Goal: Task Accomplishment & Management: Complete application form

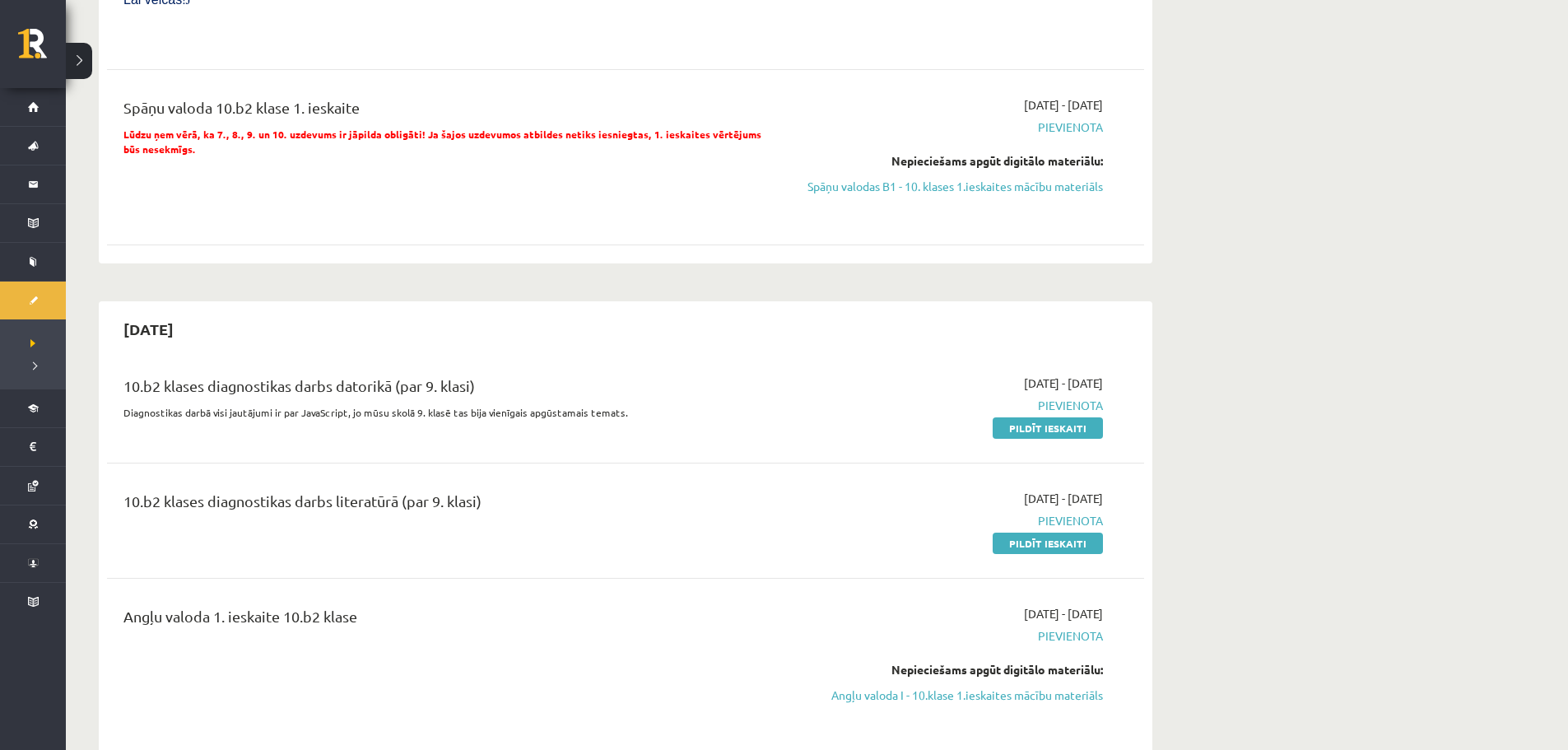
scroll to position [659, 0]
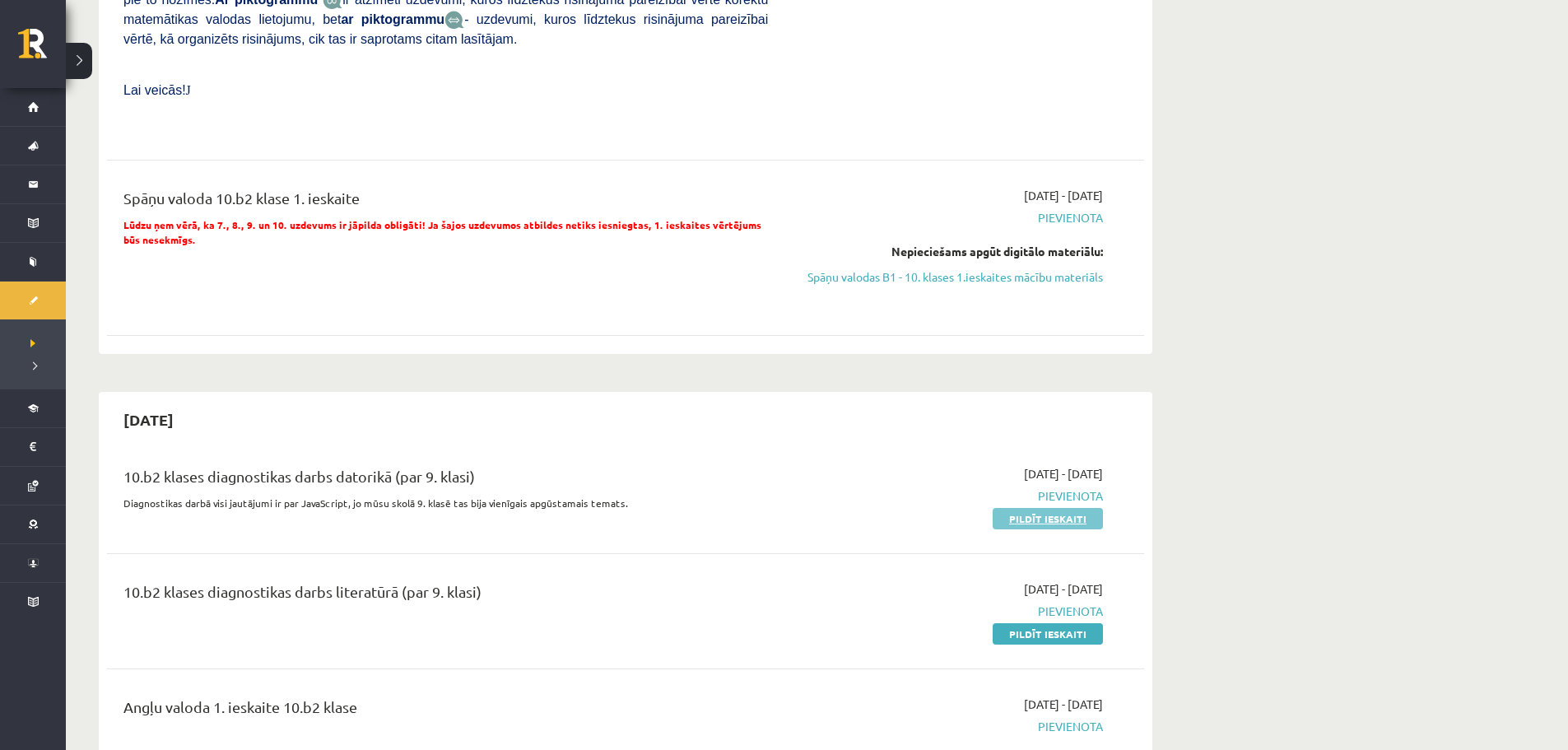
click at [1032, 508] on link "Pildīt ieskaiti" at bounding box center [1048, 518] width 110 height 21
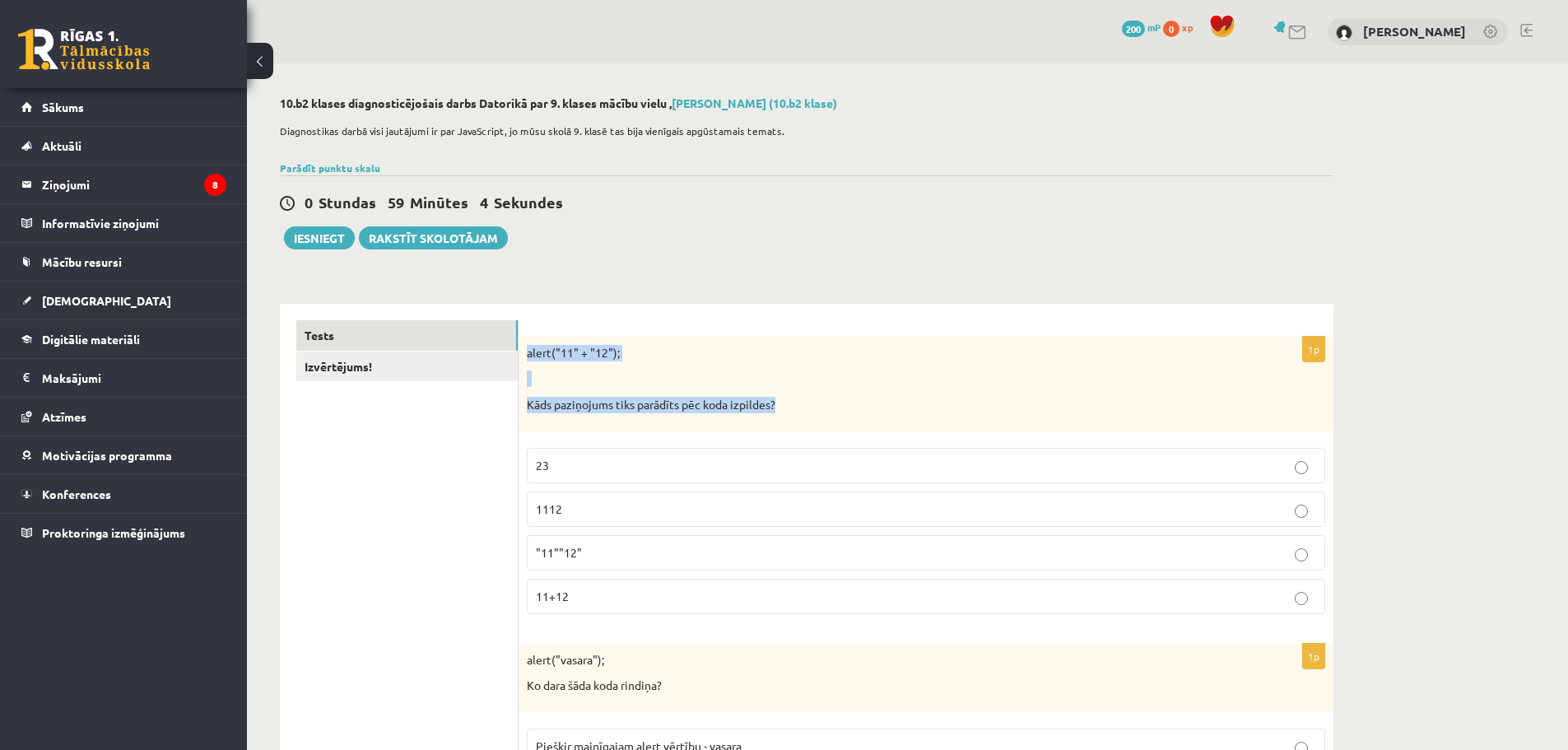
drag, startPoint x: 528, startPoint y: 349, endPoint x: 790, endPoint y: 397, distance: 266.4
click at [790, 397] on div "alert("11" + "12"); Kāds paziņojums tiks parādīts pēc koda izpildes?" at bounding box center [926, 384] width 815 height 95
copy div "alert("11" + "12"); Kāds paziņojums tiks parādīts pēc koda izpildes?"
click at [565, 495] on label "1112" at bounding box center [926, 509] width 799 height 35
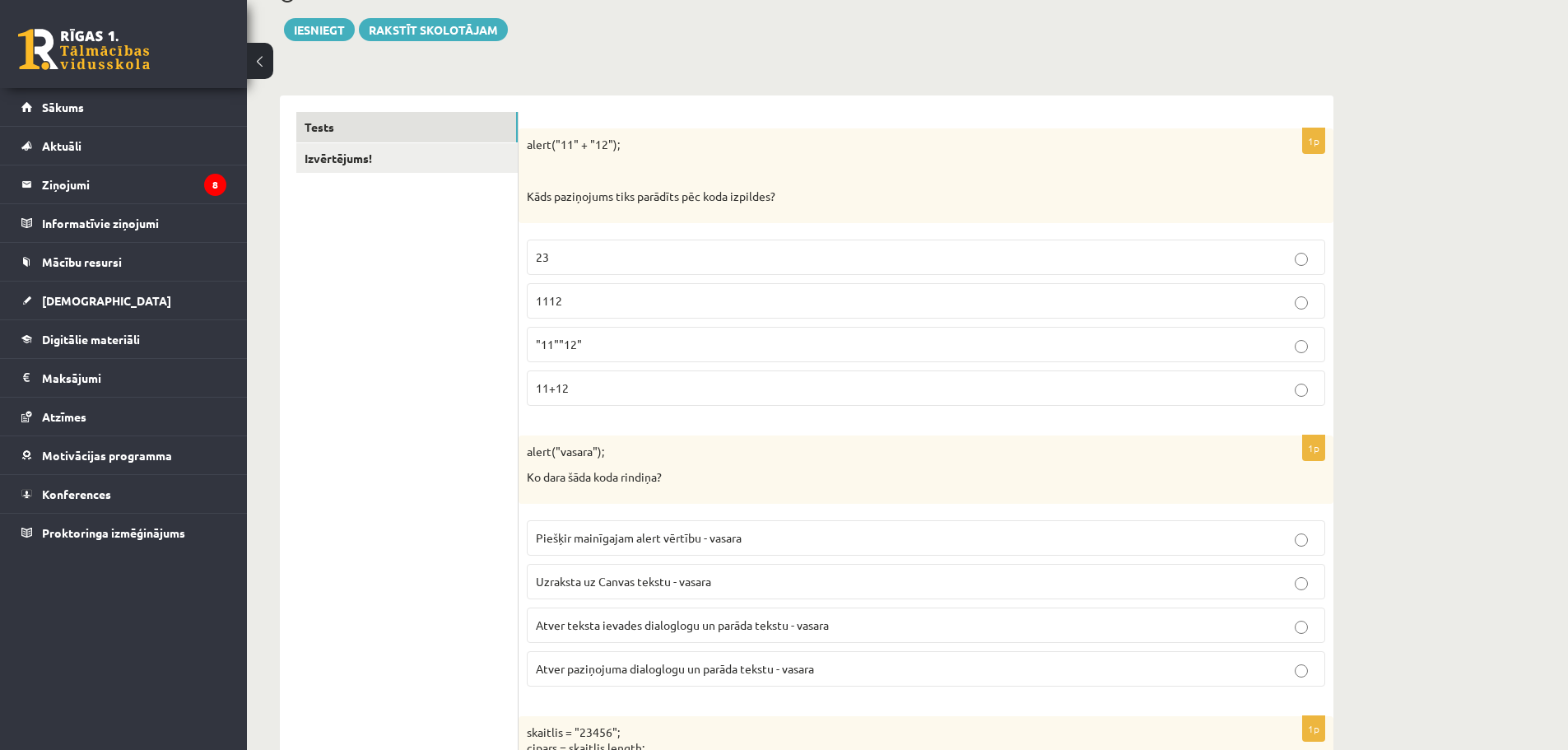
scroll to position [247, 0]
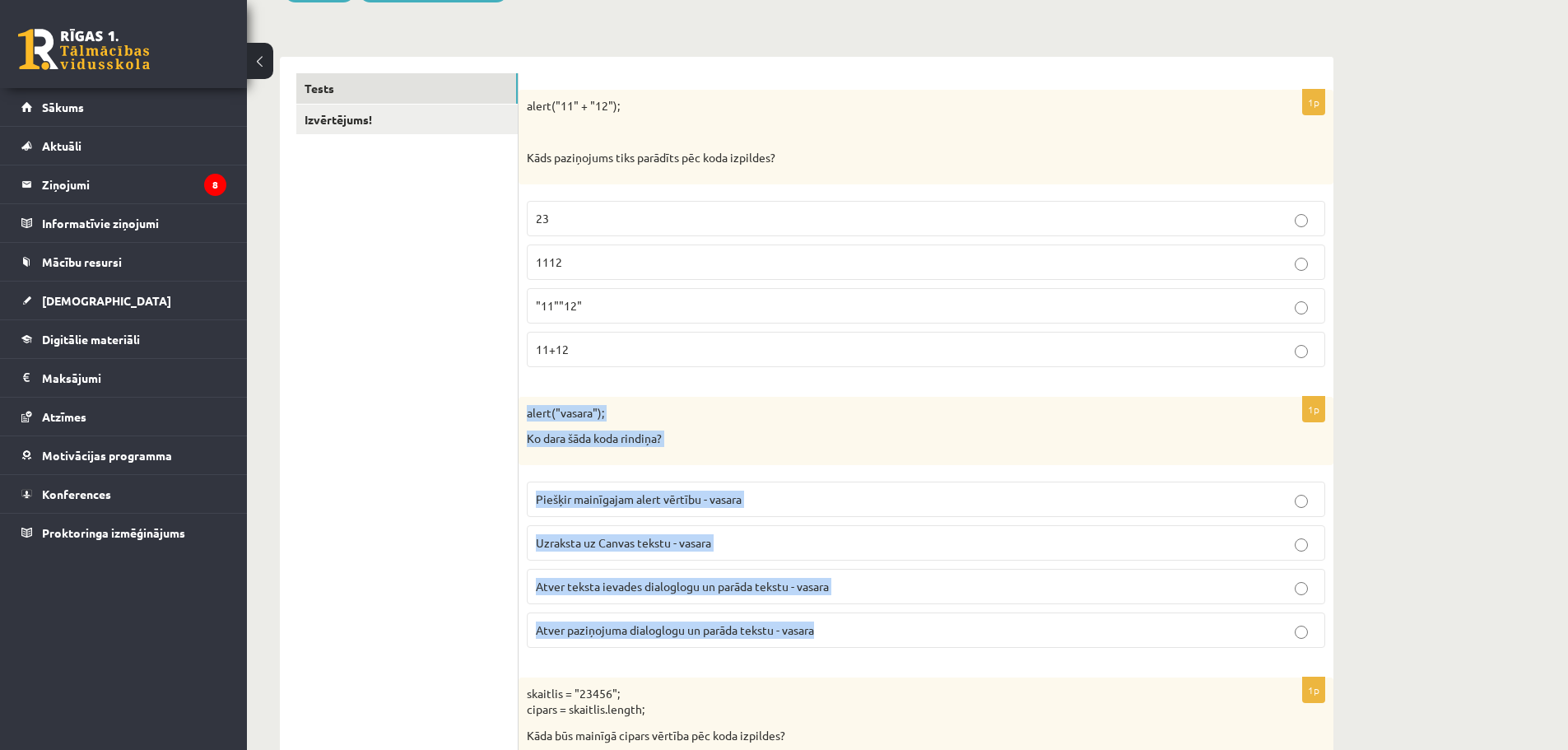
drag, startPoint x: 525, startPoint y: 406, endPoint x: 835, endPoint y: 625, distance: 379.6
click at [835, 625] on div "1p alert("vasara"); Ko dara šāda koda rindiņa? Piešķir mainīgajam alert vērtību…" at bounding box center [926, 529] width 815 height 264
copy div "alert("vasara"); Ko dara šāda koda rindiņa? Piešķir mainīgajam alert vērtību - …"
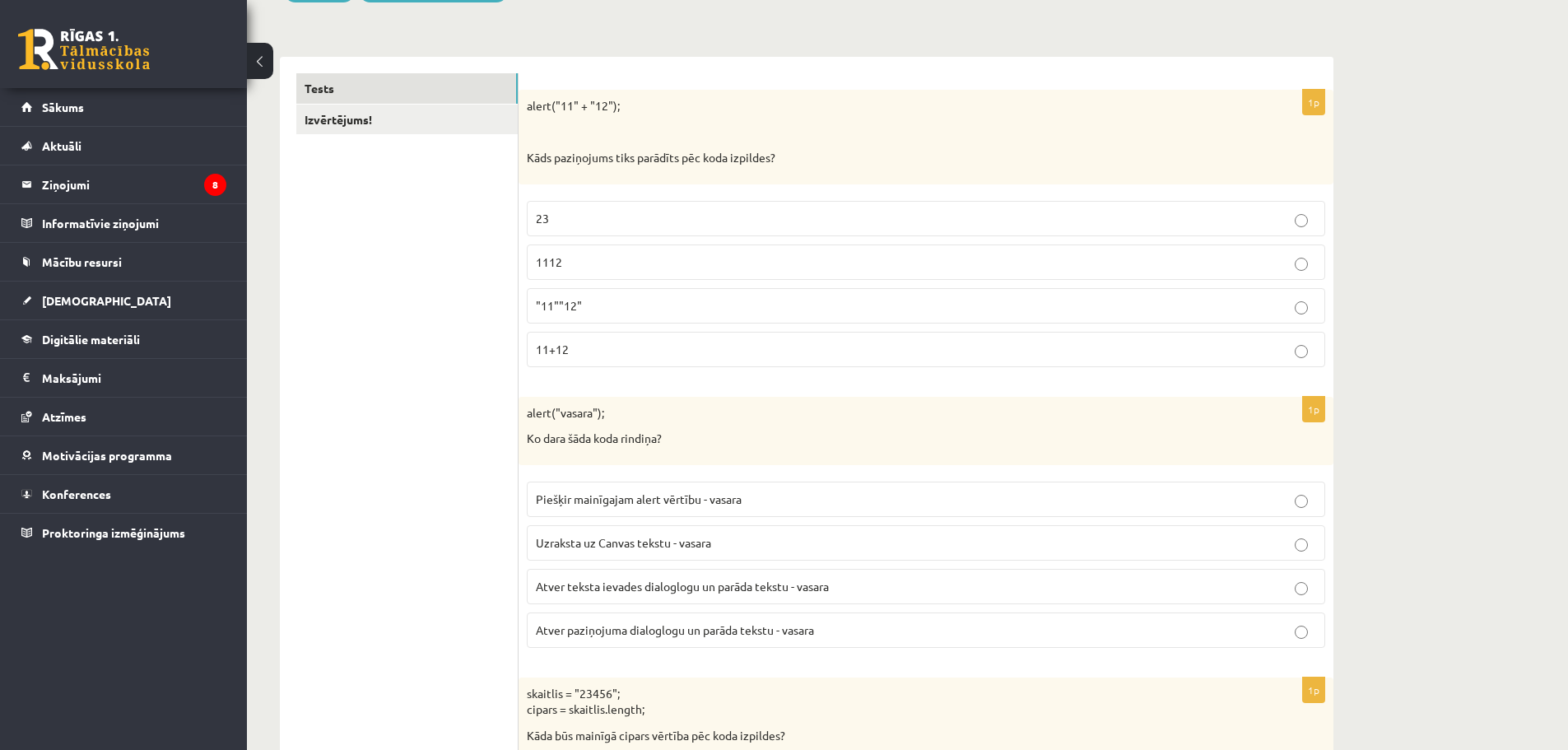
click at [712, 594] on p "Atver teksta ievades dialoglogu un parāda tekstu - vasara" at bounding box center [926, 586] width 781 height 17
click at [713, 642] on label "Atver paziņojuma dialoglogu un parāda tekstu - vasara" at bounding box center [926, 629] width 799 height 35
click at [693, 622] on p "Atver paziņojuma dialoglogu un parāda tekstu - vasara" at bounding box center [926, 630] width 781 height 17
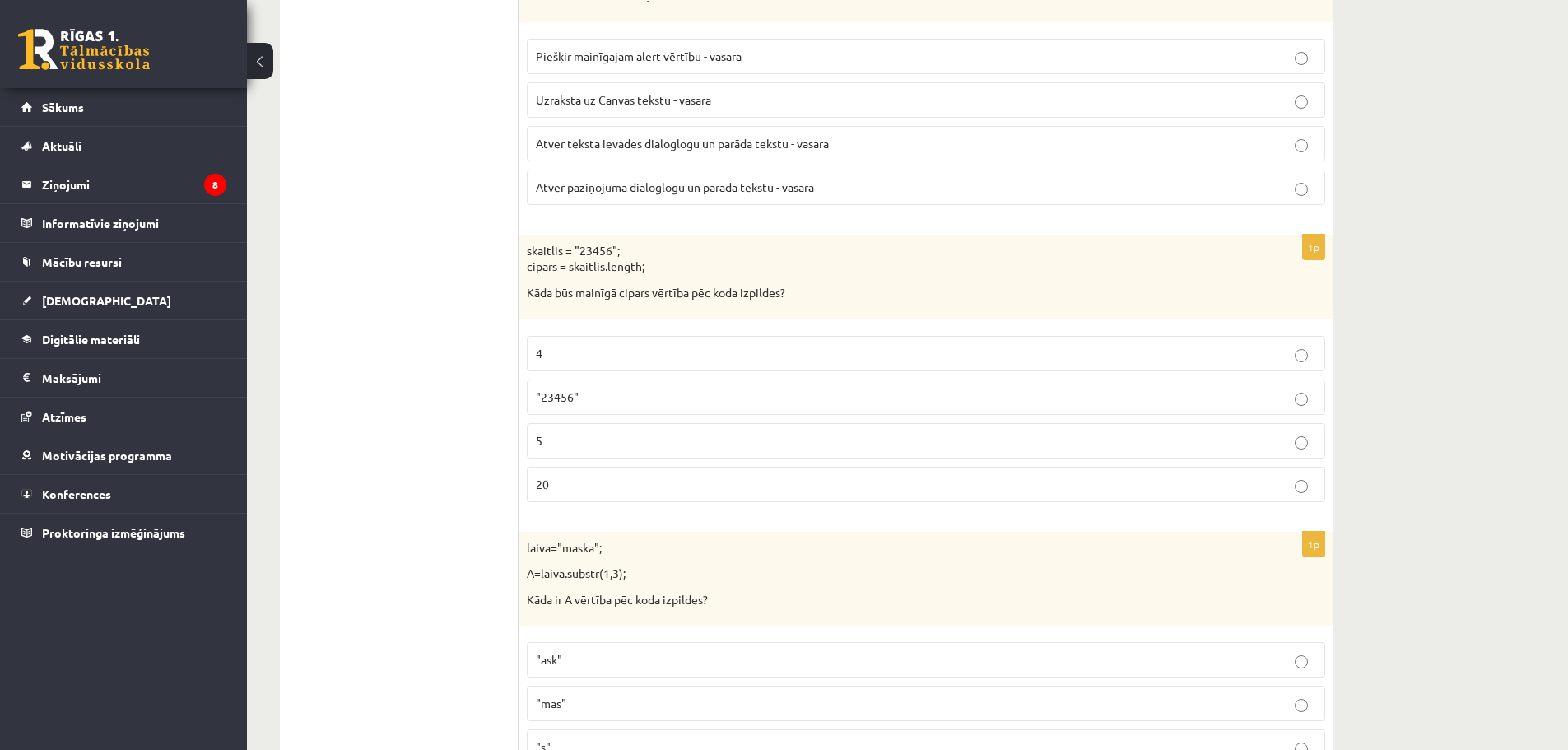
scroll to position [708, 0]
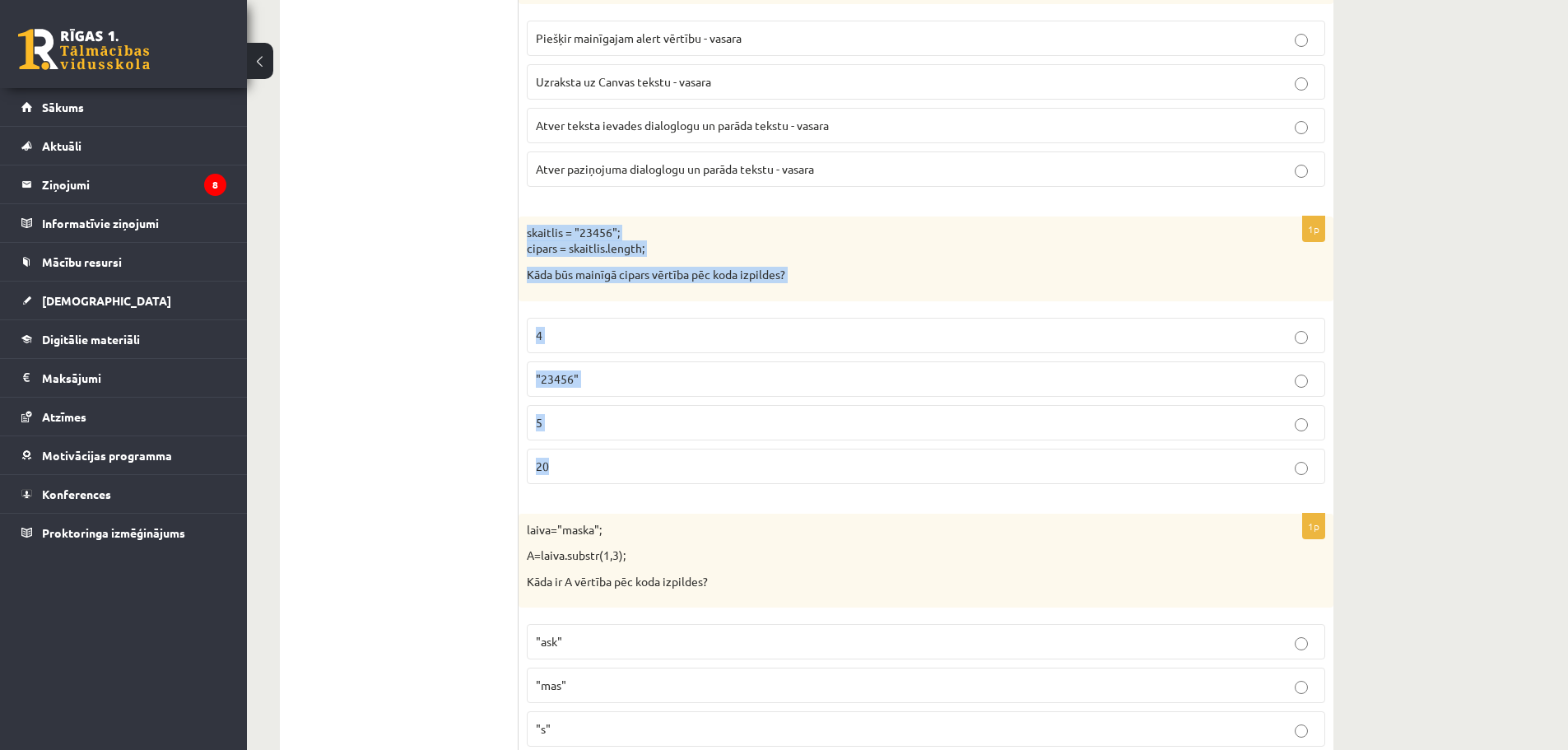
drag, startPoint x: 579, startPoint y: 245, endPoint x: 659, endPoint y: 489, distance: 256.8
click at [659, 489] on div "1p skaitlis = "23456"; cipars = skaitlis.length; Kāda būs mainīgā cipars vērtīb…" at bounding box center [926, 356] width 815 height 281
copy div "skaitlis = "23456"; cipars = skaitlis.length; Kāda būs mainīgā cipars vērtība p…"
click at [639, 422] on p "5" at bounding box center [926, 422] width 781 height 17
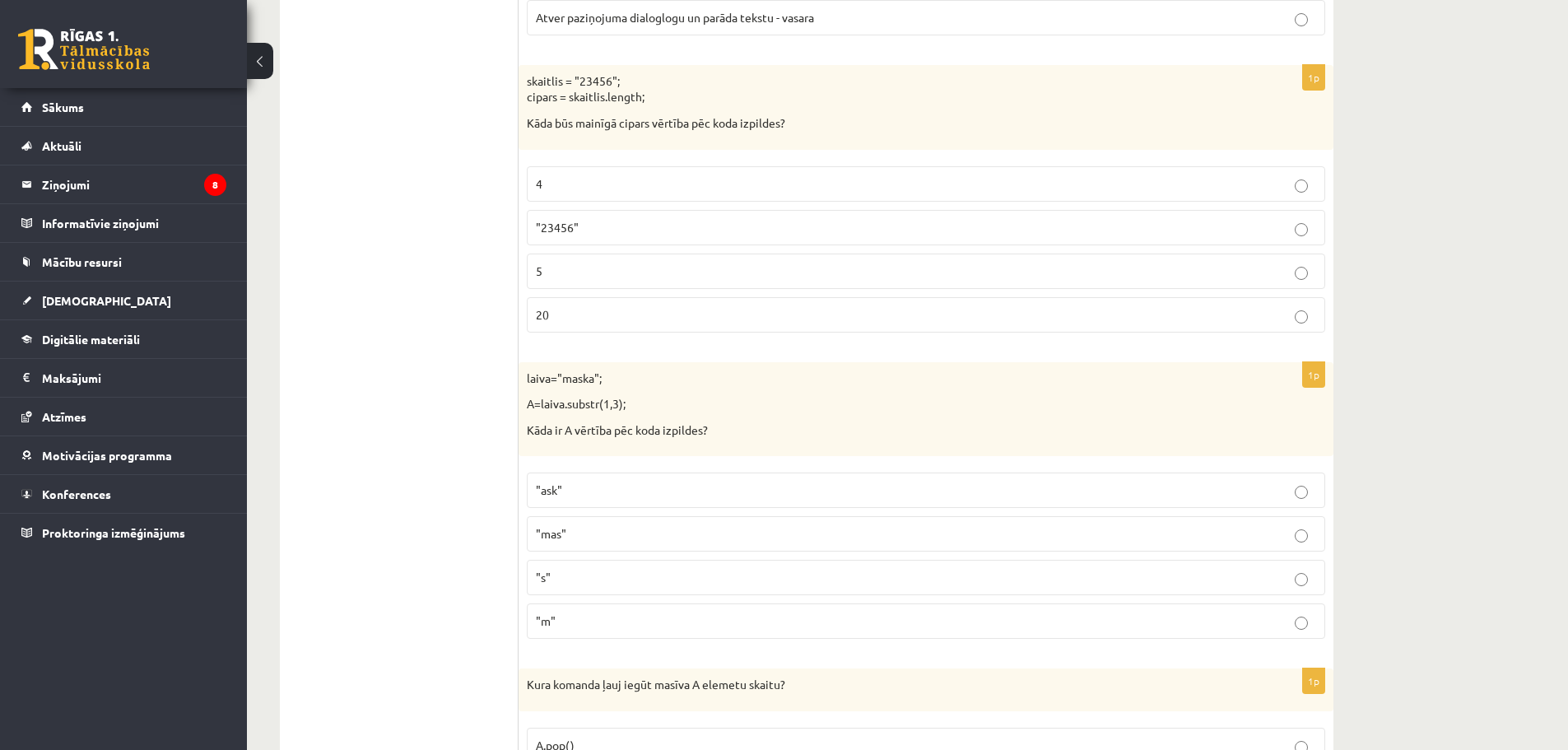
scroll to position [955, 0]
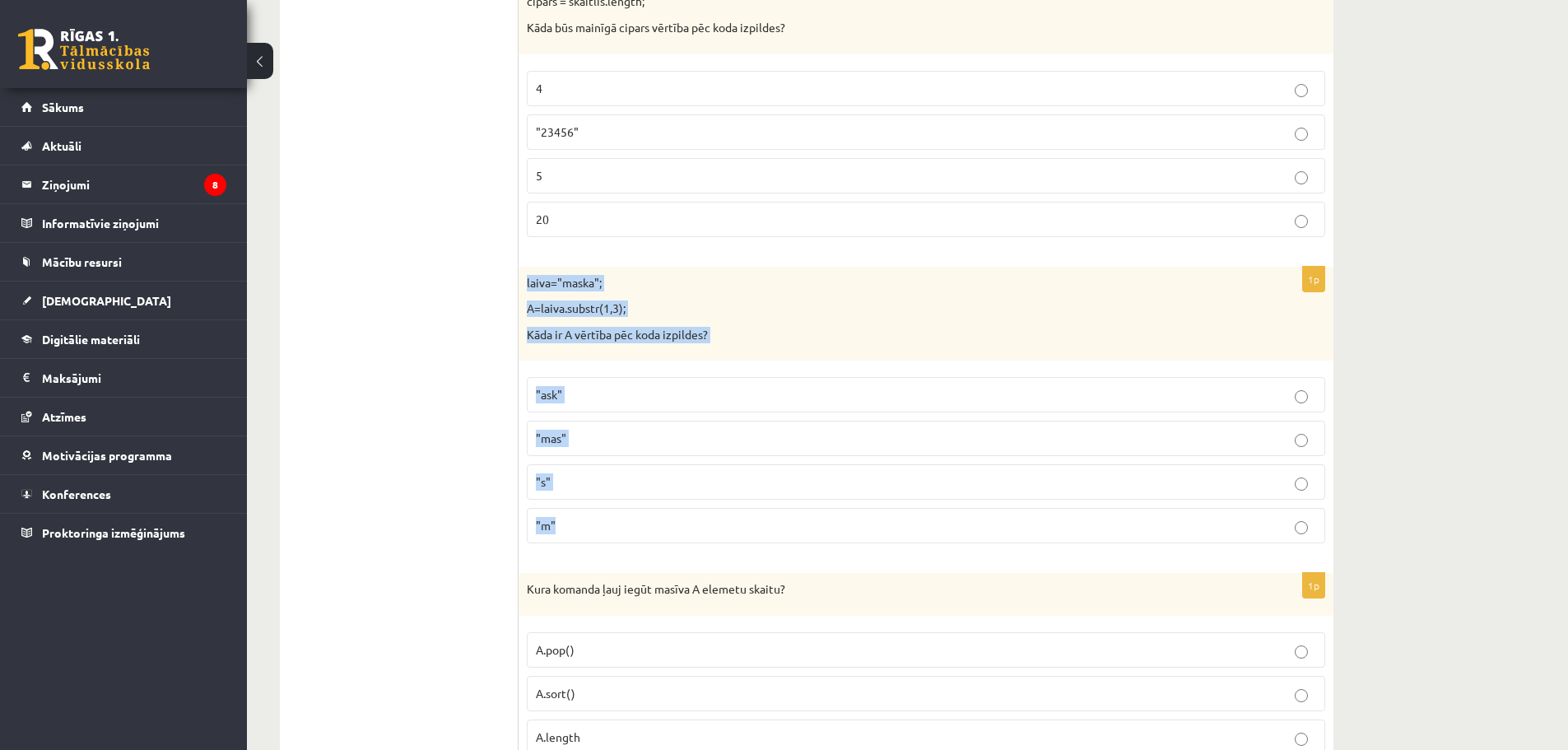
drag, startPoint x: 525, startPoint y: 273, endPoint x: 690, endPoint y: 510, distance: 288.8
click at [690, 510] on div "1p laiva="maska"; A=laiva.substr(1,3); Kāda ir A vērtība pēc koda izpildes? "as…" at bounding box center [926, 411] width 815 height 290
copy div "laiva="maska"; A=laiva.substr(1,3); Kāda ir A vērtība pēc koda izpildes? "ask" …"
click at [584, 376] on fieldset ""ask" "mas" "s" "m"" at bounding box center [926, 458] width 799 height 179
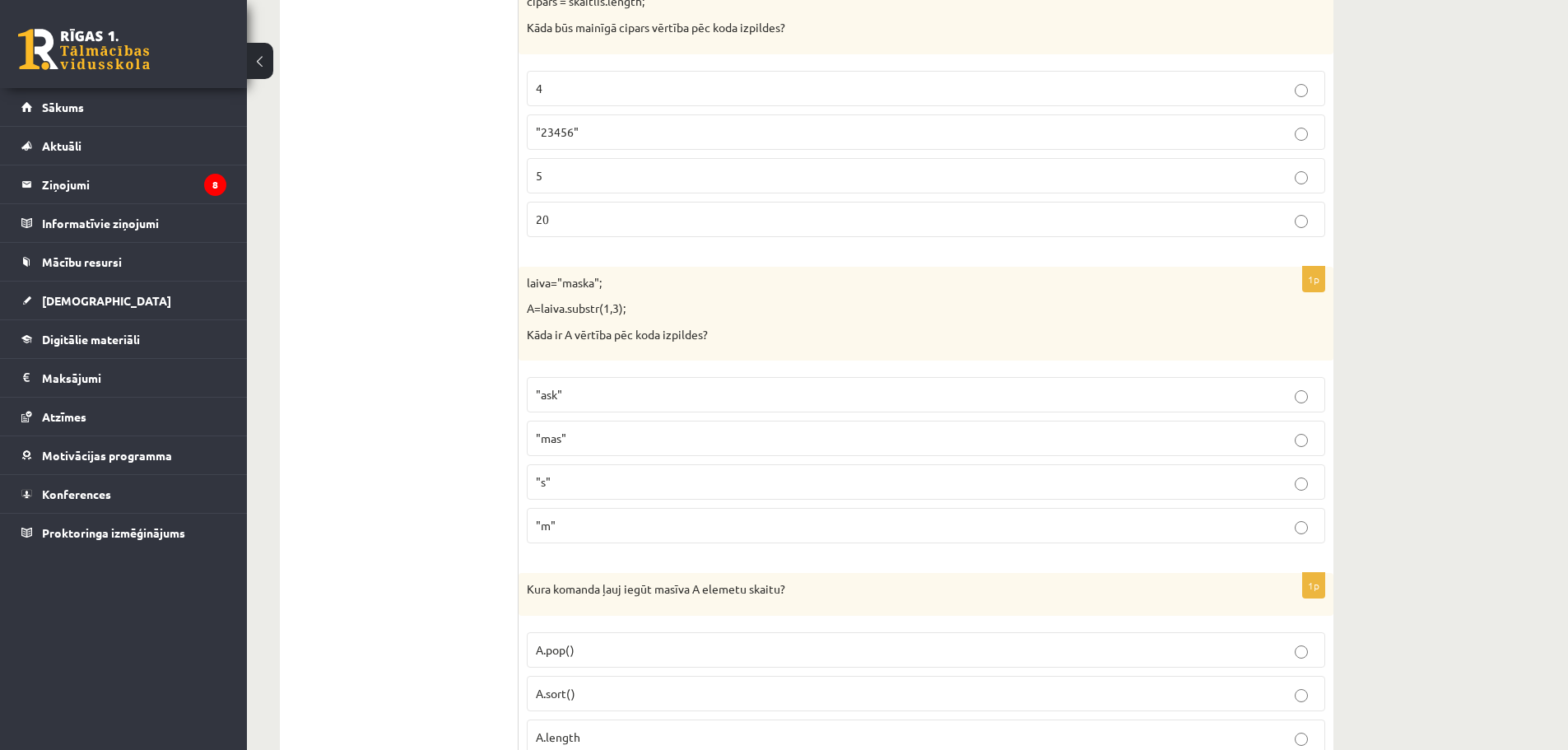
click at [584, 400] on p ""ask"" at bounding box center [926, 395] width 781 height 17
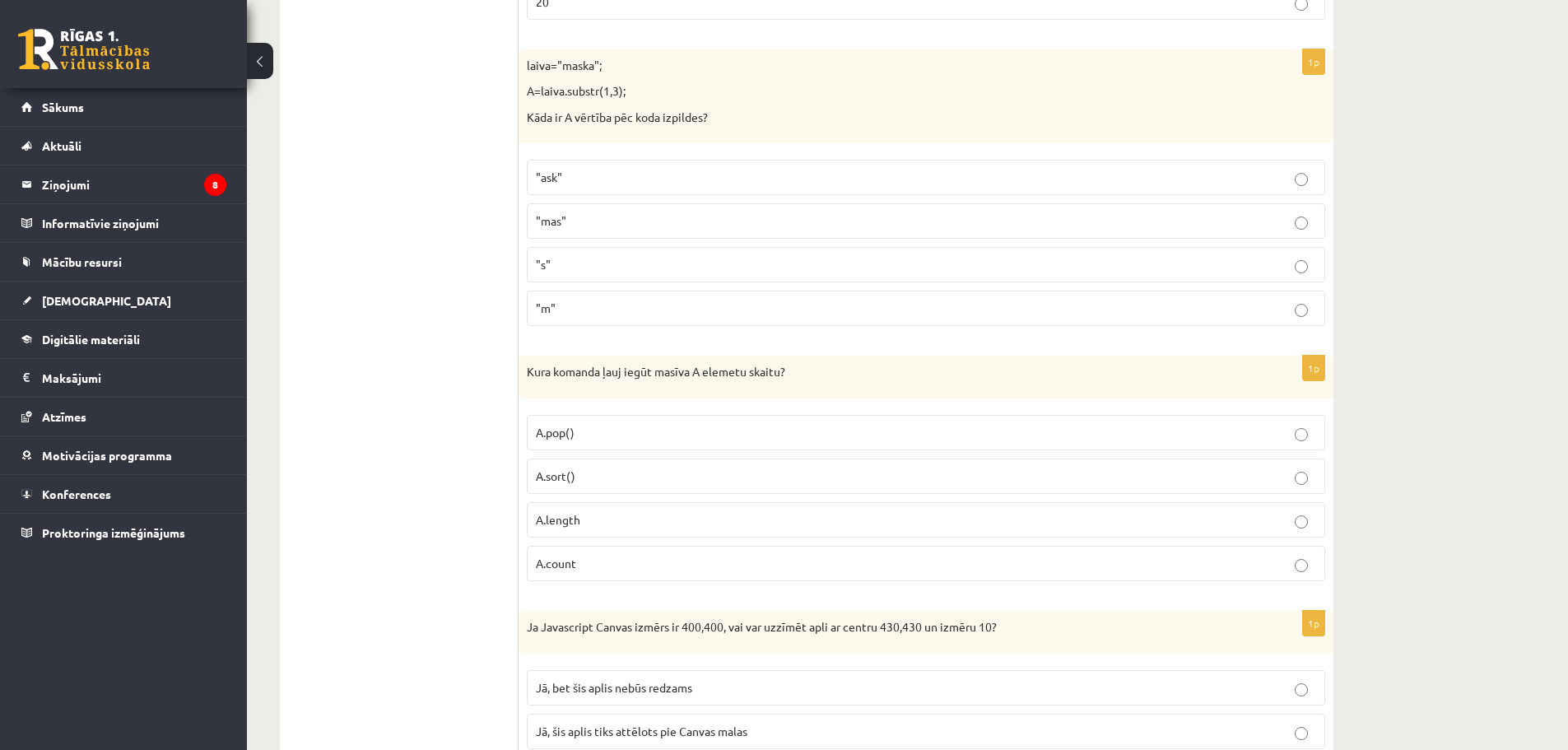
scroll to position [1202, 0]
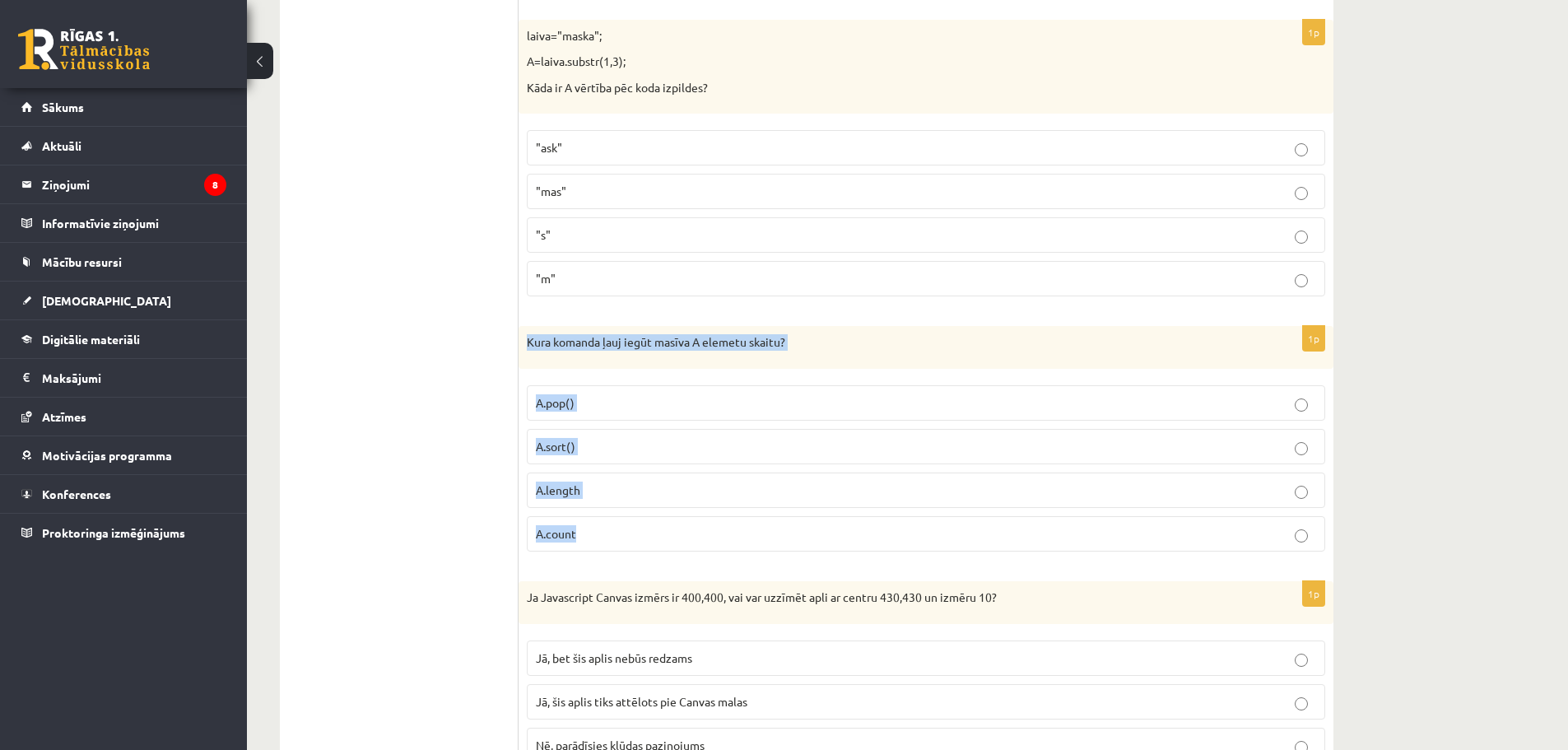
drag, startPoint x: 559, startPoint y: 346, endPoint x: 700, endPoint y: 521, distance: 224.7
click at [700, 521] on div "1p Kura komanda ļauj iegūt masīva A elemetu skaitu? A.pop() A.sort() A.length A…" at bounding box center [926, 444] width 815 height 239
copy div "Kura komanda ļauj iegūt masīva A elemetu skaitu? A.pop() A.sort() A.length A.co…"
click at [608, 504] on label "A.length" at bounding box center [926, 489] width 799 height 35
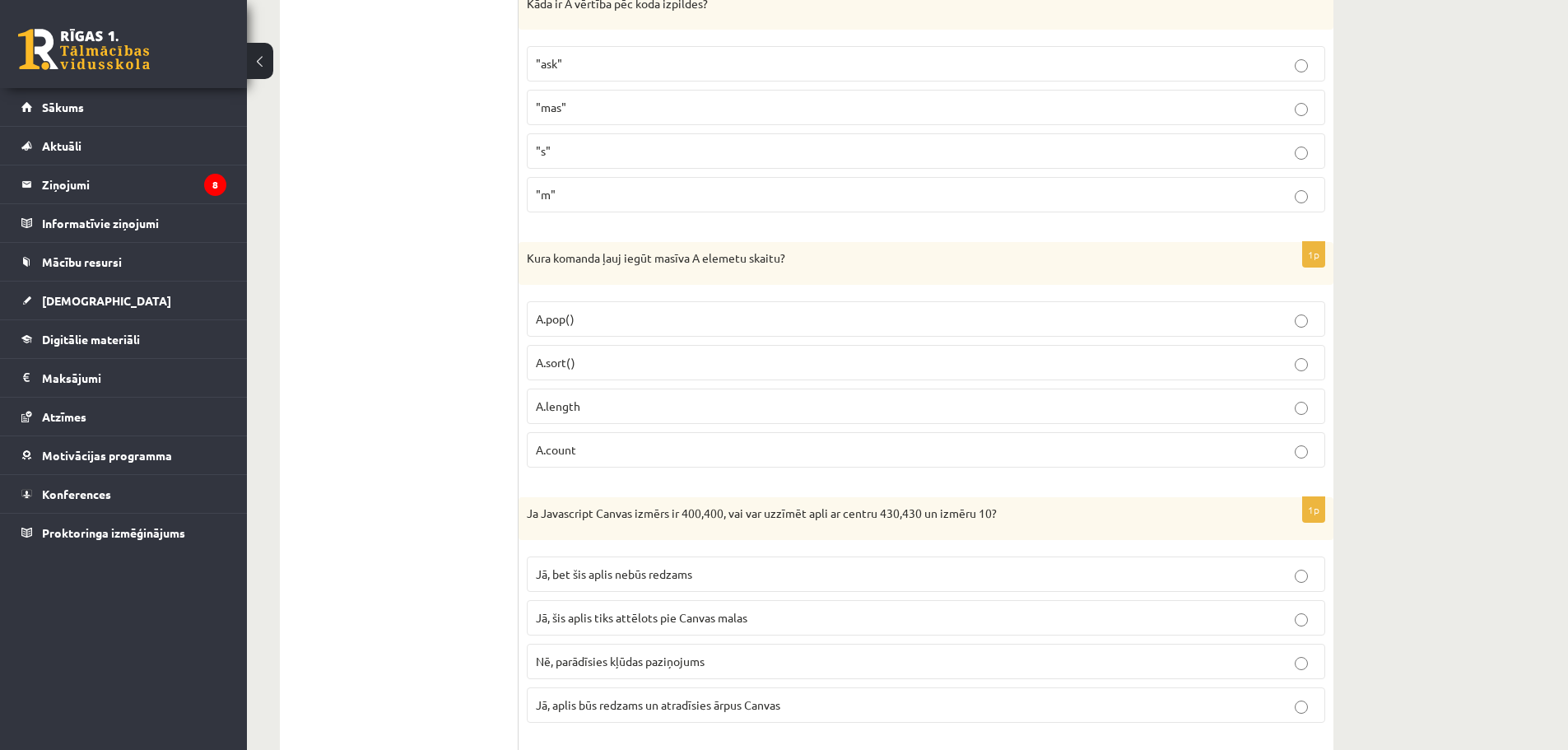
scroll to position [1367, 0]
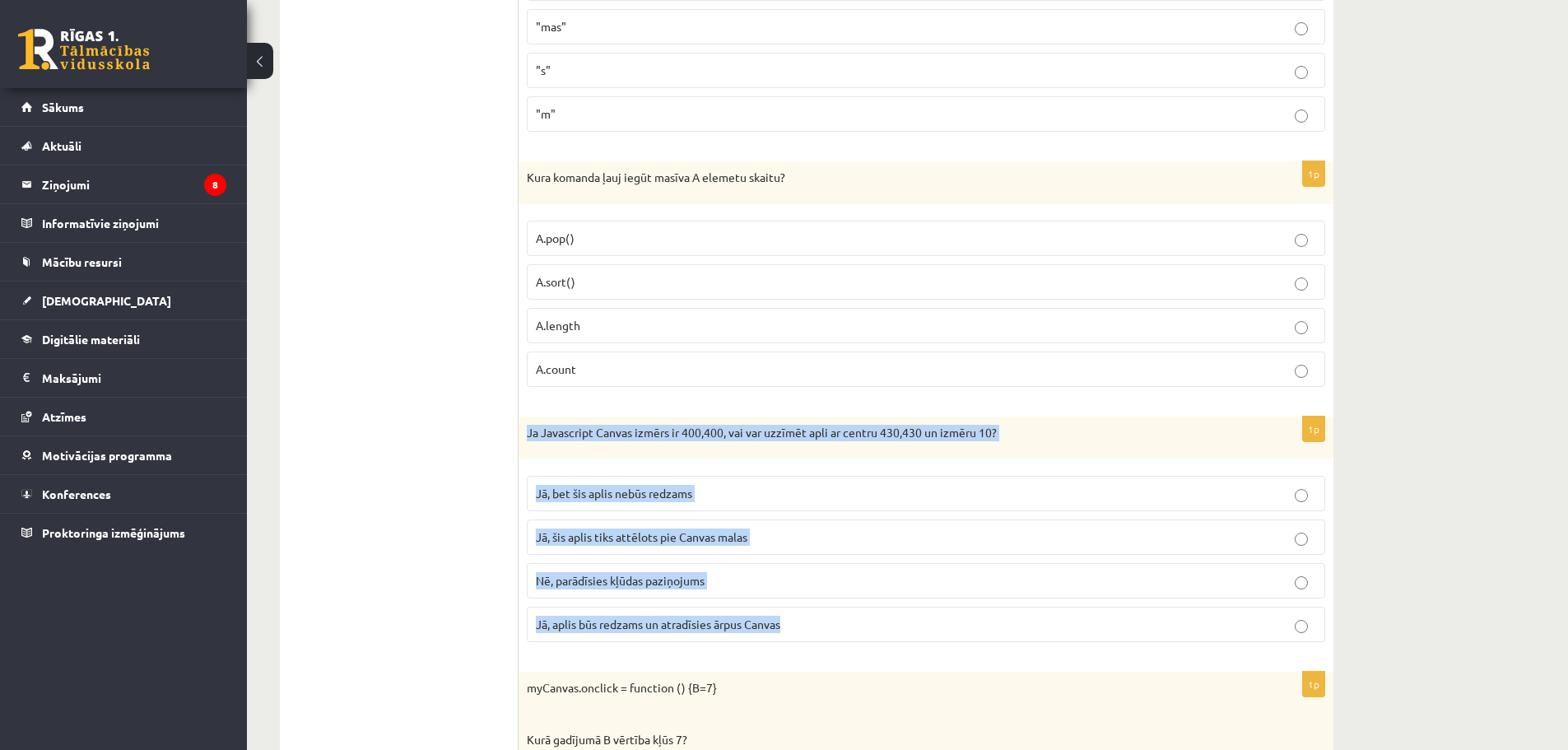
drag, startPoint x: 522, startPoint y: 436, endPoint x: 821, endPoint y: 639, distance: 361.4
click at [821, 639] on div "1p Ja Javascript Canvas izmērs ir 400,400, vai var uzzīmēt apli ar centru 430,4…" at bounding box center [926, 535] width 815 height 239
copy div "Ja Javascript Canvas izmērs ir 400,400, vai var uzzīmēt apli ar centru 430,430 …"
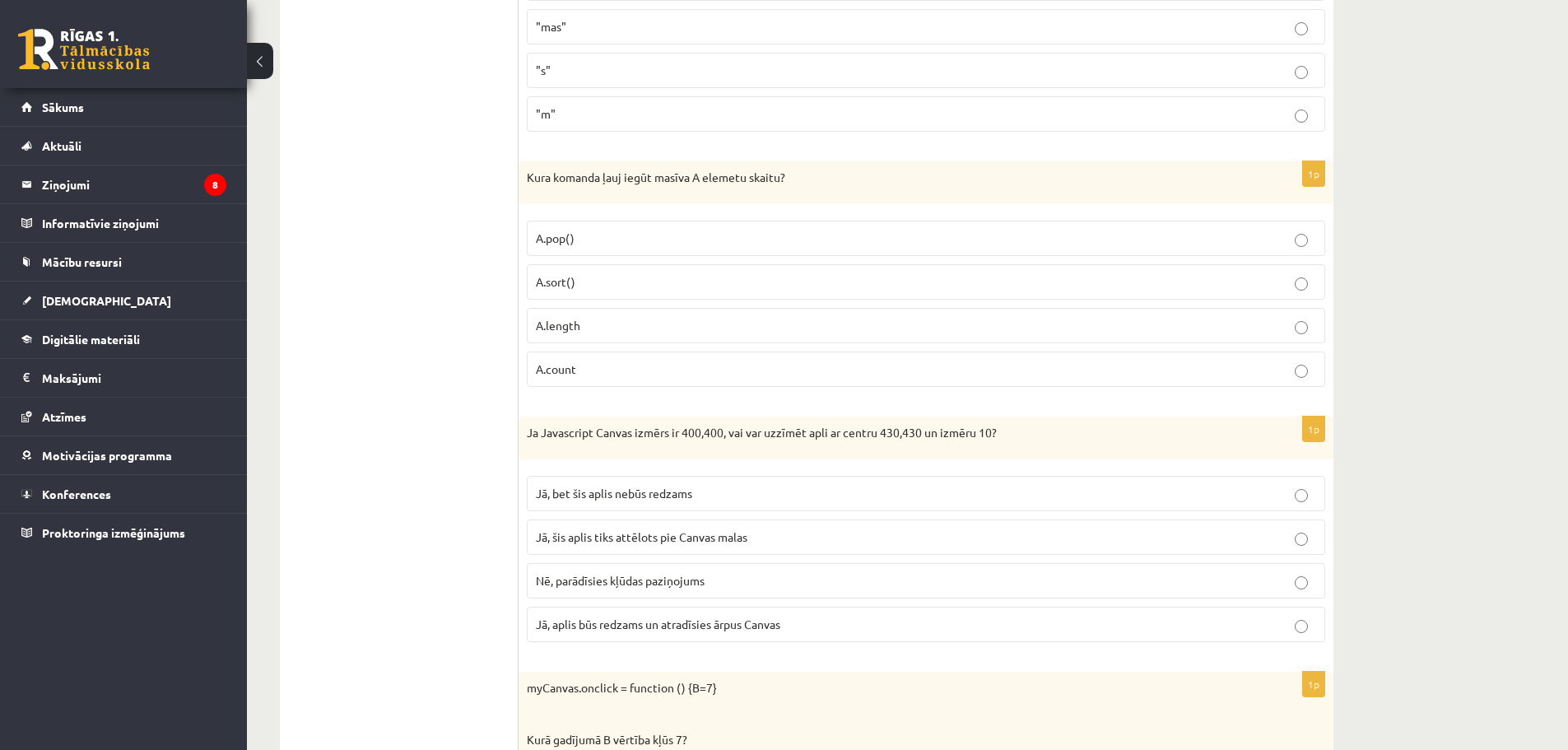
click at [619, 506] on label "Jā, bet šis aplis nebūs redzams" at bounding box center [926, 493] width 799 height 35
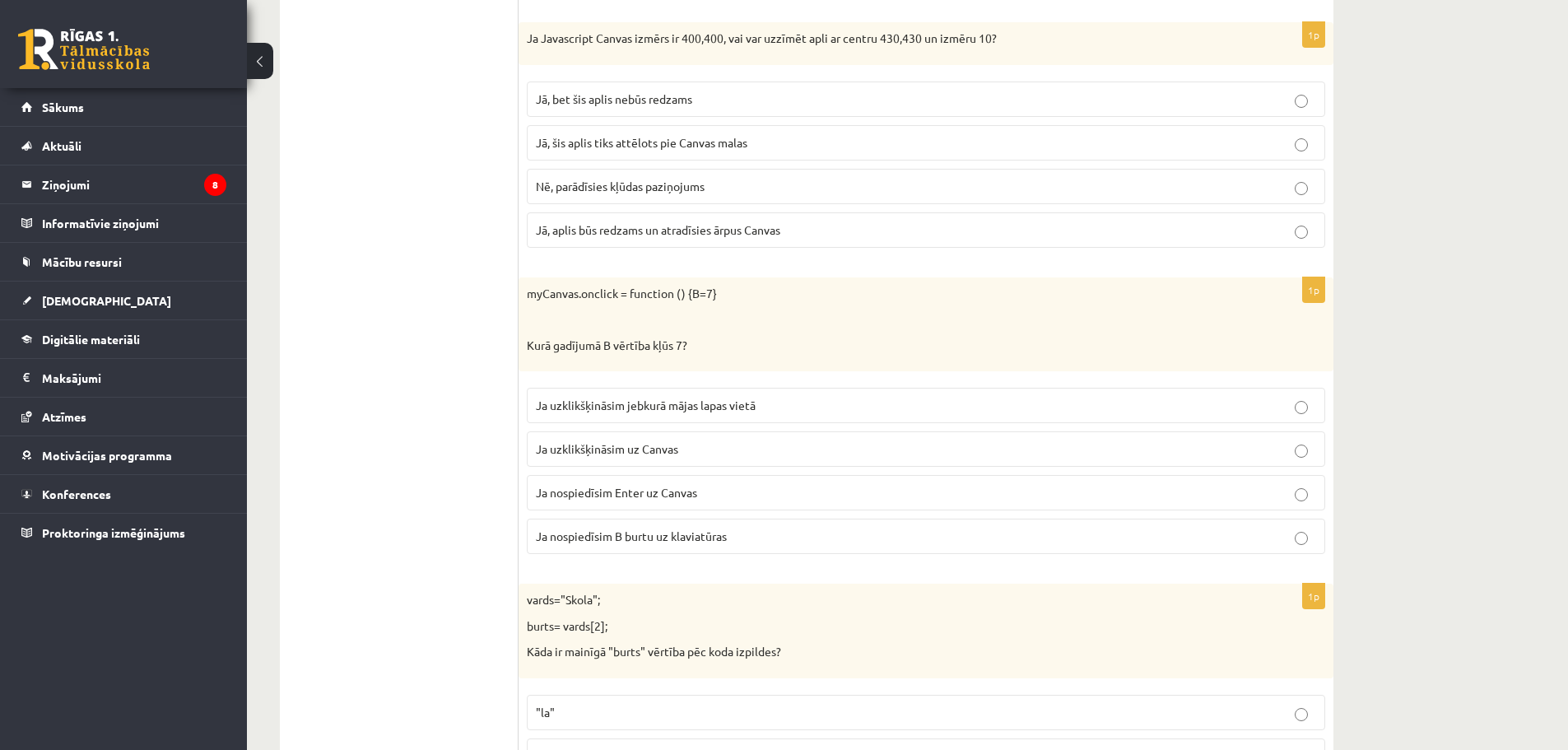
scroll to position [1779, 0]
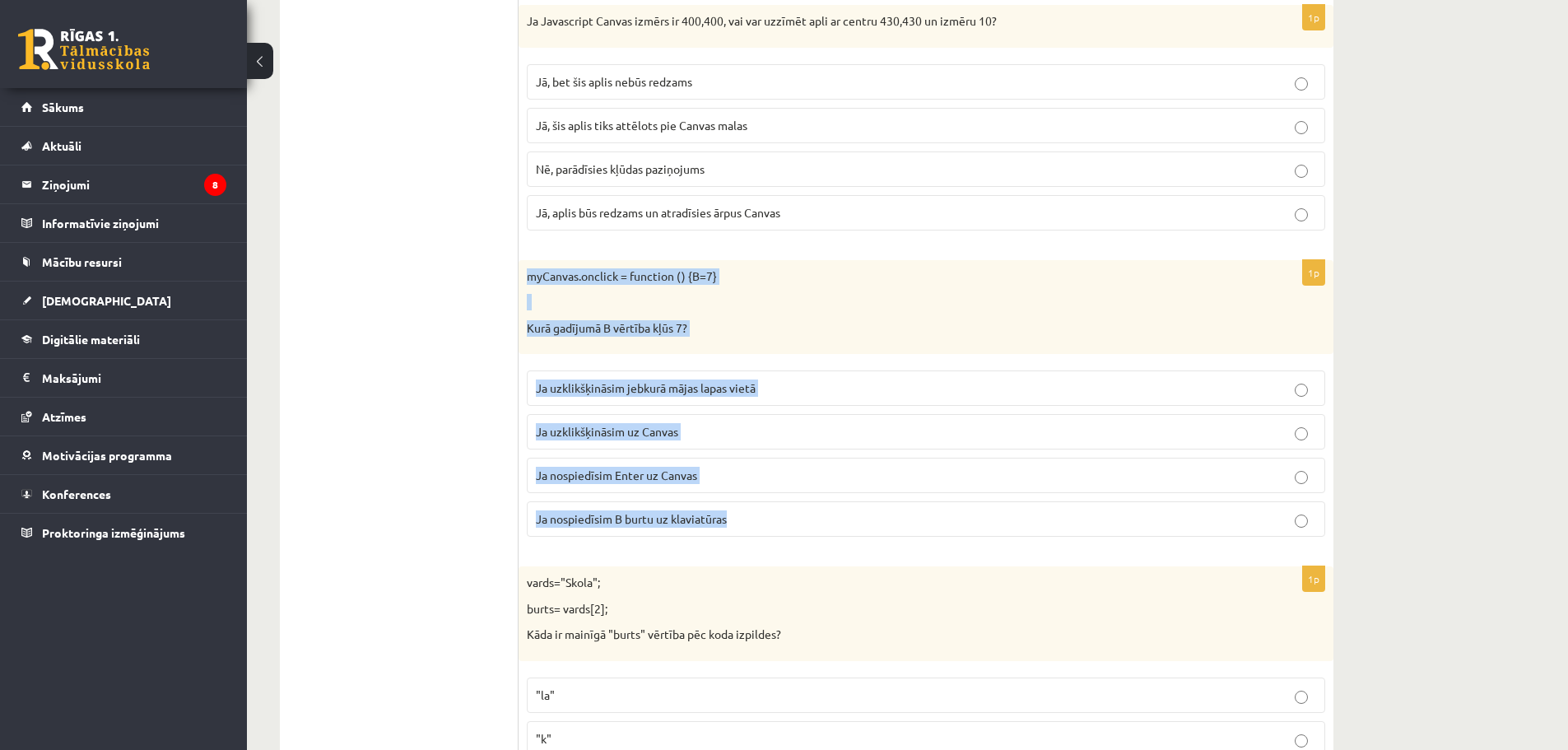
drag, startPoint x: 523, startPoint y: 272, endPoint x: 743, endPoint y: 503, distance: 319.0
click at [743, 503] on div "1p myCanvas.onclick = function () {B=7} Kurā gadījumā B vērtība kļūs 7? Ja uzkl…" at bounding box center [926, 405] width 815 height 290
copy div "myCanvas.onclick = function () {B=7} Kurā gadījumā B vērtība kļūs 7? Ja uzklikš…"
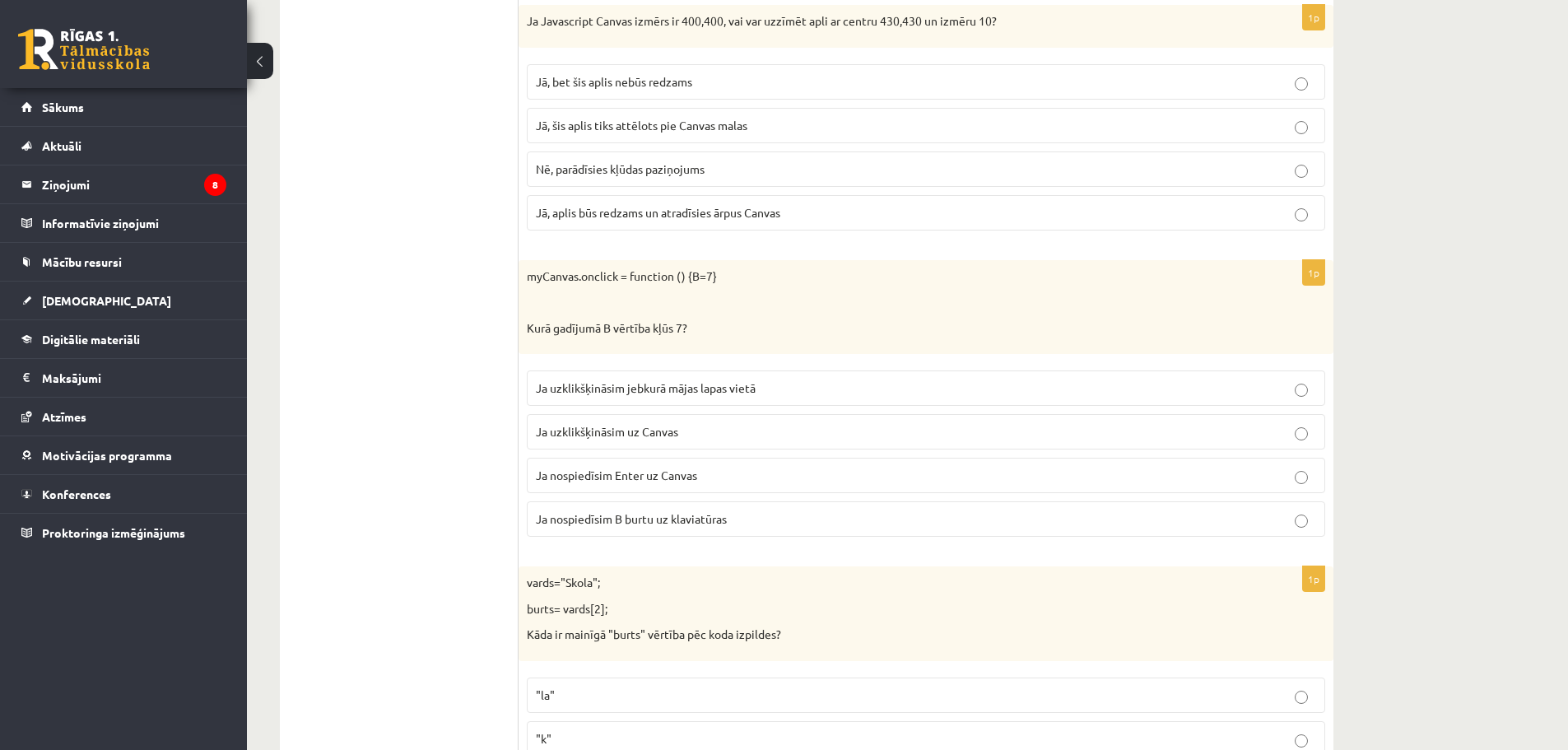
click at [593, 431] on span "Ja uzklikšķināsim uz Canvas" at bounding box center [607, 431] width 143 height 14
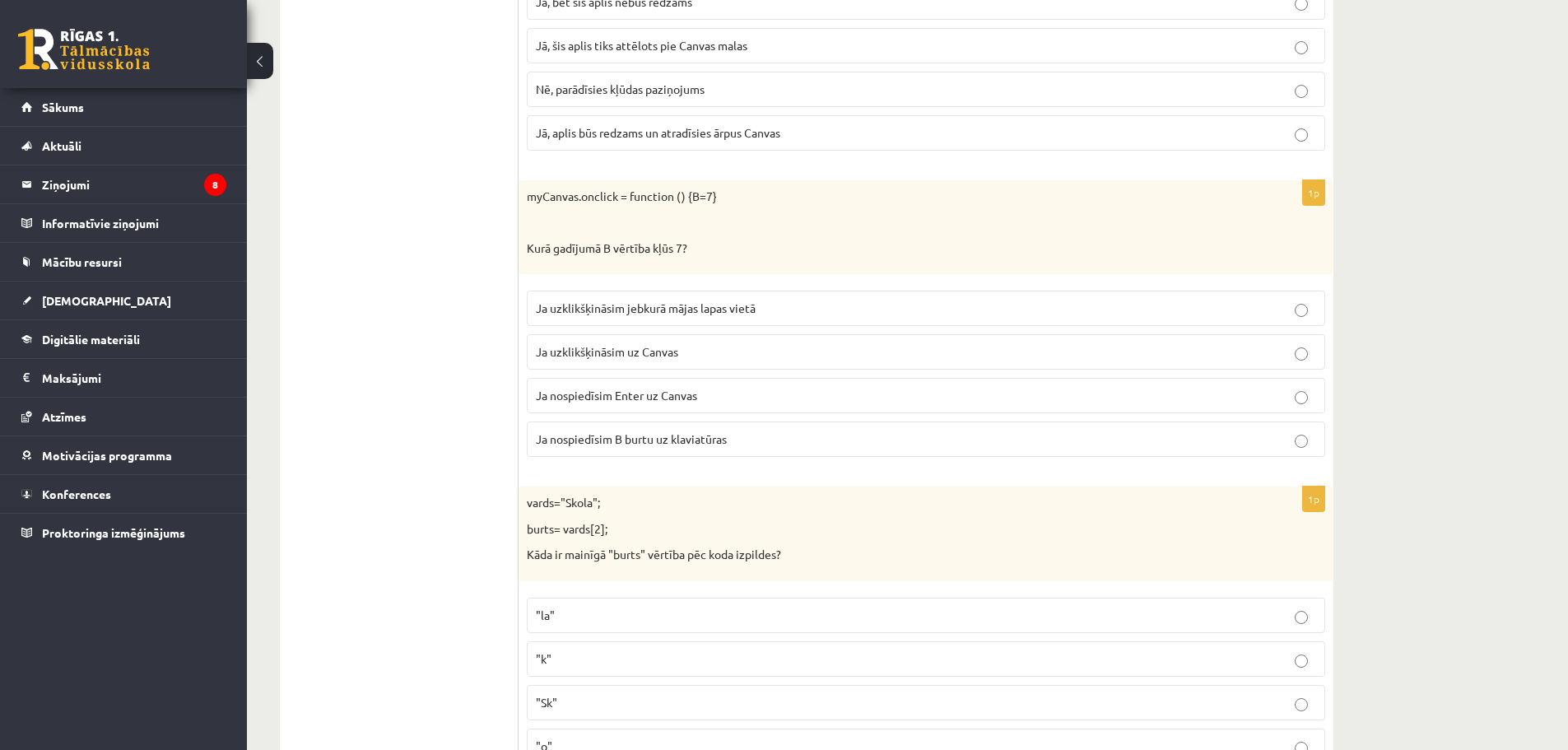
scroll to position [2025, 0]
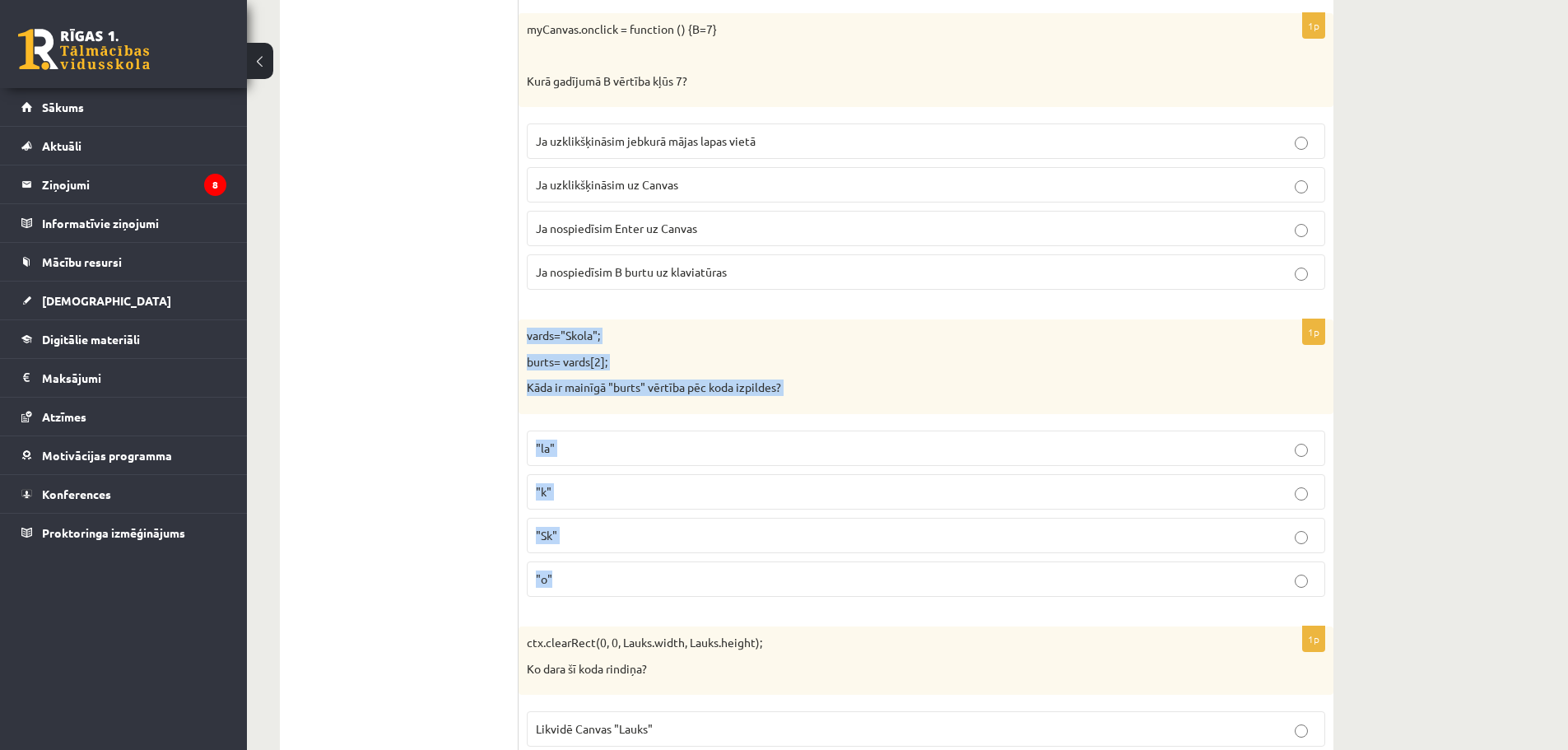
drag, startPoint x: 523, startPoint y: 327, endPoint x: 661, endPoint y: 581, distance: 289.1
click at [661, 581] on div "1p vards="Skola"; burts= vards[2]; Kāda ir mainīgā "burts" vērtība pēc koda izp…" at bounding box center [926, 464] width 815 height 290
copy div "vards="Skola"; burts= vards[2]; Kāda ir mainīgā "burts" vērtība pēc koda izpild…"
click at [575, 582] on p ""o"" at bounding box center [926, 580] width 781 height 17
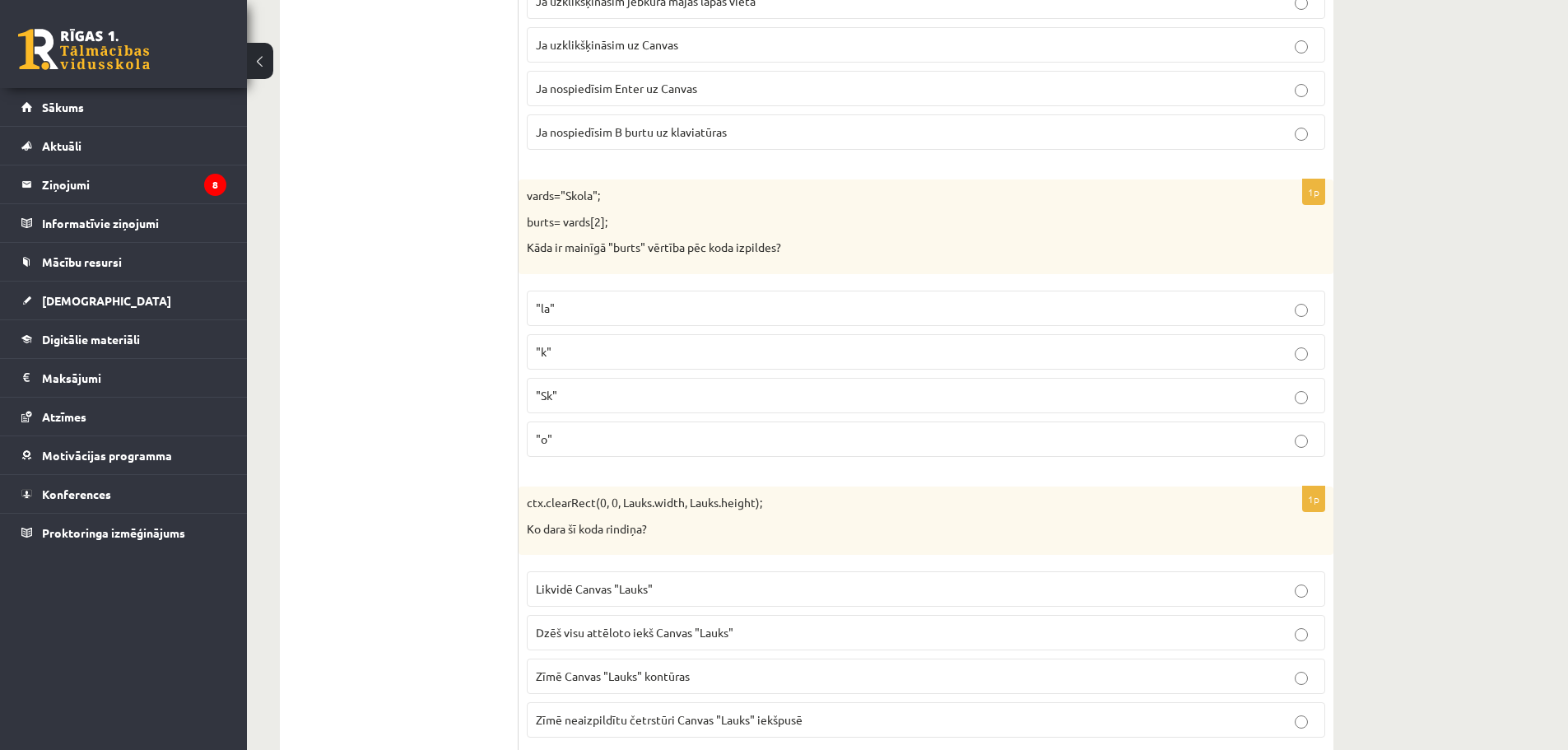
scroll to position [2437, 0]
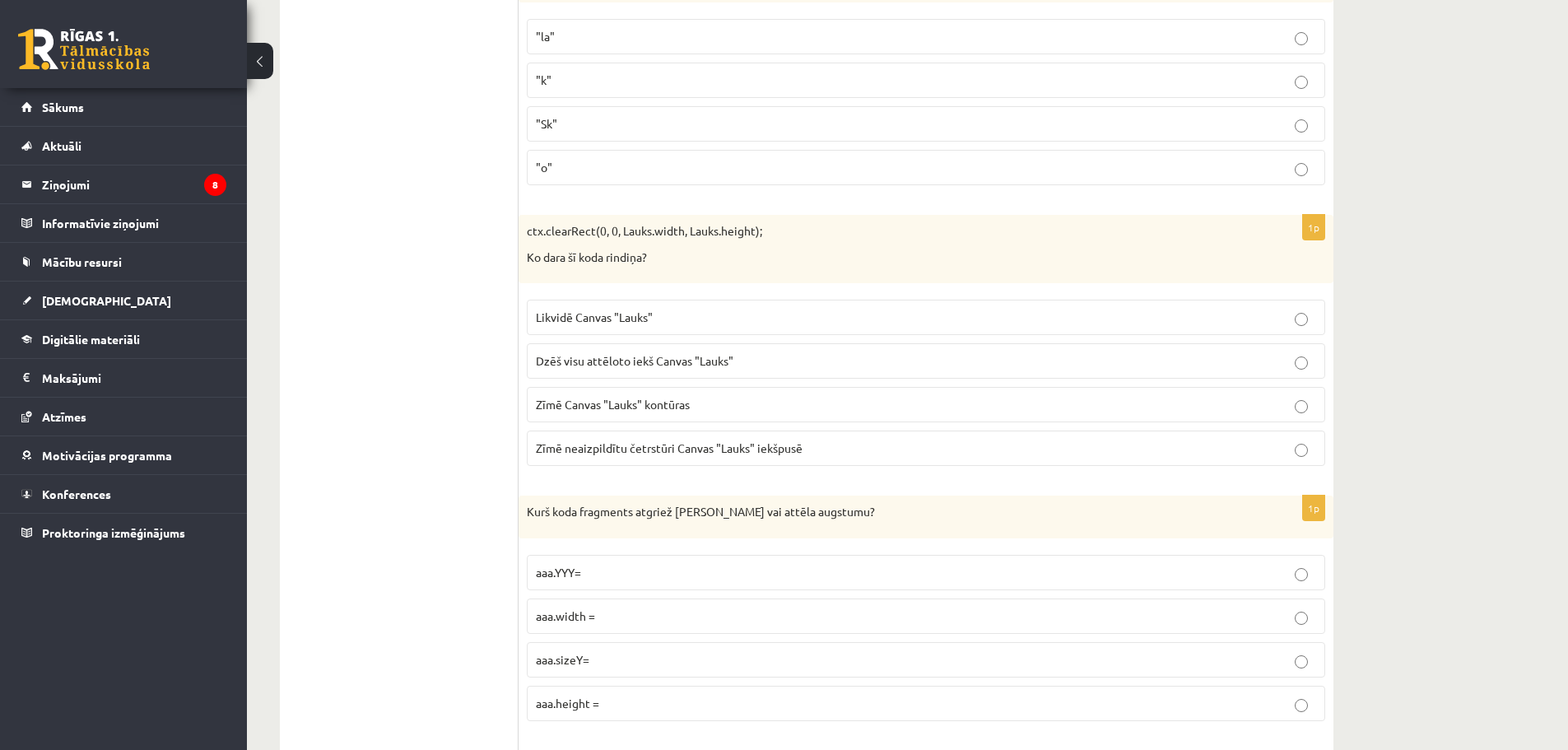
drag, startPoint x: 515, startPoint y: 230, endPoint x: 587, endPoint y: 383, distance: 169.1
drag, startPoint x: 432, startPoint y: 341, endPoint x: 548, endPoint y: 240, distance: 153.8
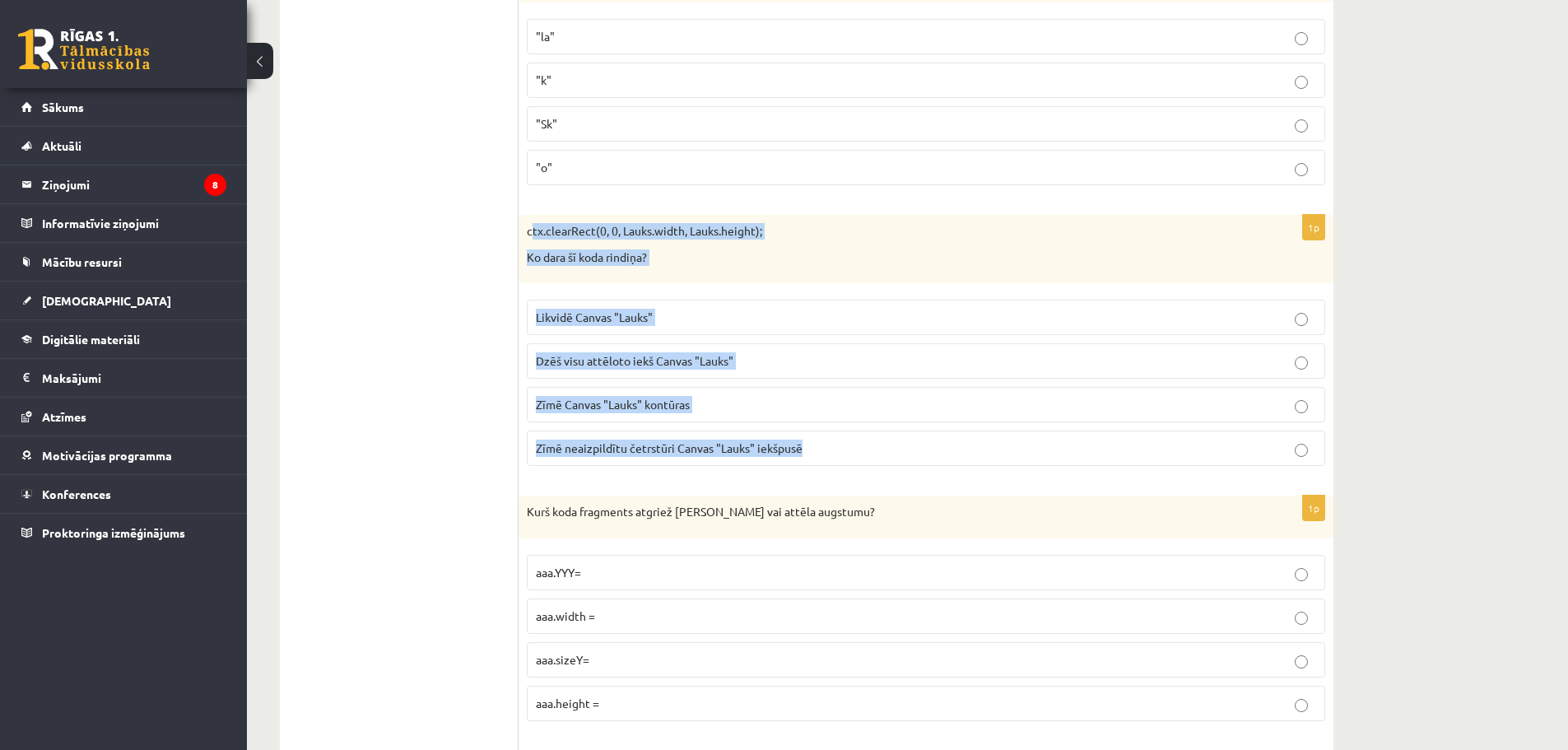
drag, startPoint x: 532, startPoint y: 231, endPoint x: 809, endPoint y: 450, distance: 353.1
click at [809, 450] on div "1p ctx.clearRect(0, 0, Lauks.width, Lauks.height); Ko dara šī koda rindiņa? Lik…" at bounding box center [926, 347] width 815 height 264
copy div "ctx.clearRect(0, 0, Lauks.width, Lauks.height); Ko dara šī koda rindiņa? Likvid…"
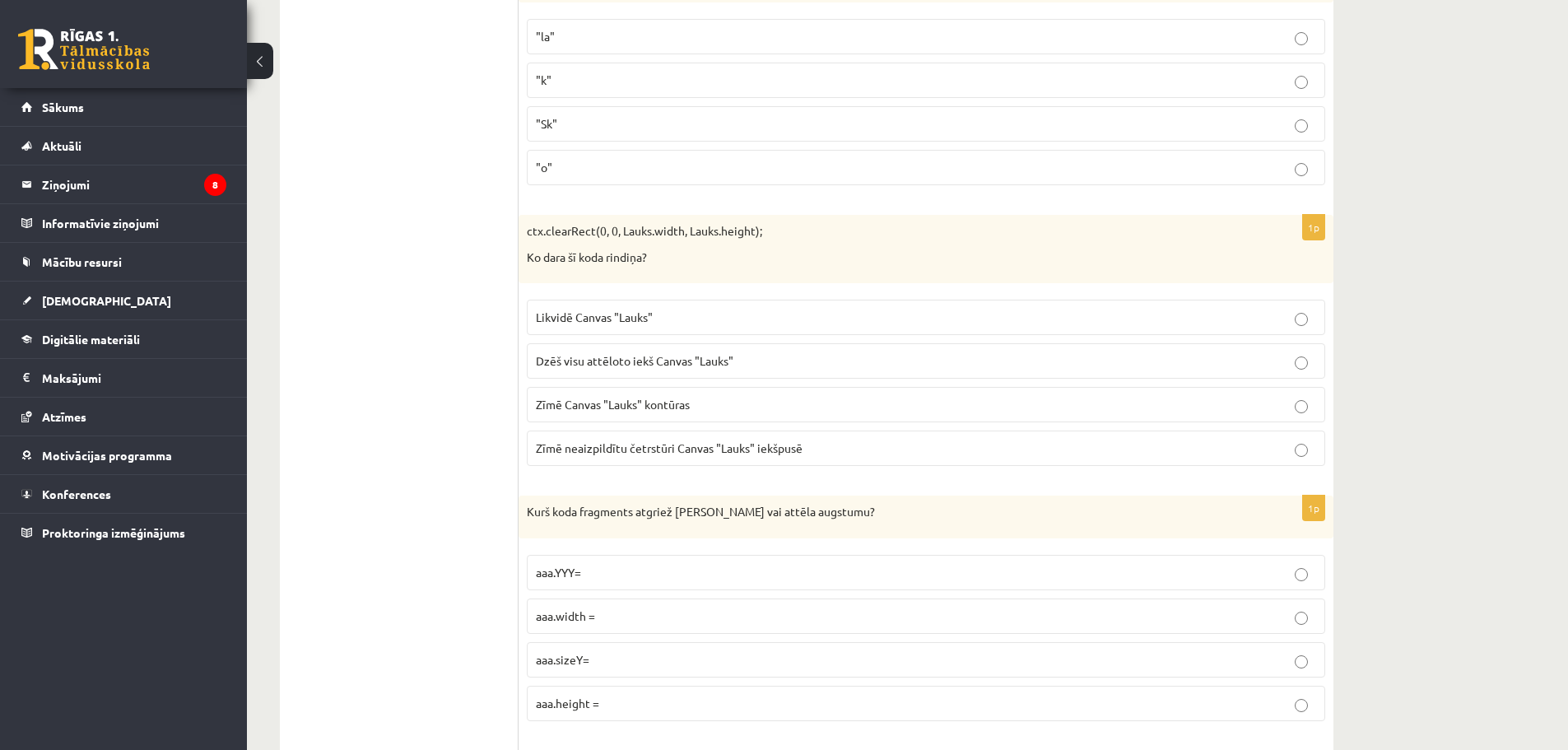
click at [559, 348] on label "Dzēš visu attēloto iekš Canvas "Lauks"" at bounding box center [926, 360] width 799 height 35
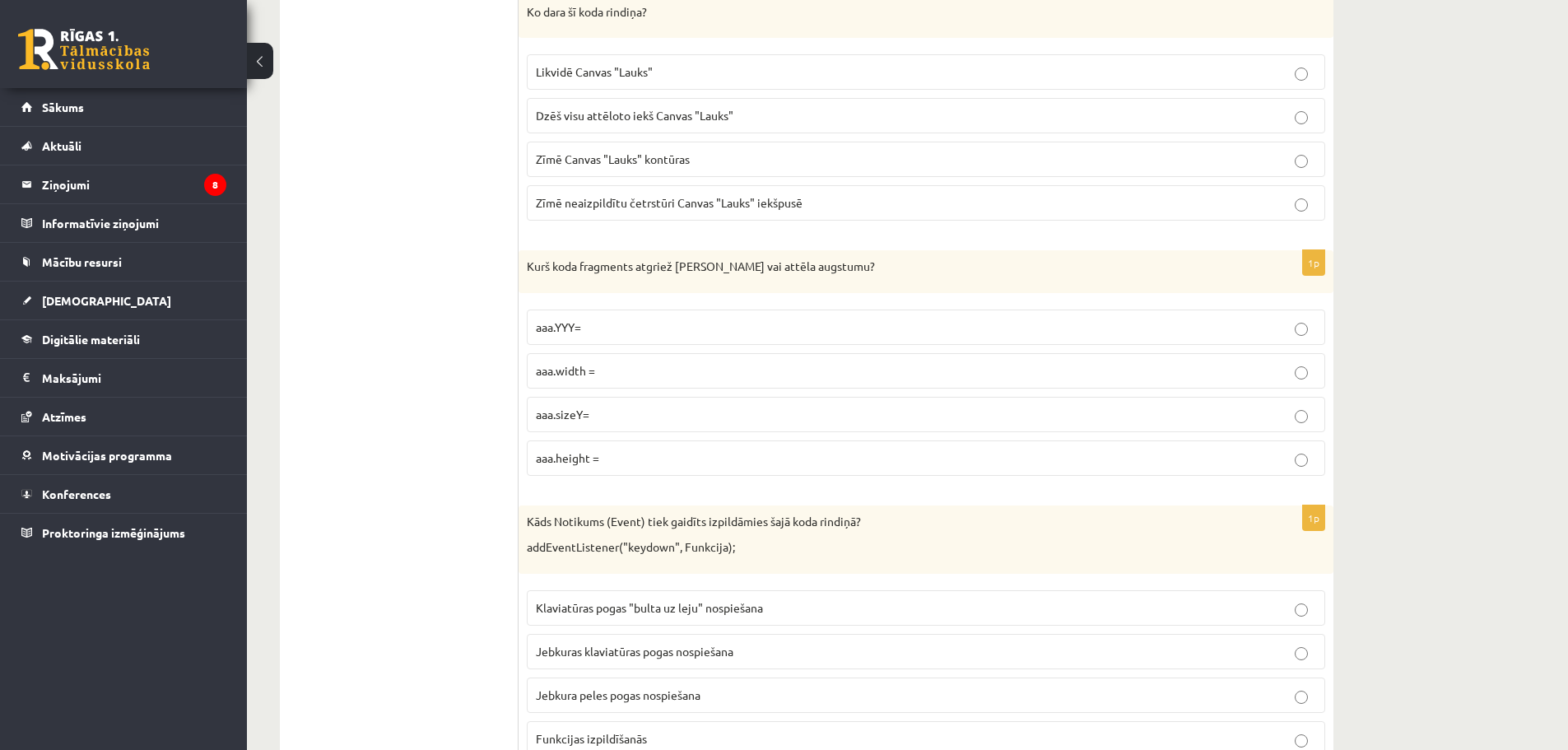
scroll to position [2684, 0]
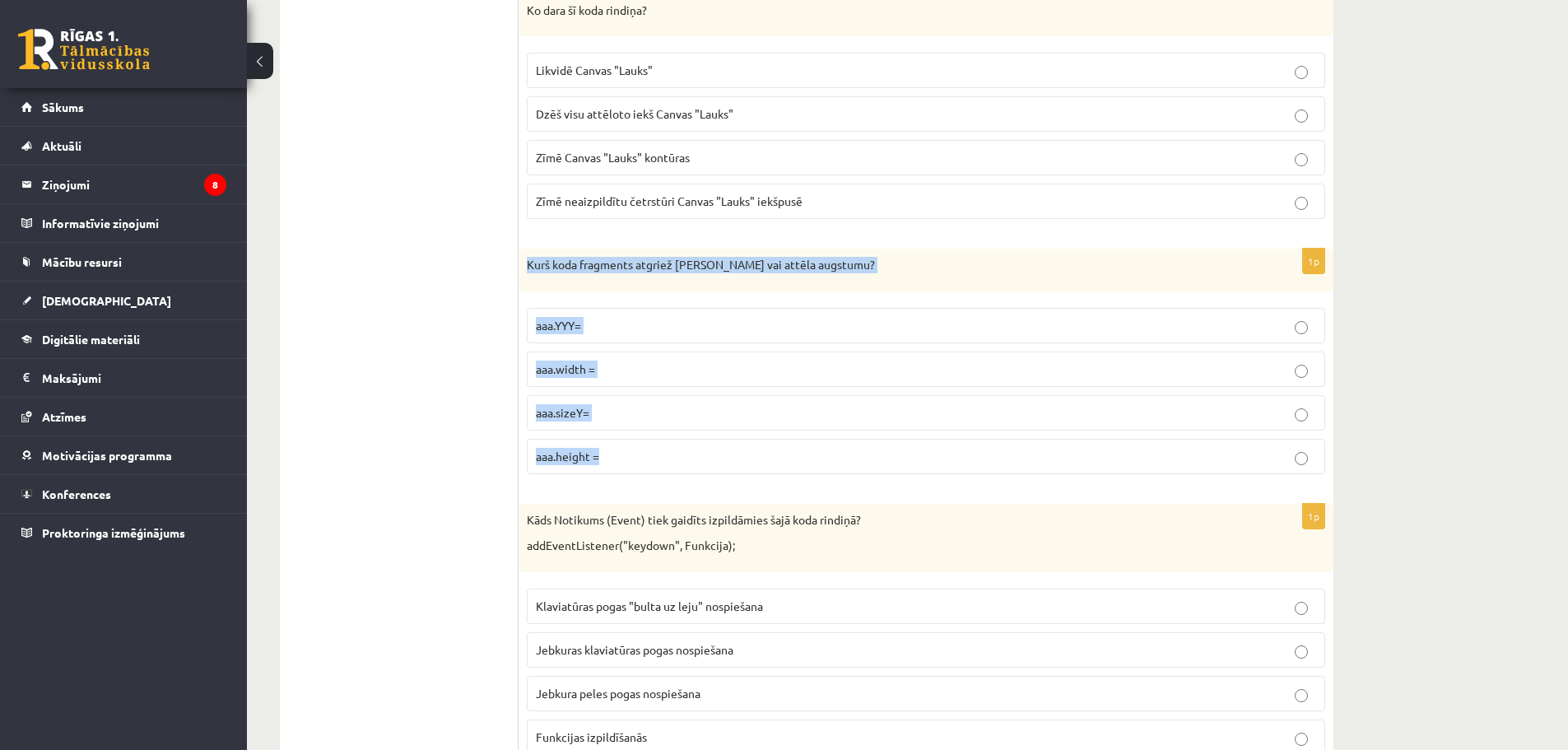
drag, startPoint x: 527, startPoint y: 261, endPoint x: 684, endPoint y: 463, distance: 255.8
click at [684, 463] on div "1p Kurš koda fragments atgriež [PERSON_NAME] vai attēla augstumu? aaa.YYY= aaa.…" at bounding box center [926, 368] width 815 height 239
copy div "Kurš koda fragments atgriež [PERSON_NAME] vai attēla augstumu? aaa.YYY= aaa.wid…"
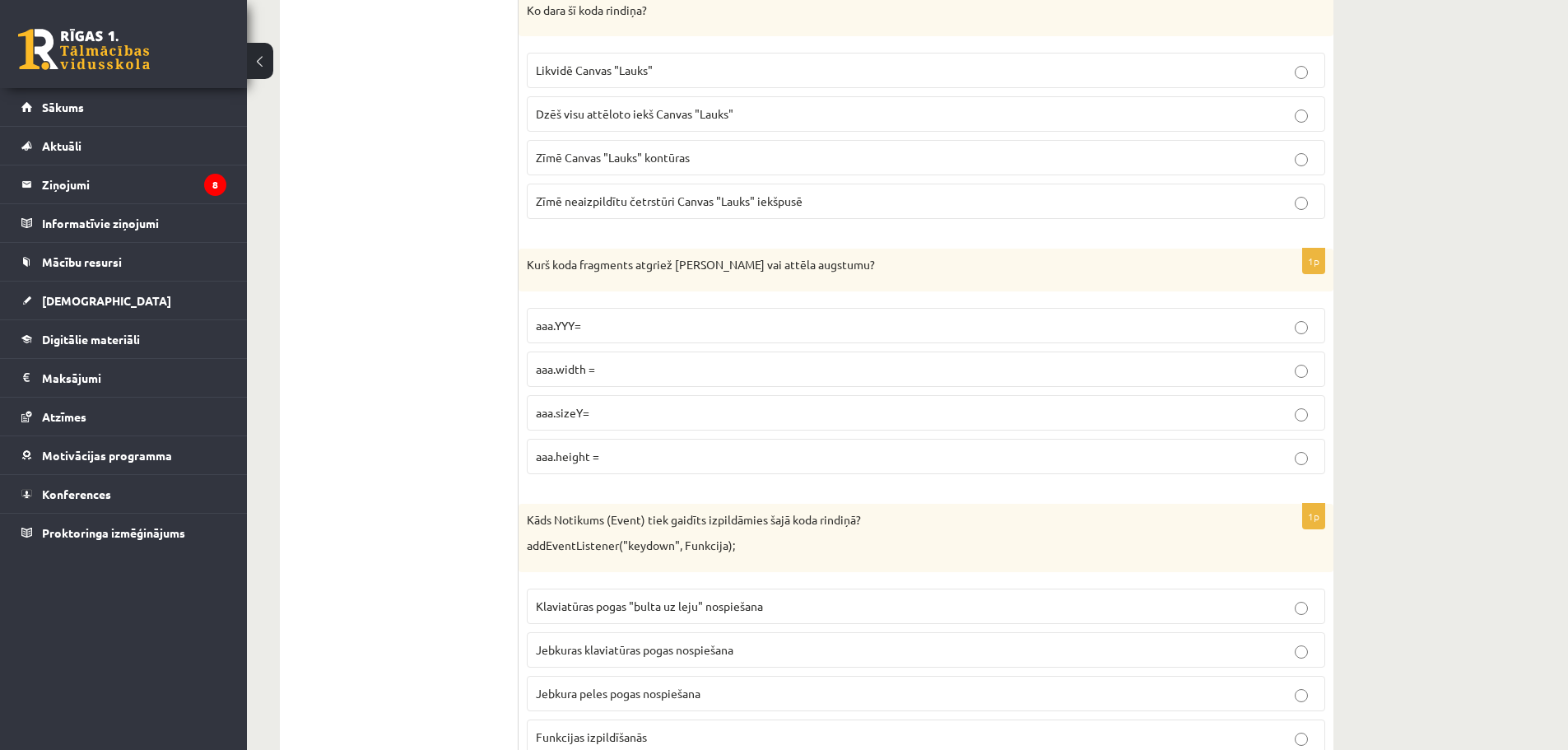
click at [580, 466] on label "aaa.height =" at bounding box center [926, 456] width 799 height 35
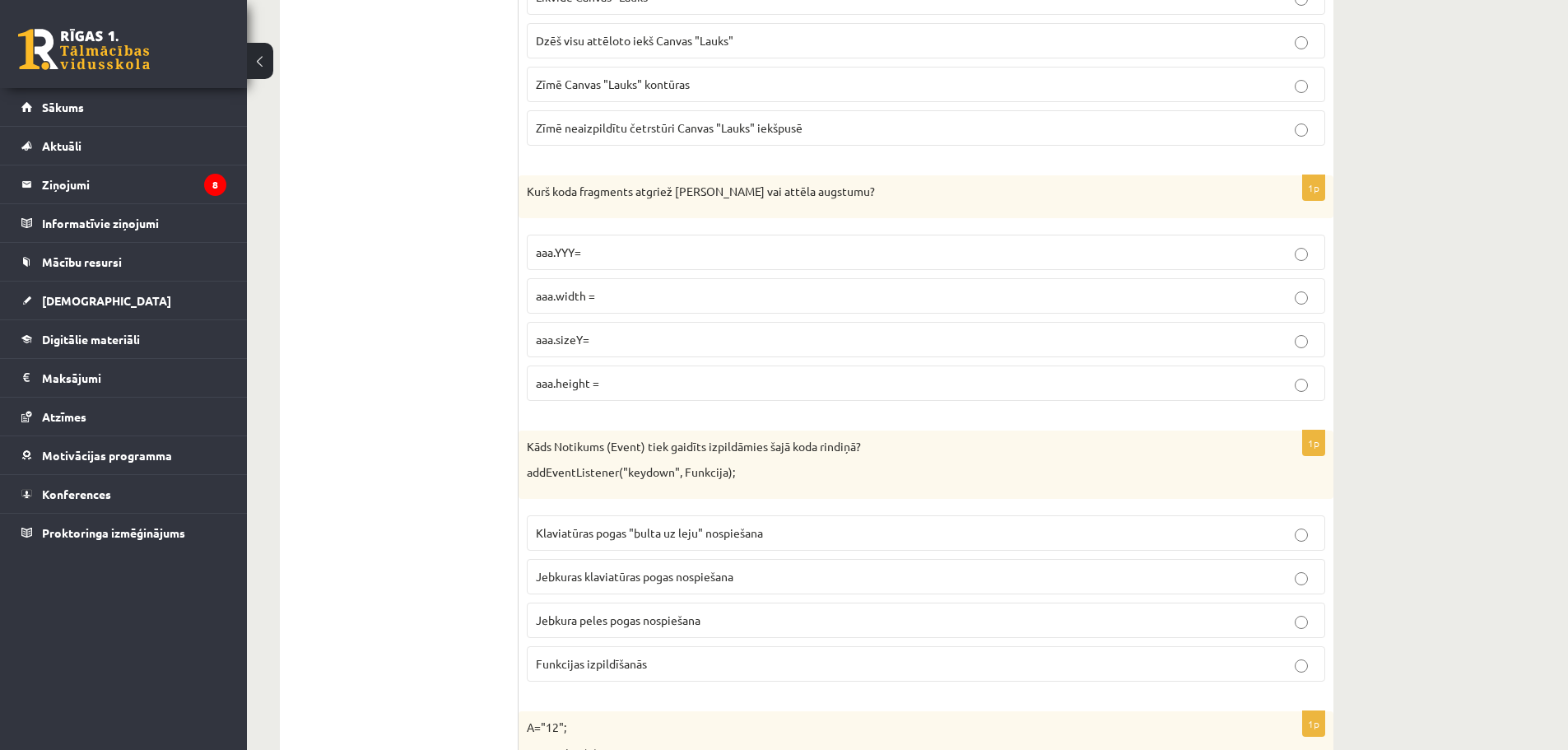
scroll to position [3013, 0]
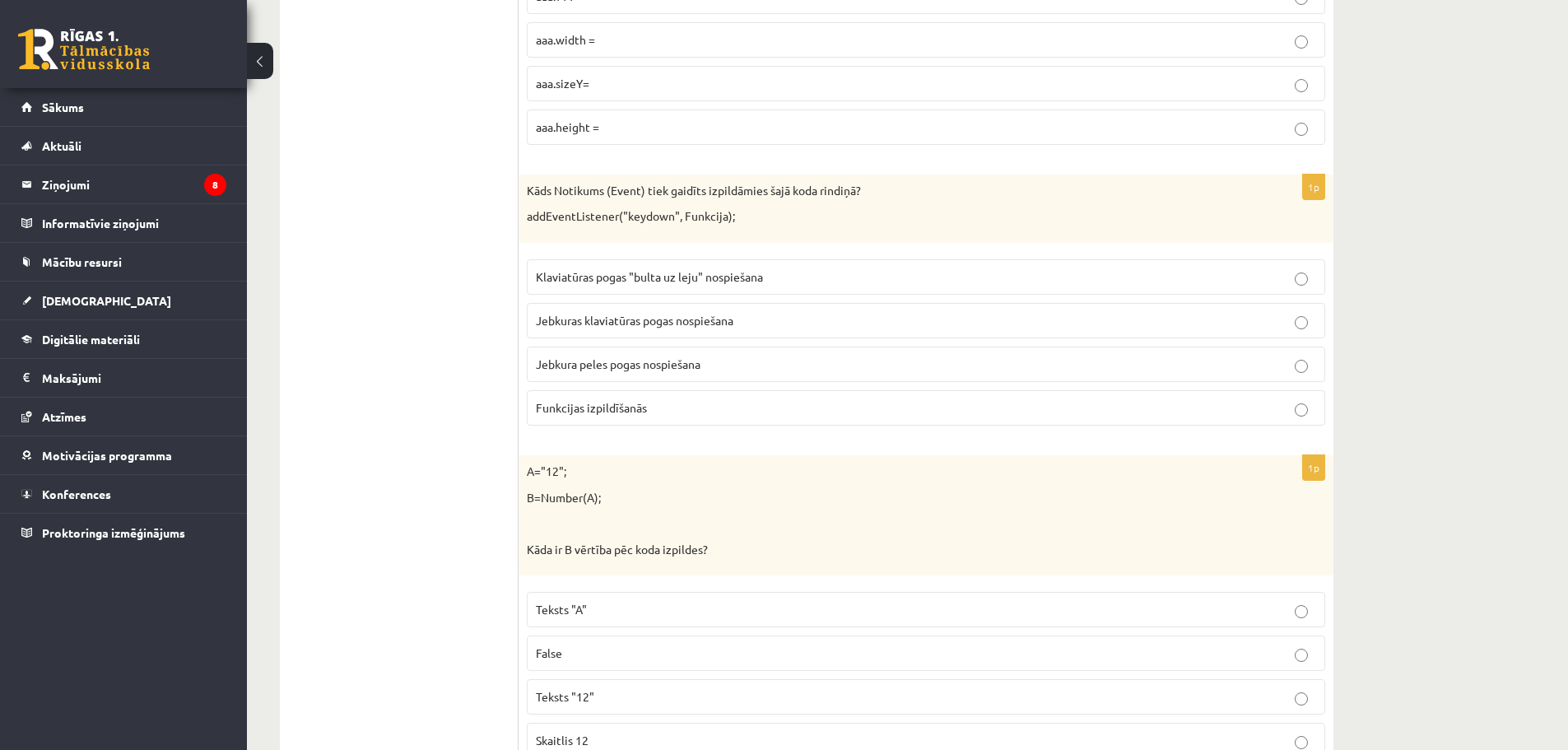
drag, startPoint x: 513, startPoint y: 187, endPoint x: 564, endPoint y: 268, distance: 95.7
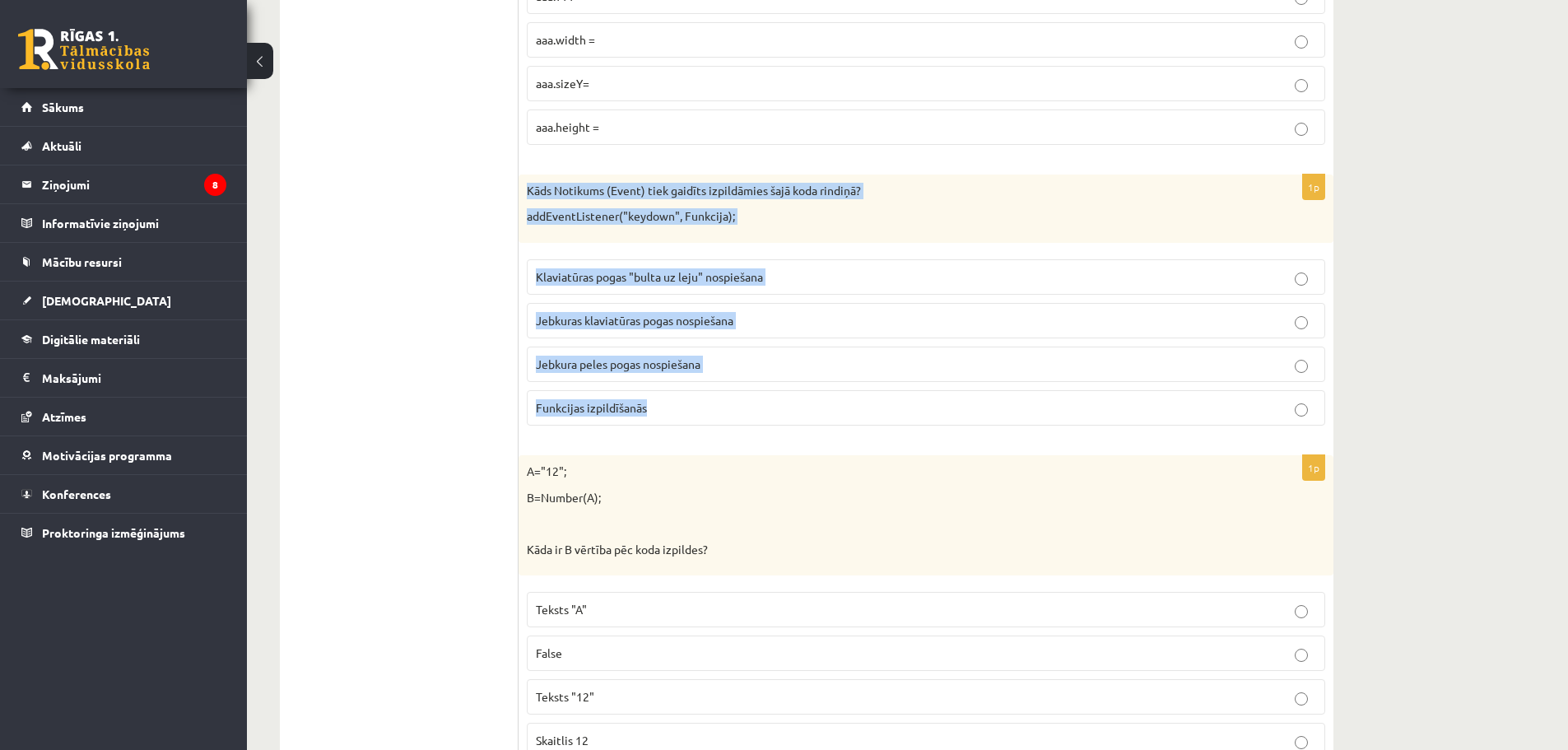
drag, startPoint x: 521, startPoint y: 192, endPoint x: 686, endPoint y: 415, distance: 277.4
click at [686, 415] on div "1p Kāds Notikums (Event) tiek gaidīts izpildāmies šajā koda rindiņā? addEventLi…" at bounding box center [926, 307] width 815 height 264
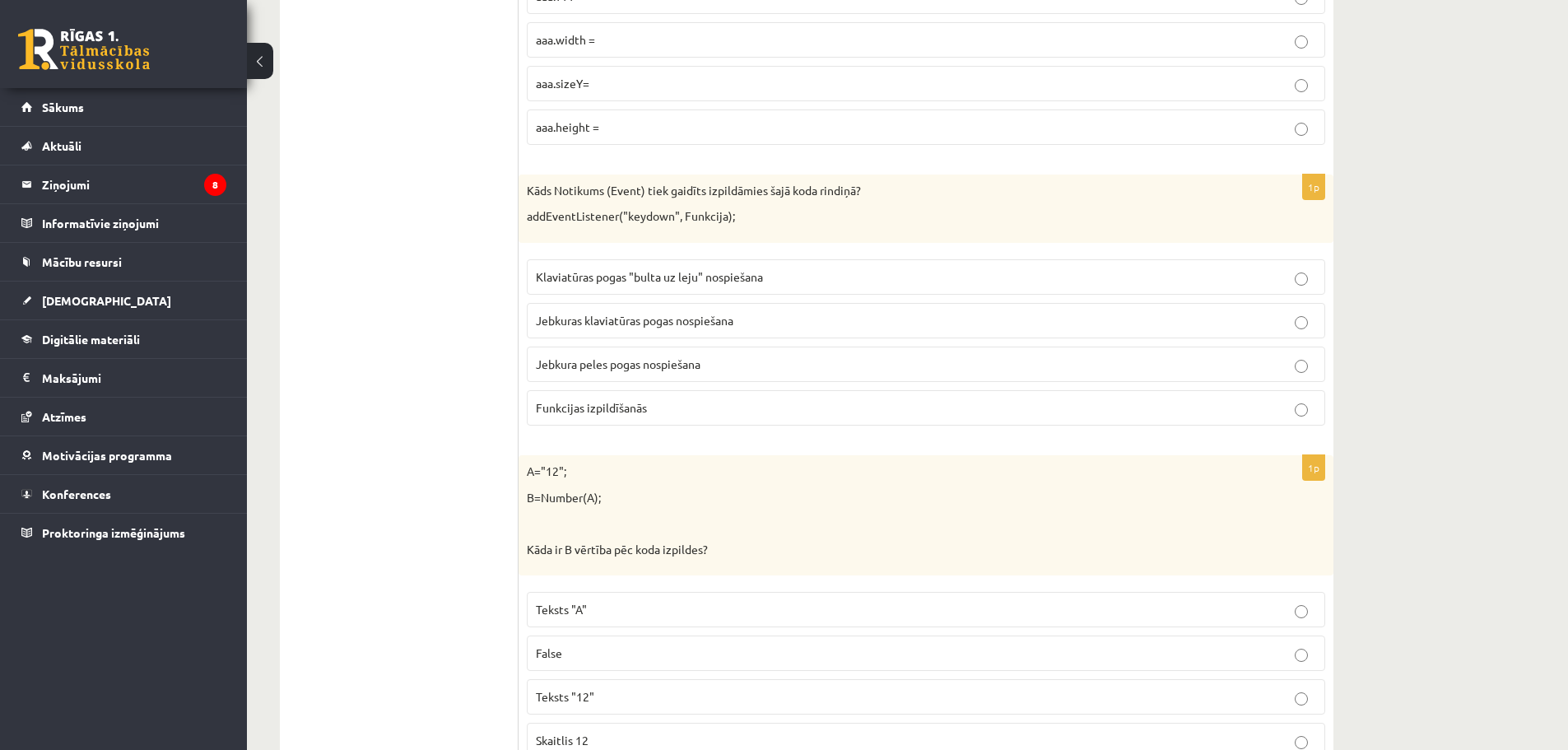
click at [619, 324] on span "Jebkuras klaviatūras pogas nospiešana" at bounding box center [635, 320] width 197 height 14
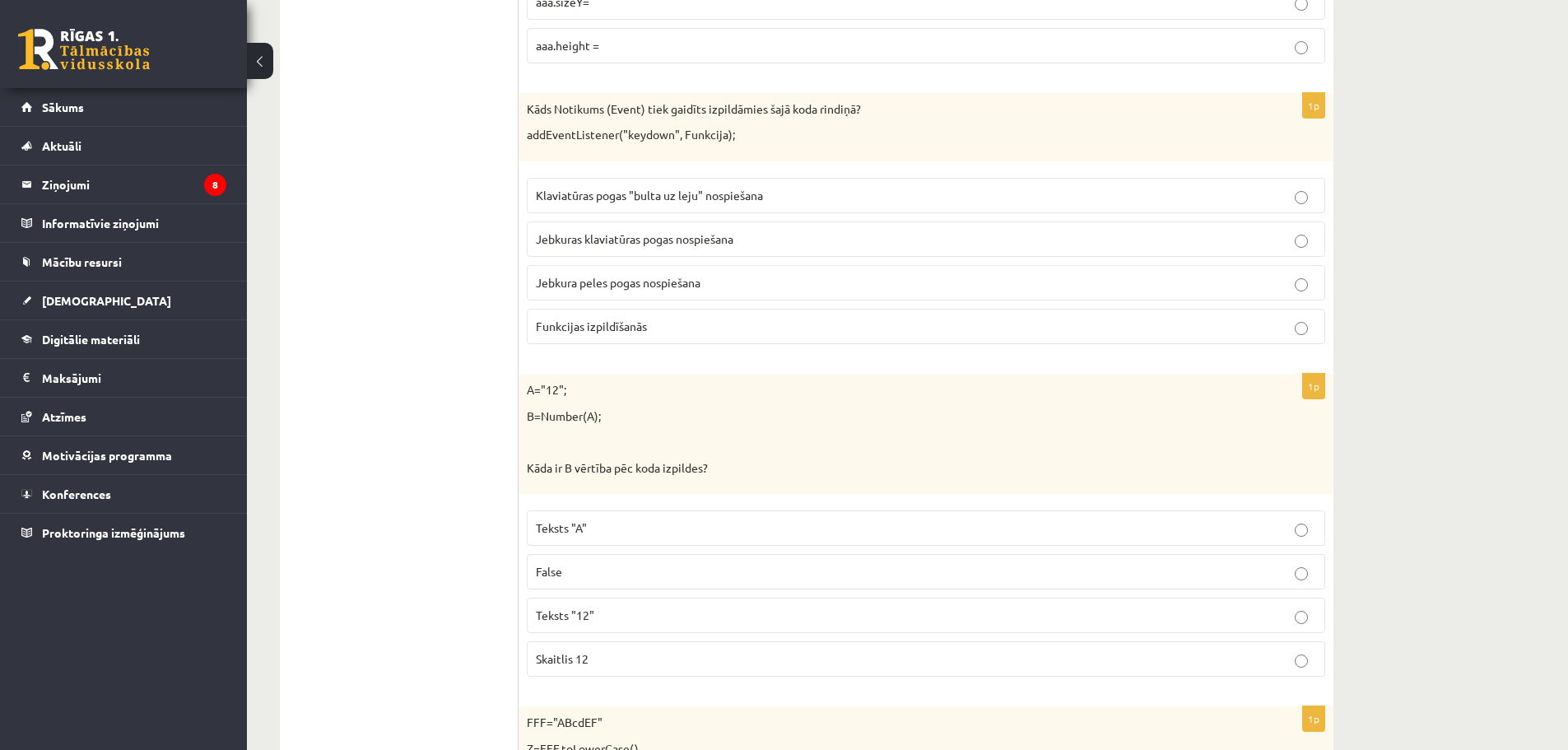
scroll to position [3425, 0]
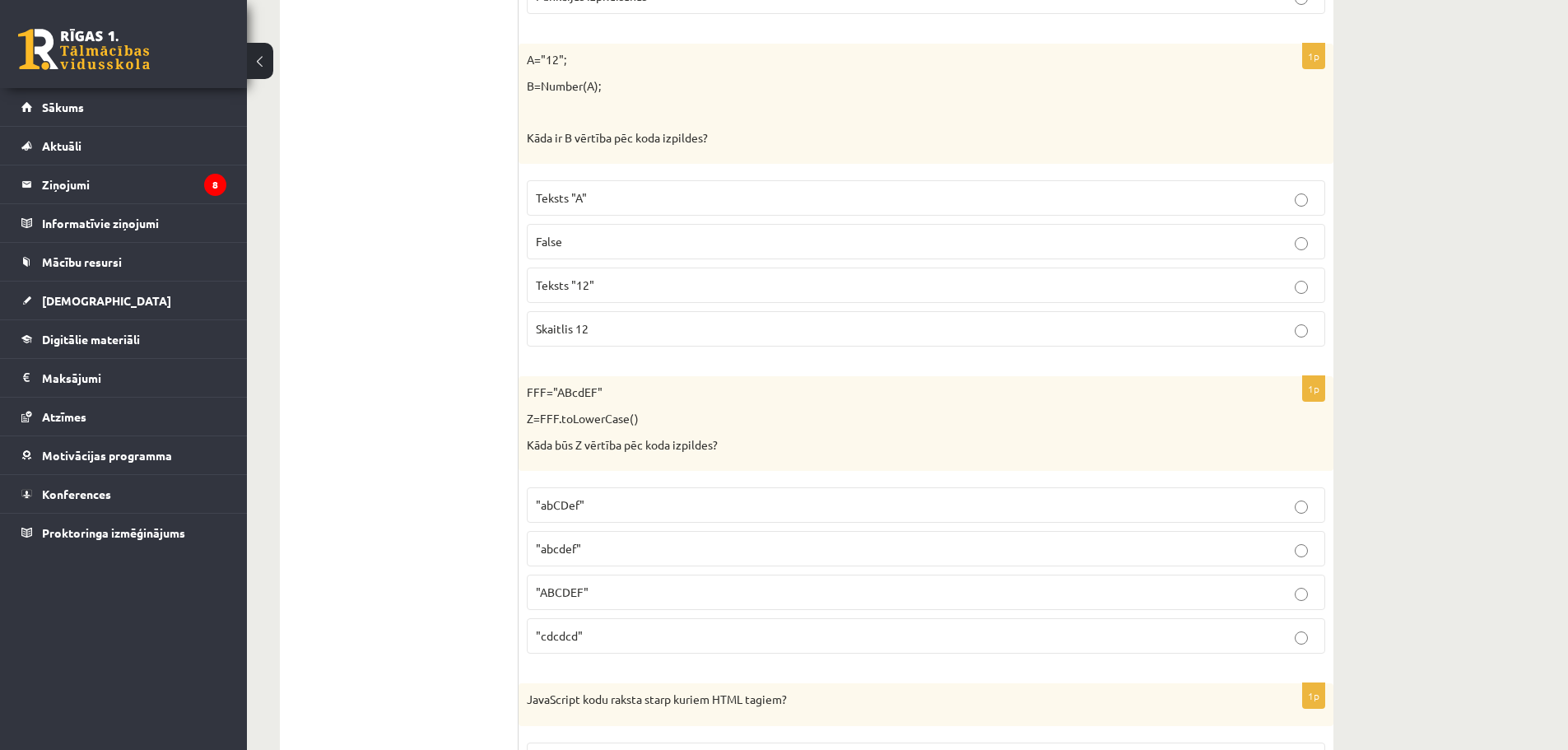
click at [579, 242] on p "False" at bounding box center [926, 241] width 781 height 17
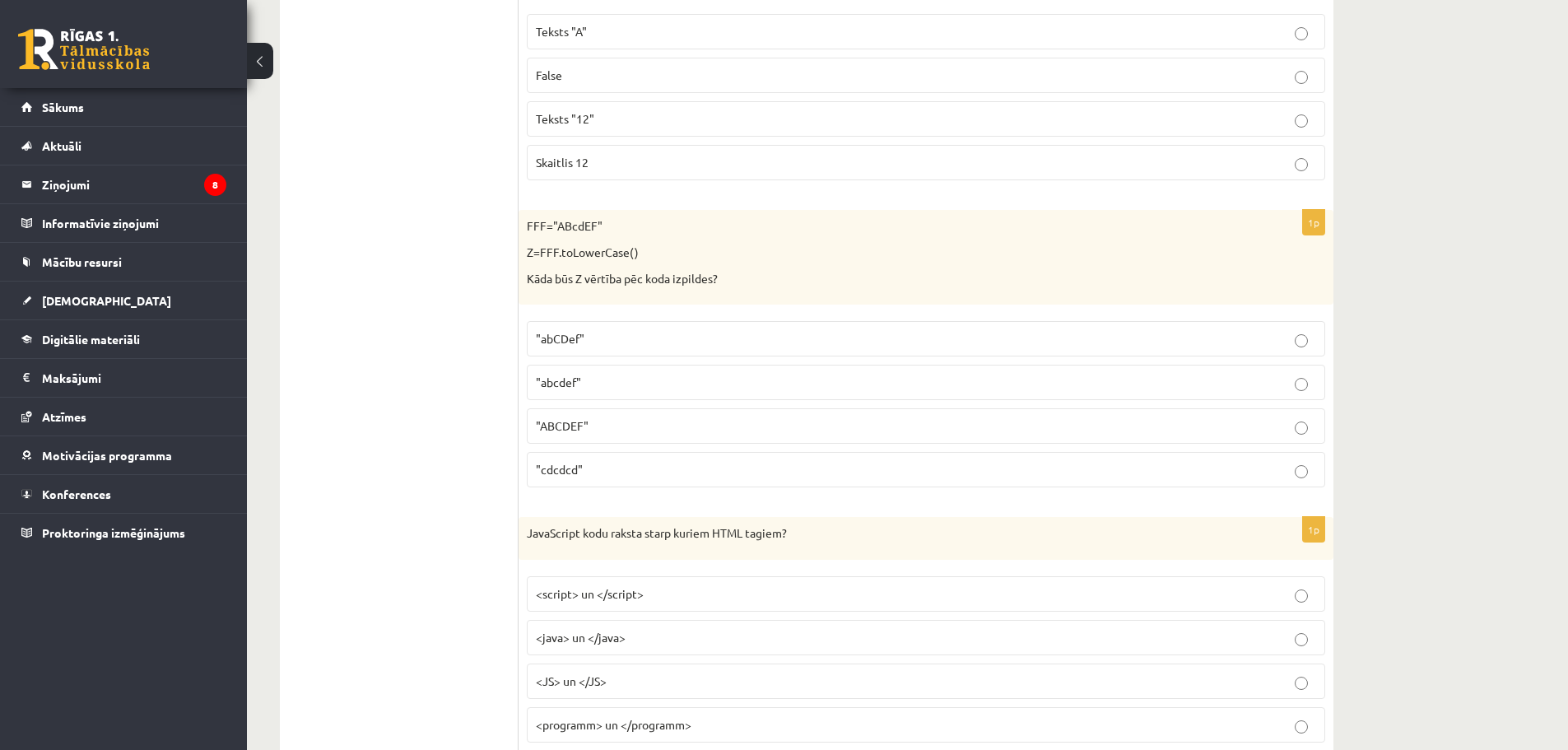
scroll to position [3671, 0]
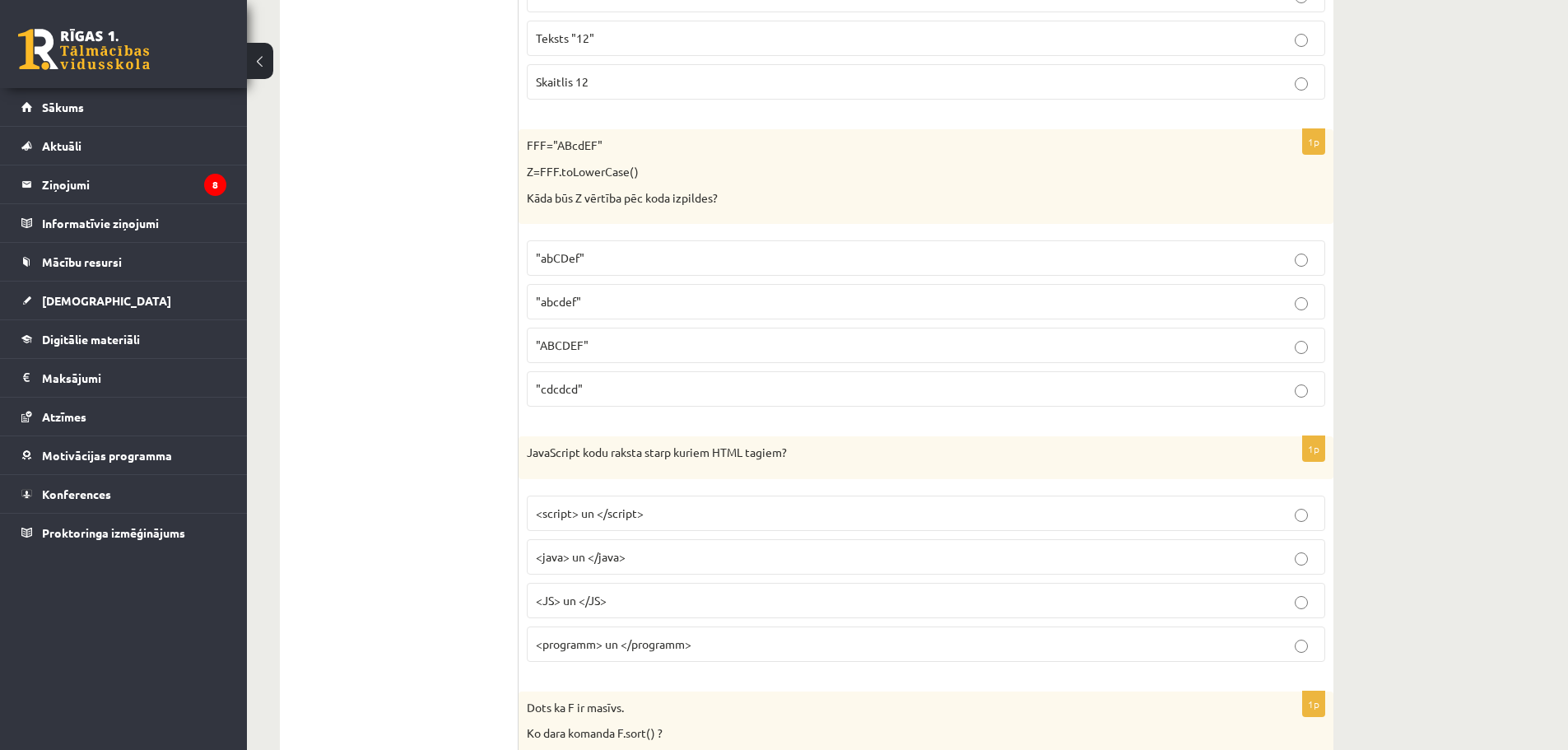
click at [571, 310] on p ""abcdef"" at bounding box center [926, 302] width 781 height 17
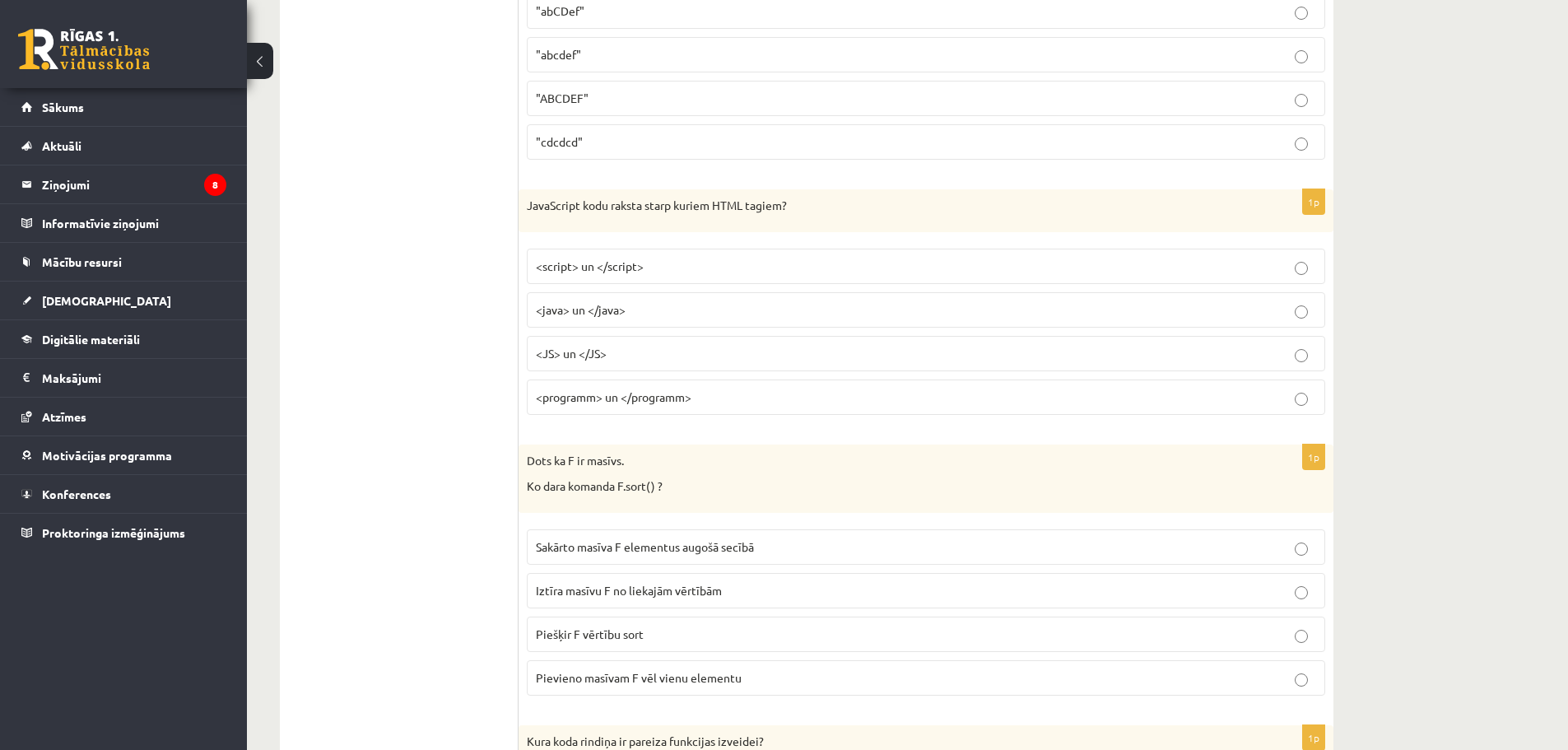
click at [563, 364] on label "<JS> un </JS>" at bounding box center [926, 353] width 799 height 35
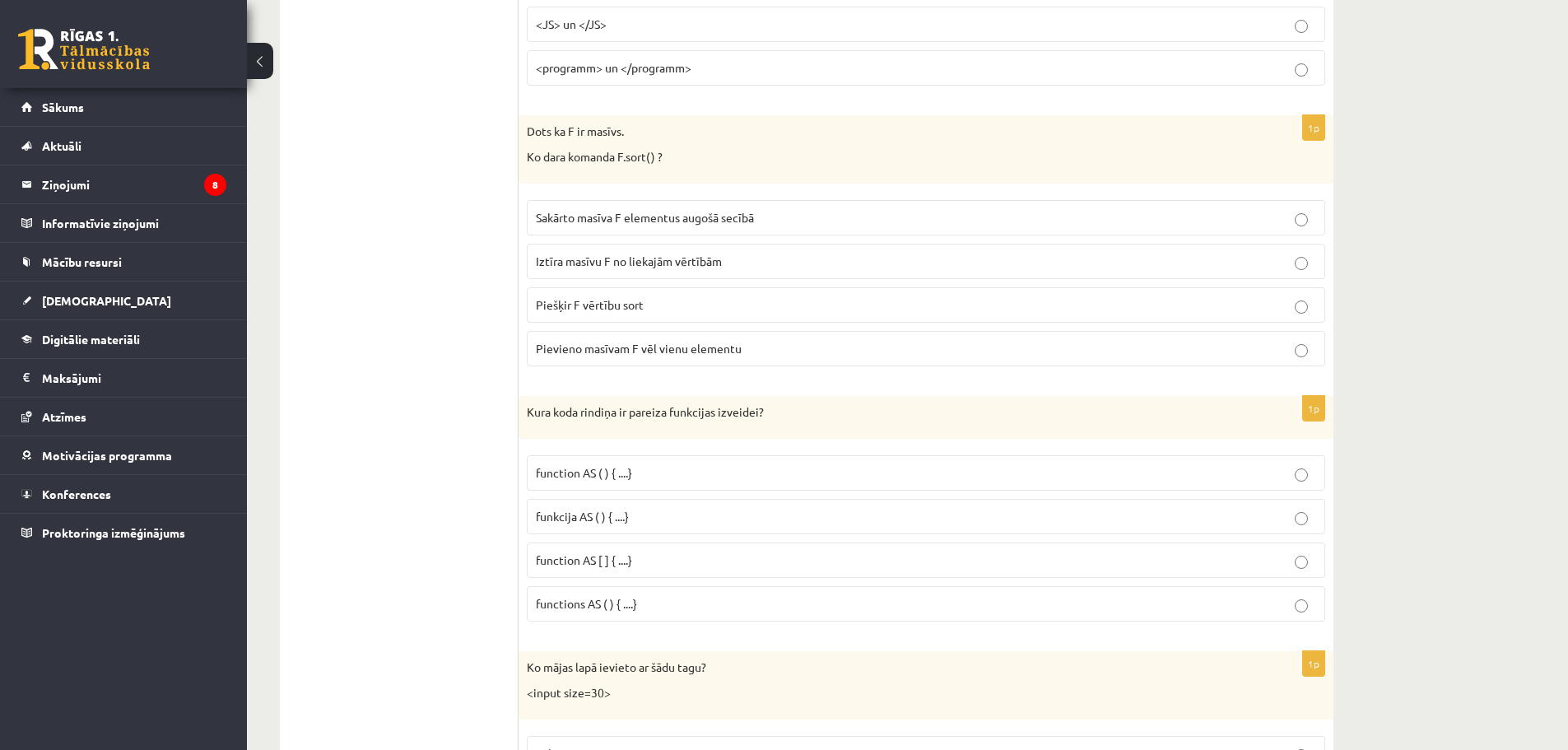
click at [571, 295] on label "Piešķir F vērtību sort" at bounding box center [926, 305] width 799 height 35
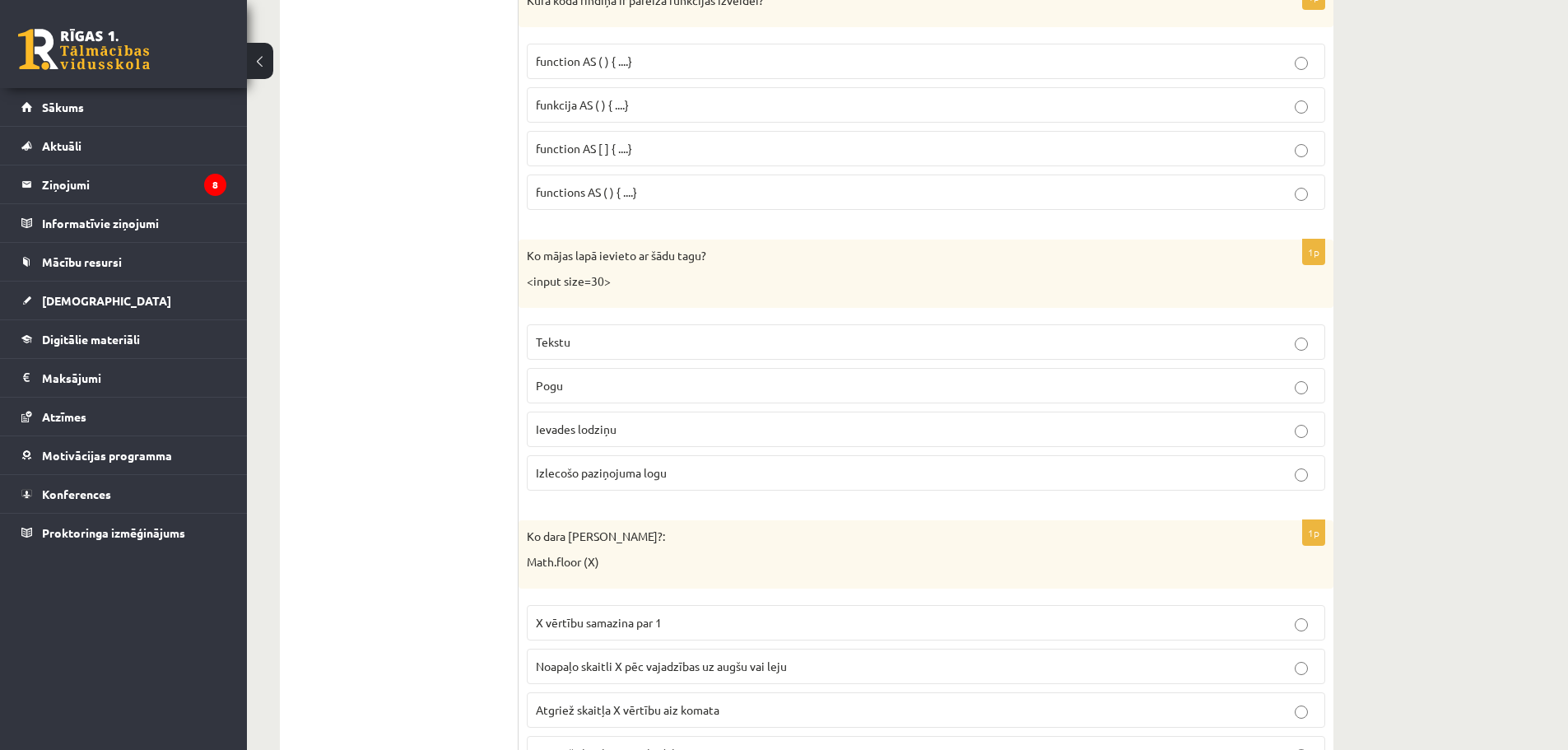
click at [589, 191] on span "functions AS ( ) { ....}" at bounding box center [587, 192] width 102 height 14
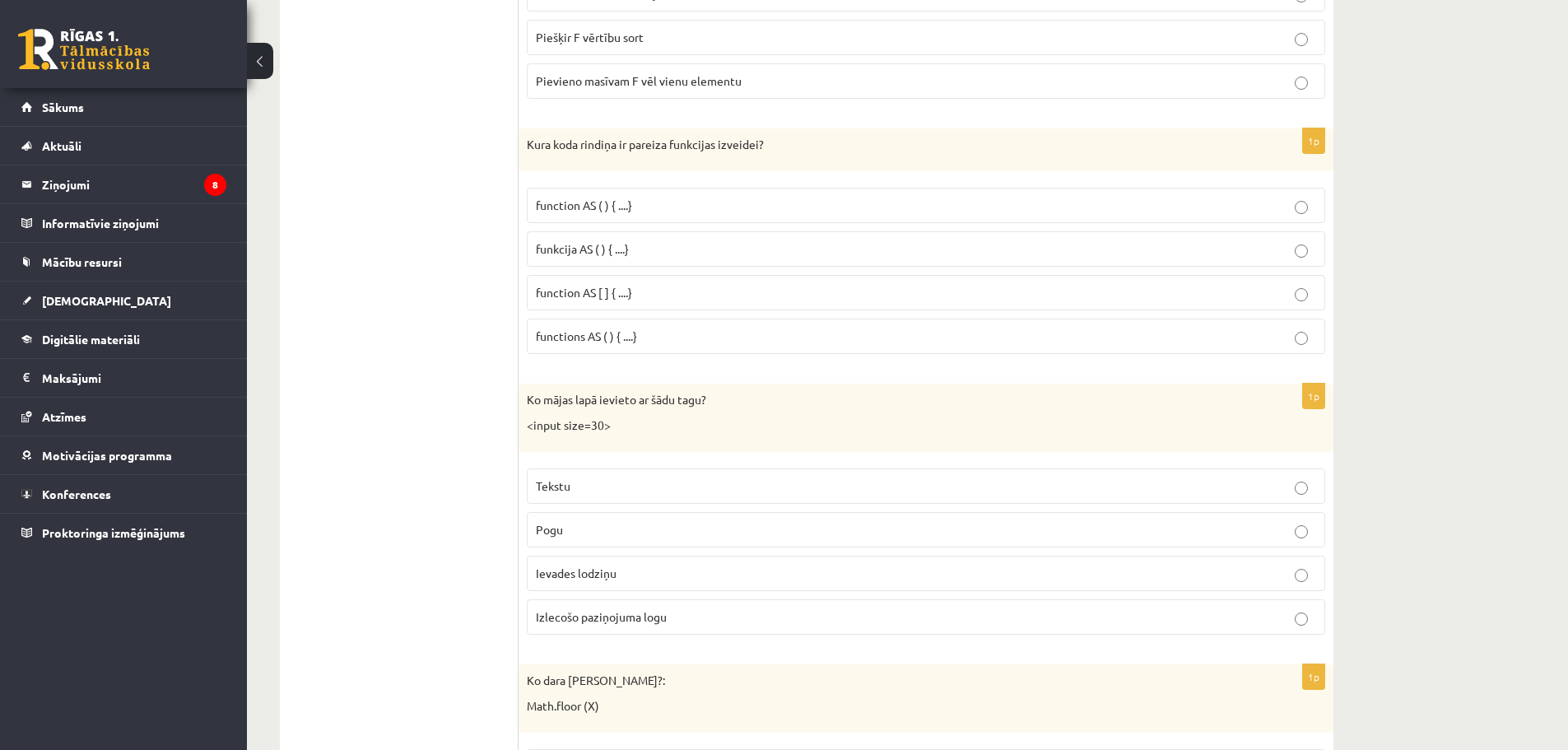
scroll to position [4660, 0]
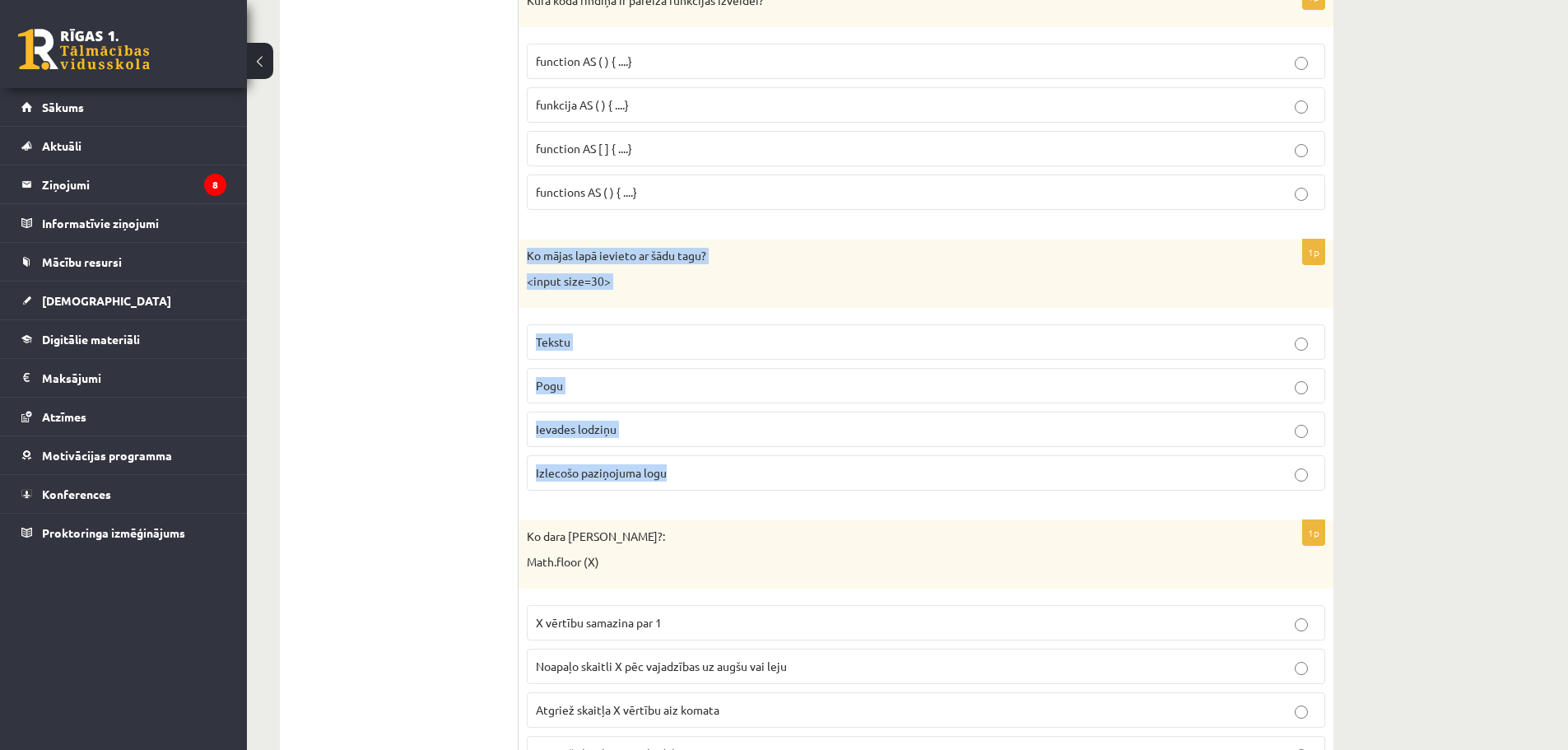
drag, startPoint x: 524, startPoint y: 252, endPoint x: 680, endPoint y: 466, distance: 264.8
click at [680, 466] on div "1p Ko mājas lapā ievieto ar šādu tagu? <input size=30> Tekstu [GEOGRAPHIC_DATA]…" at bounding box center [926, 372] width 815 height 264
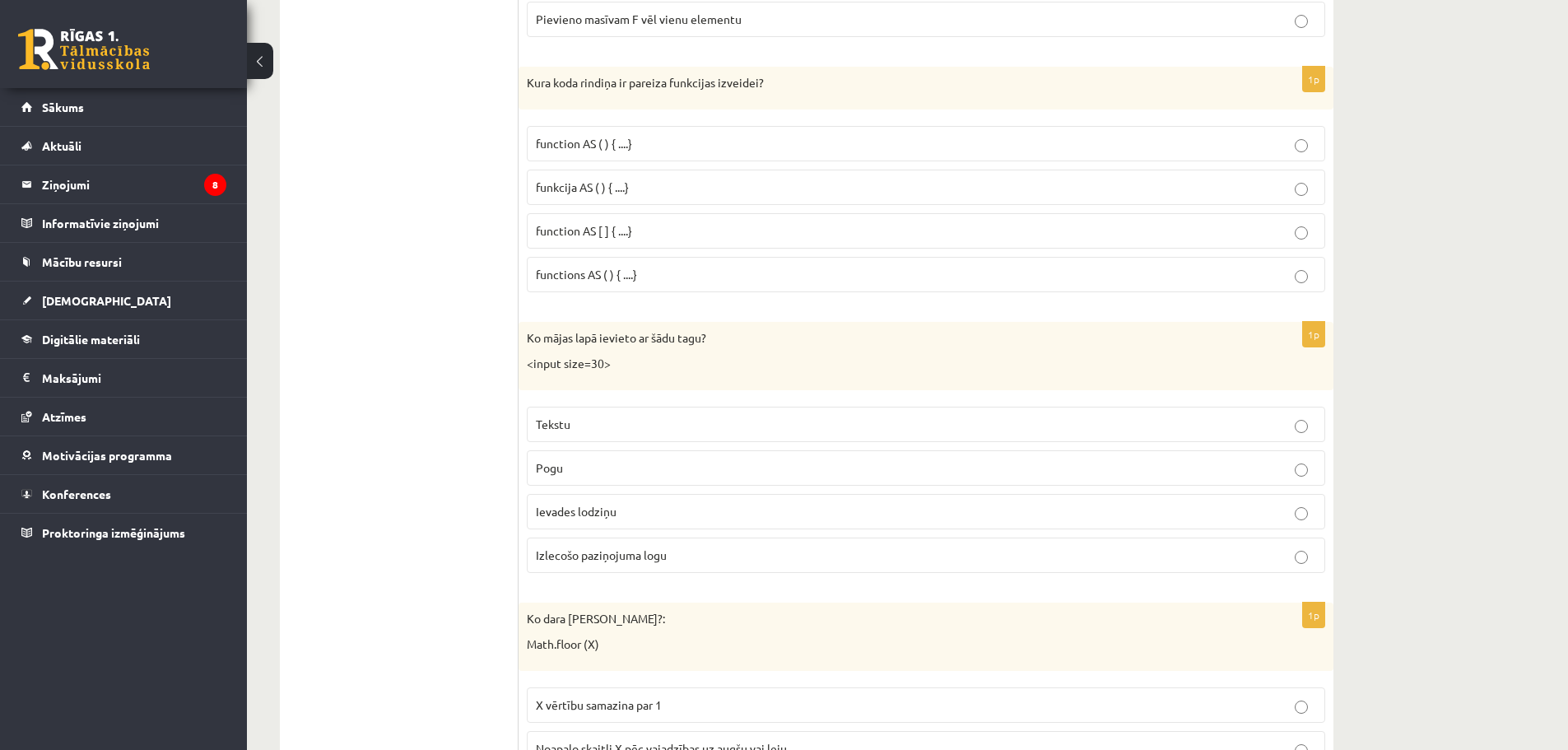
click at [619, 508] on p "Ievades lodziņu" at bounding box center [926, 511] width 781 height 17
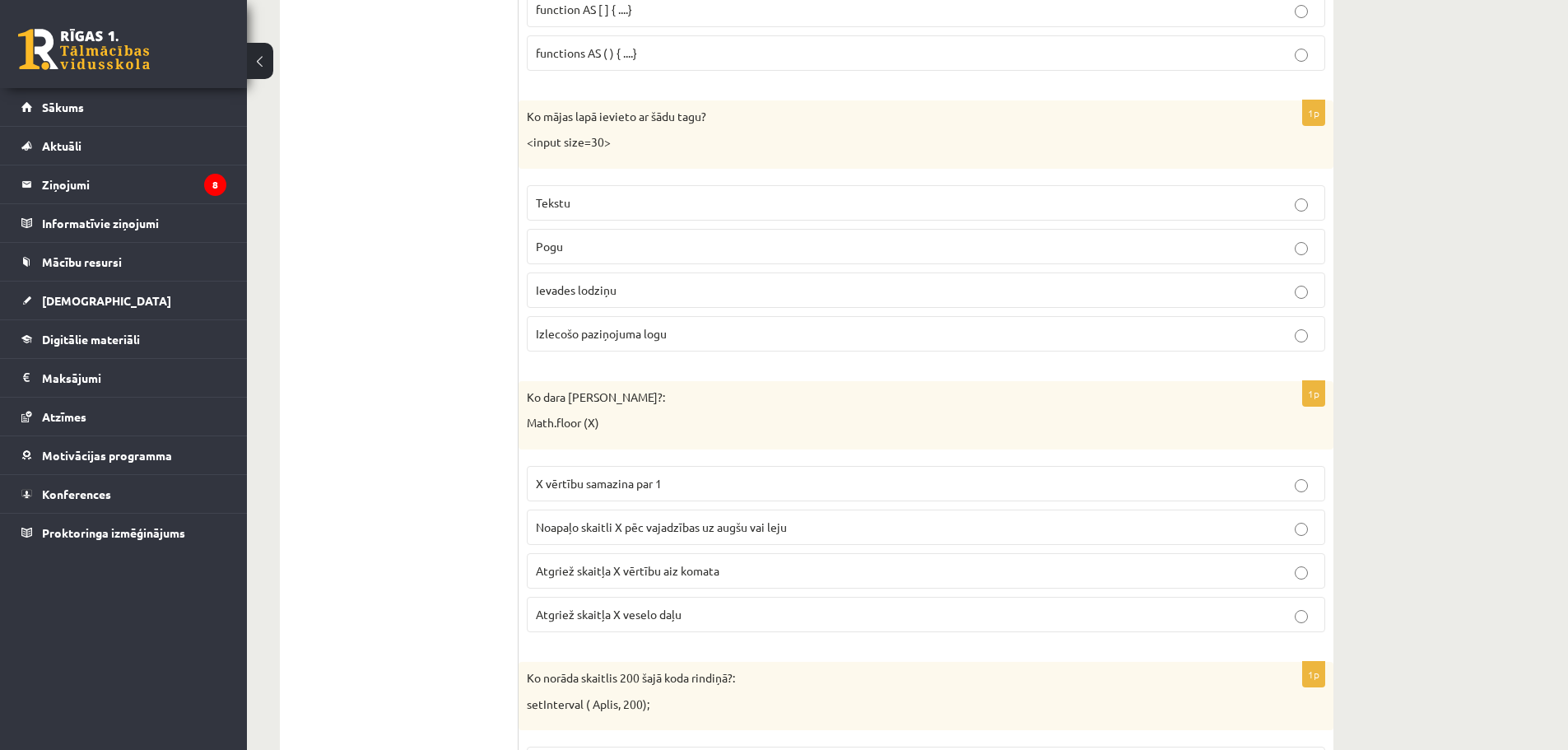
scroll to position [4825, 0]
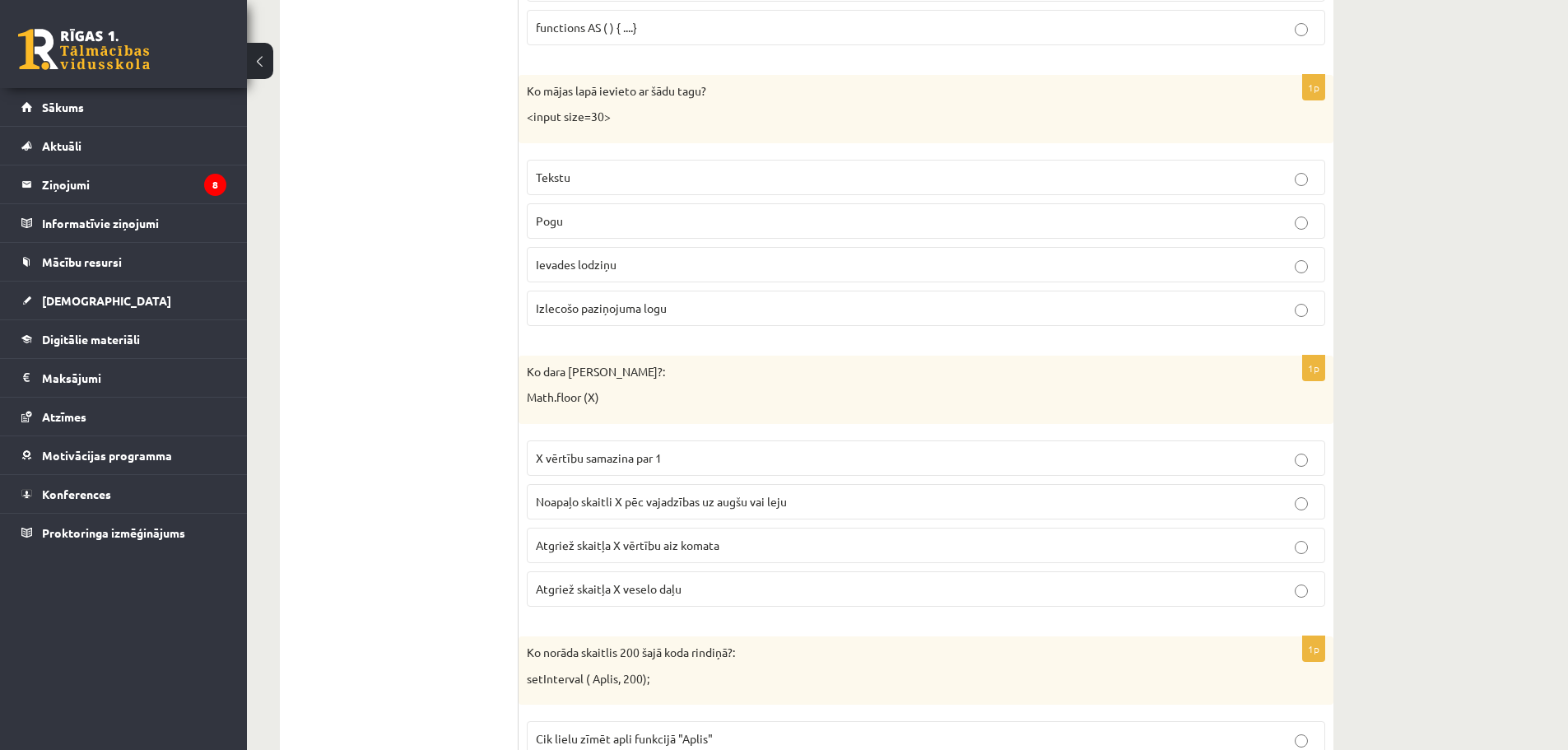
click at [554, 467] on label "X vērtību samazina par 1" at bounding box center [926, 458] width 799 height 35
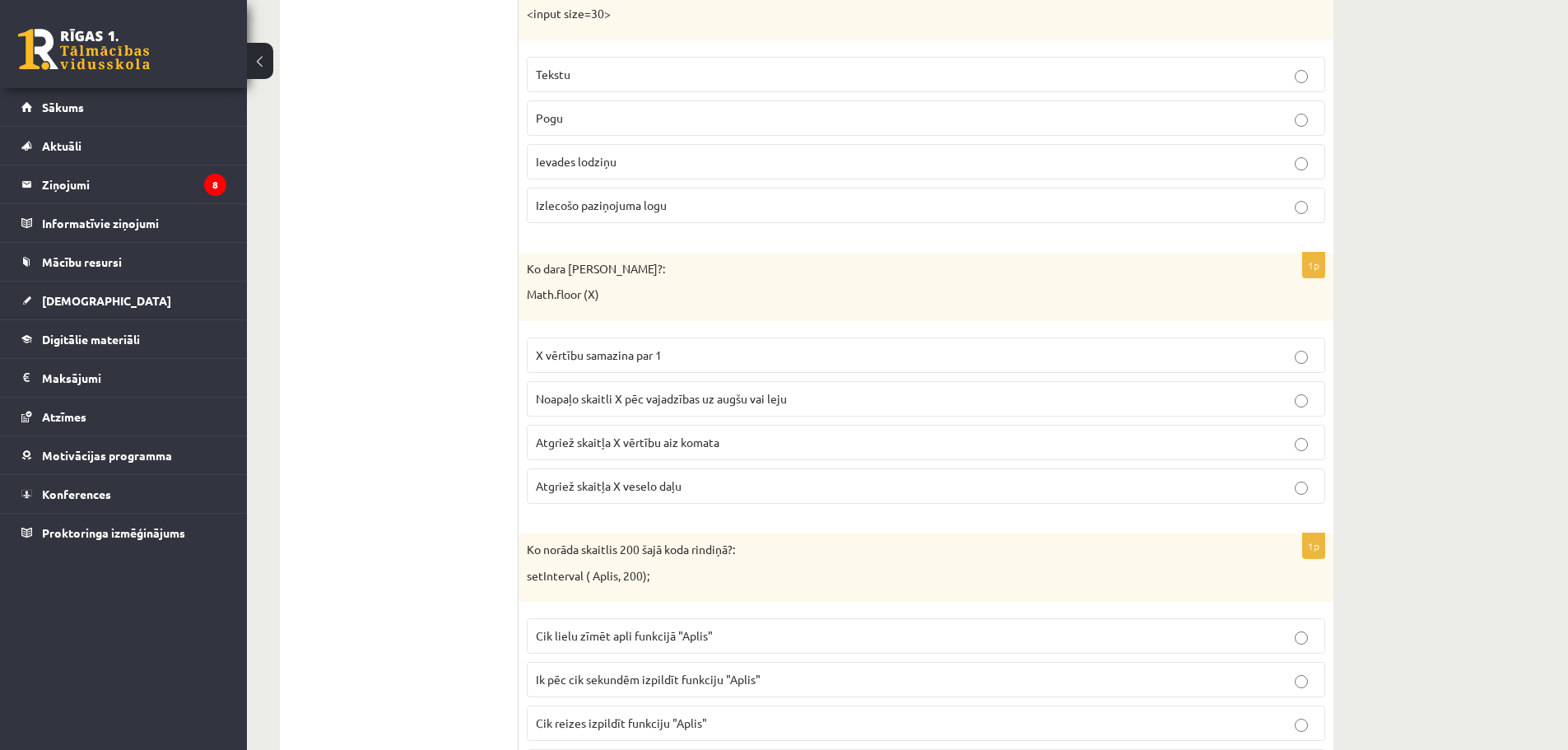
scroll to position [5072, 0]
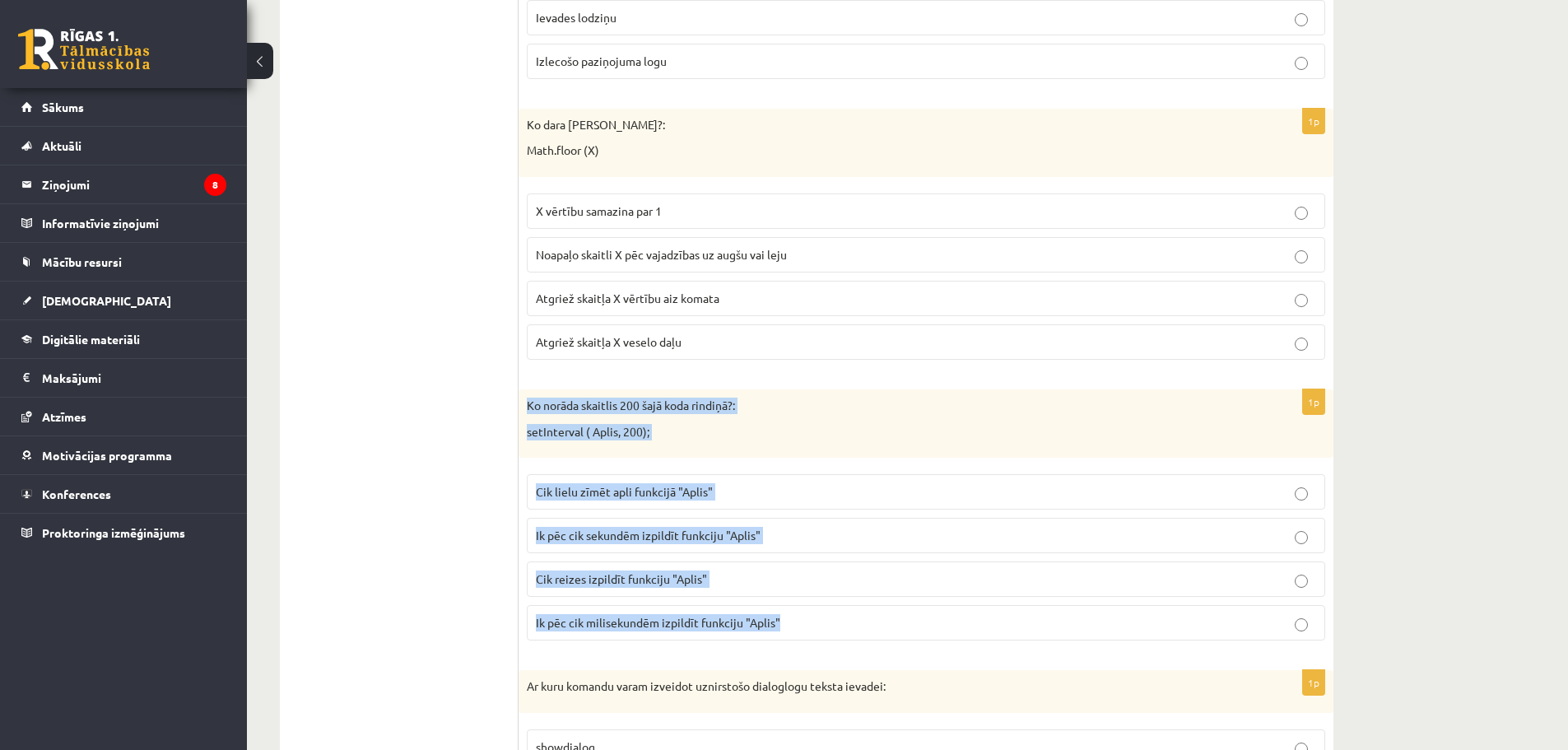
drag, startPoint x: 523, startPoint y: 402, endPoint x: 800, endPoint y: 633, distance: 360.7
click at [800, 634] on div "1p Ko norāda skaitlis 200 šajā koda rindiņā?: setInterval ( Aplis, 200); Cik li…" at bounding box center [926, 522] width 815 height 264
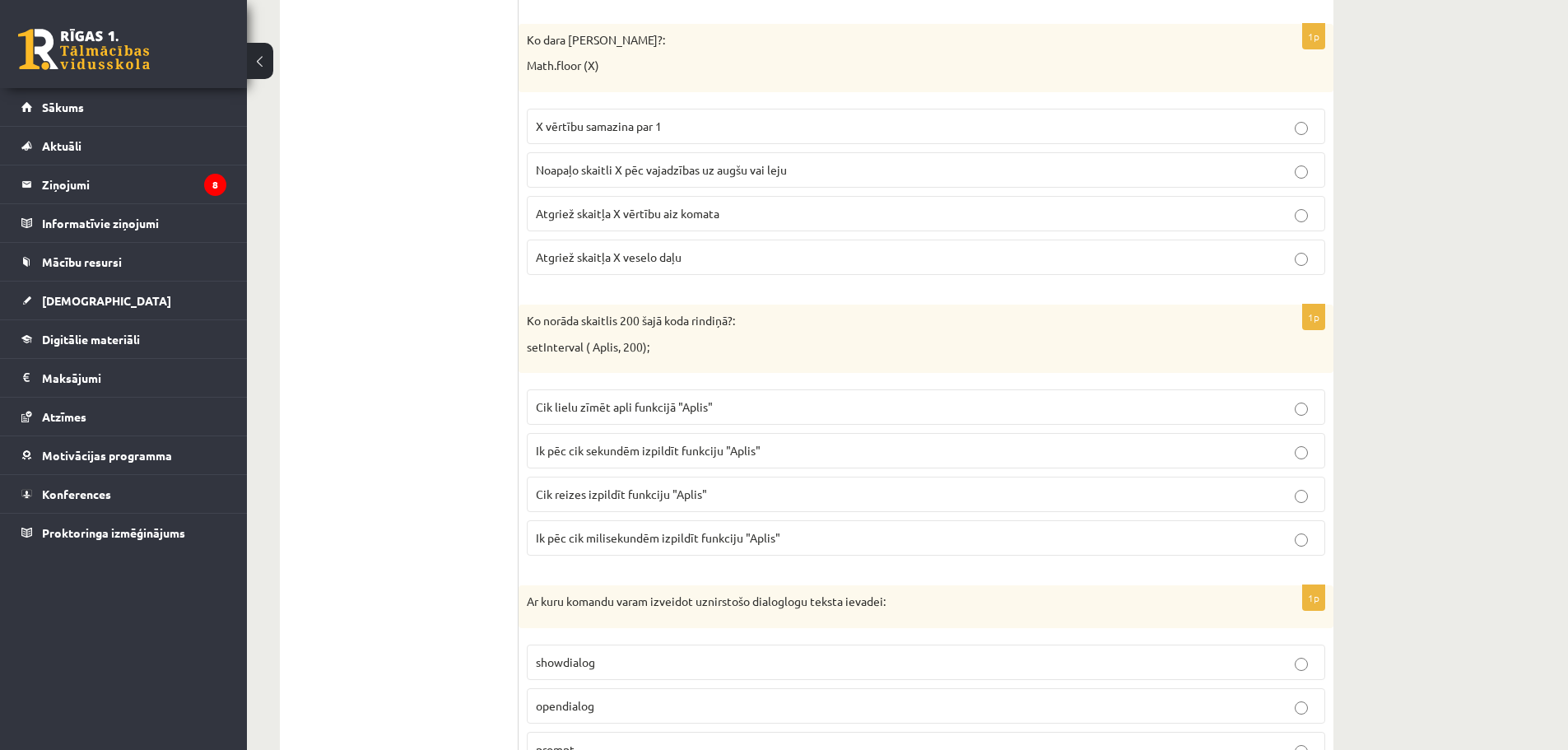
scroll to position [5237, 0]
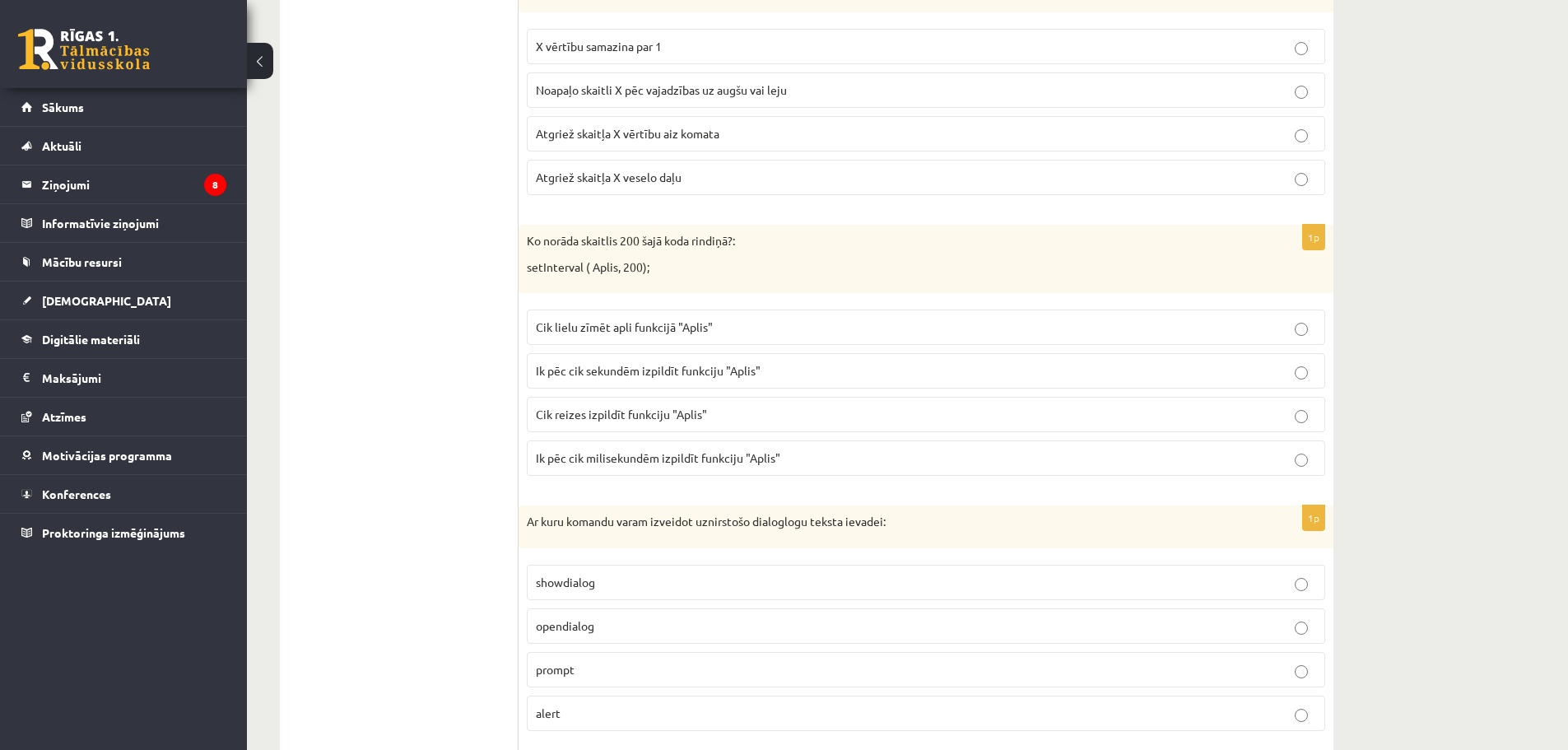
click at [646, 460] on span "Ik pēc cik milisekundēm izpildīt funkciju "Aplis"" at bounding box center [658, 457] width 244 height 14
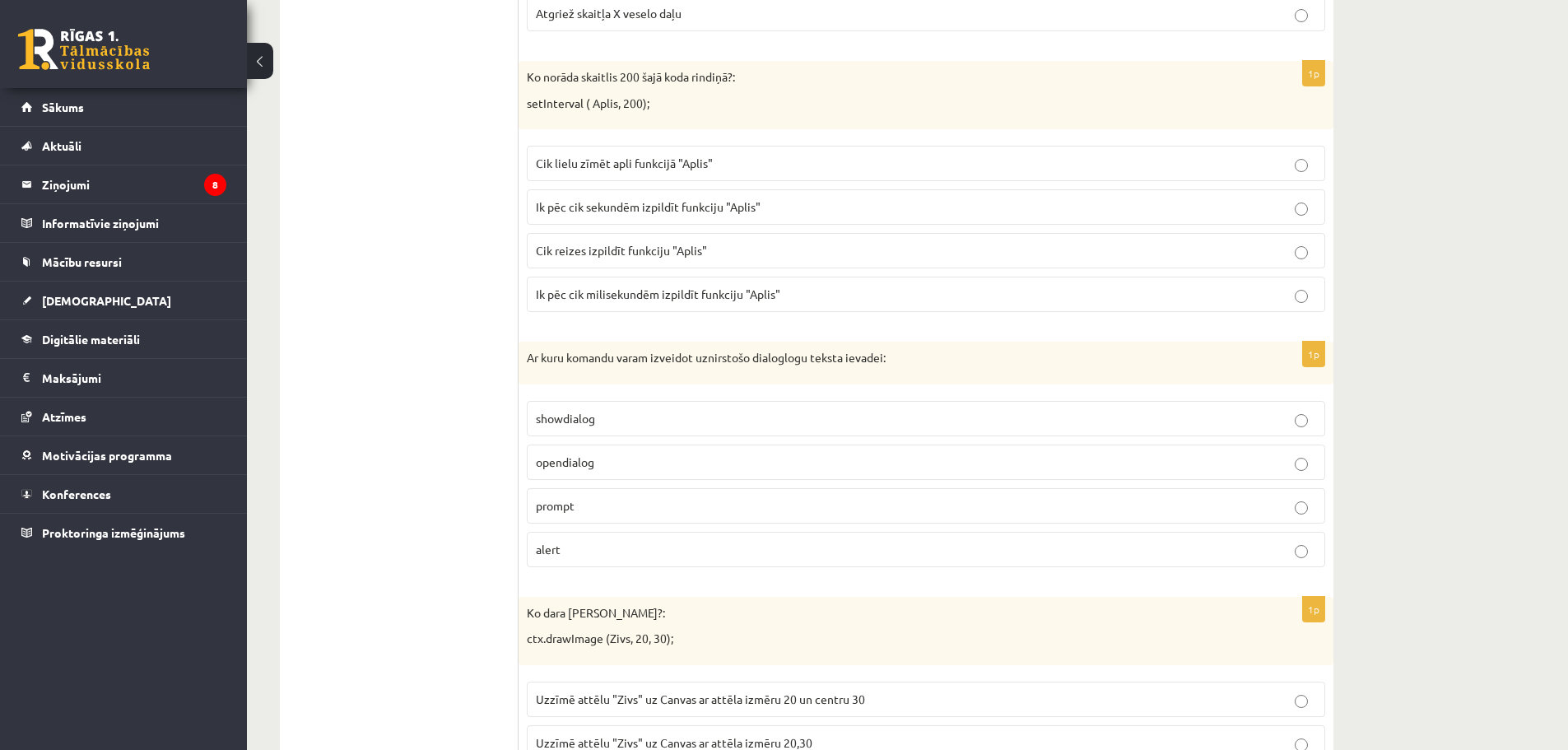
scroll to position [5400, 0]
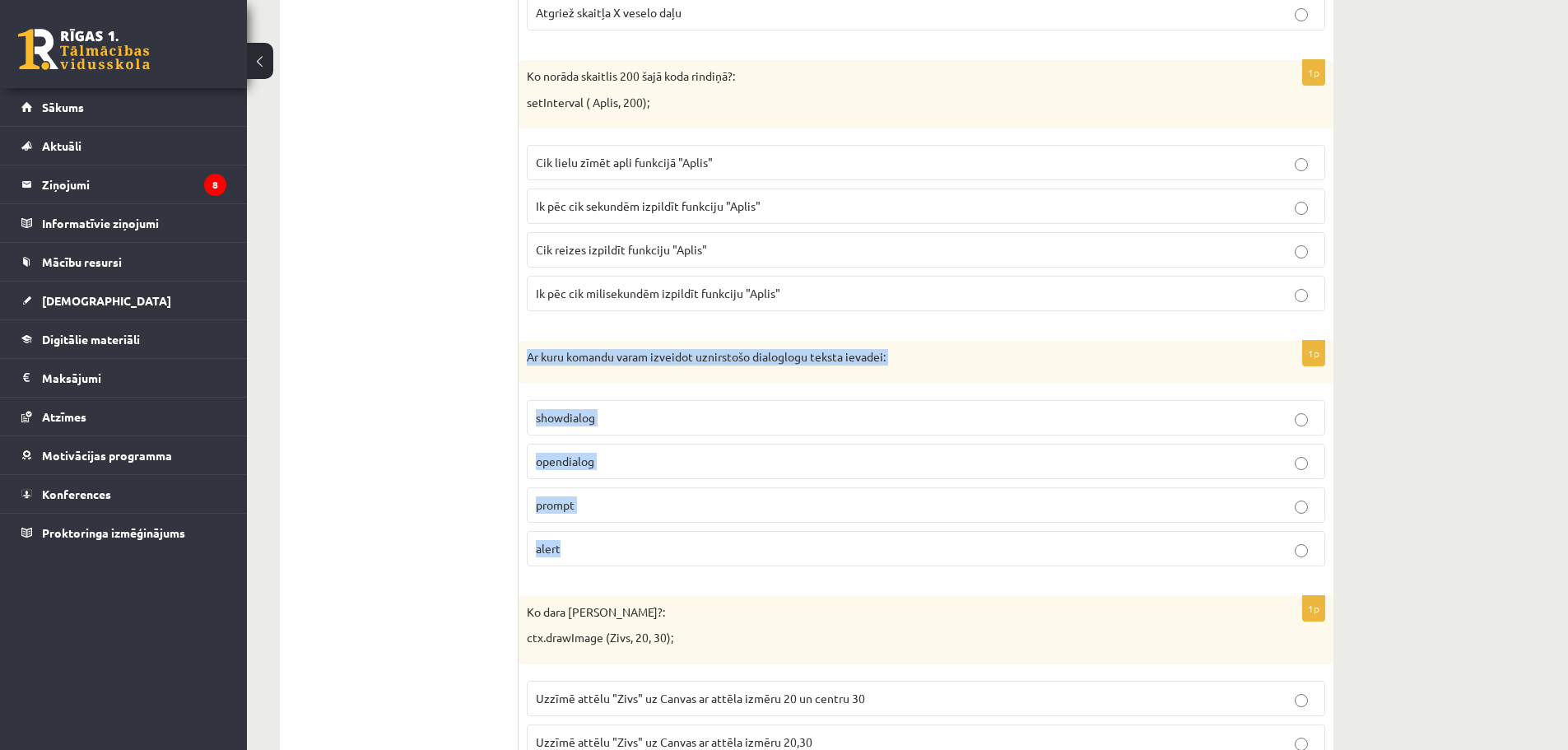
drag, startPoint x: 546, startPoint y: 366, endPoint x: 647, endPoint y: 528, distance: 190.9
click at [647, 528] on div "1p Ar kuru komandu varam izveidot uznirstošo dialoglogu teksta ievadei: showdia…" at bounding box center [926, 460] width 815 height 239
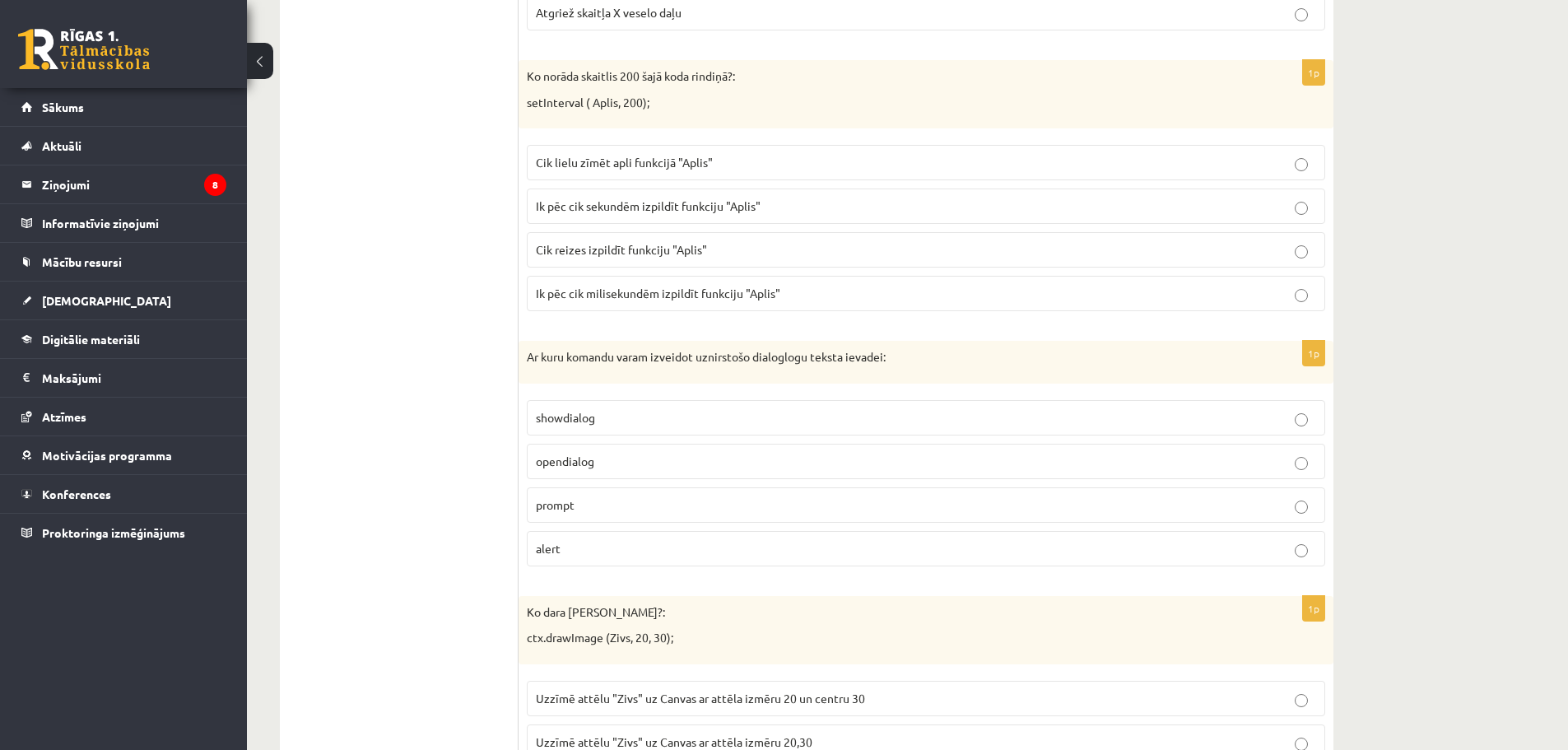
click at [597, 514] on label "prompt" at bounding box center [926, 505] width 799 height 35
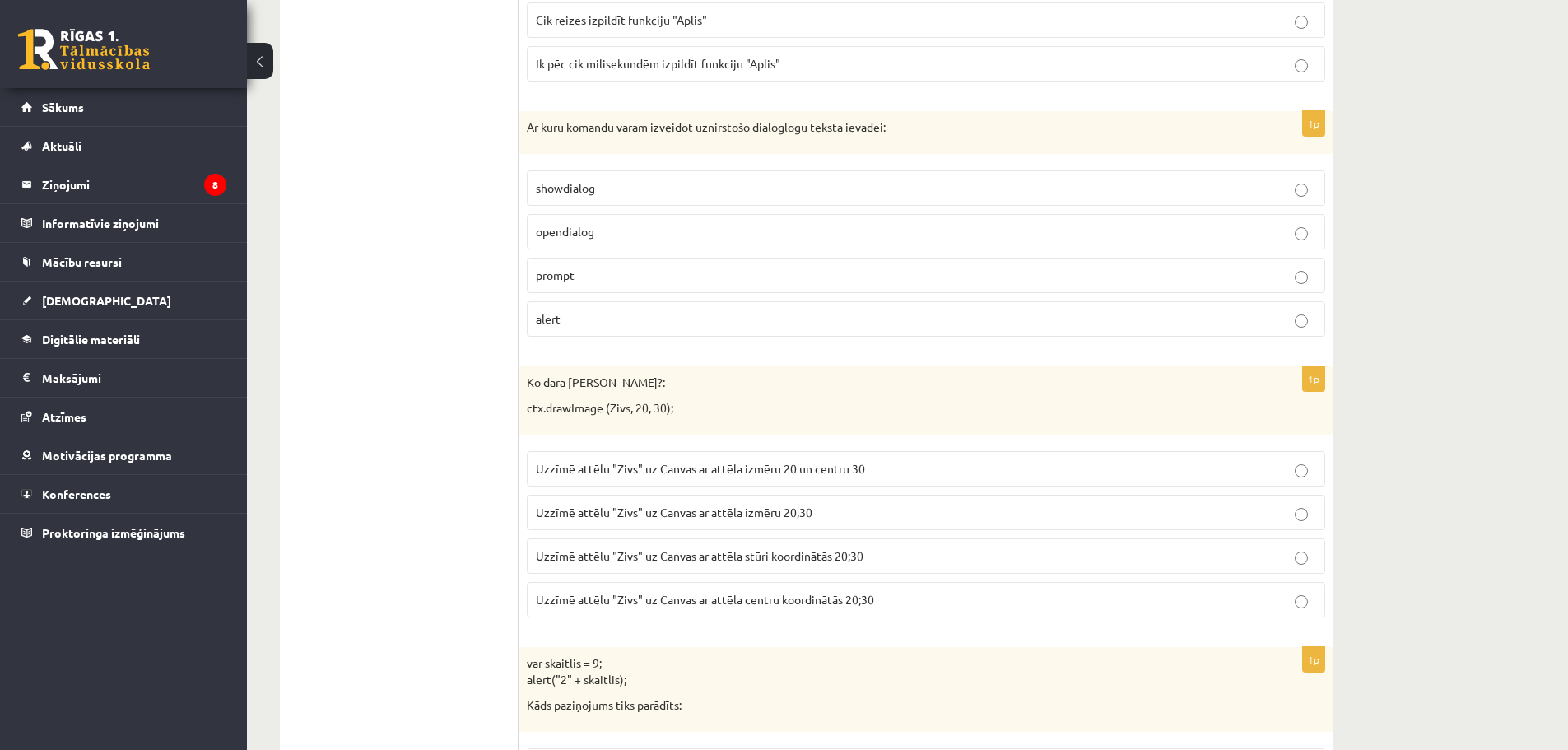
scroll to position [5648, 0]
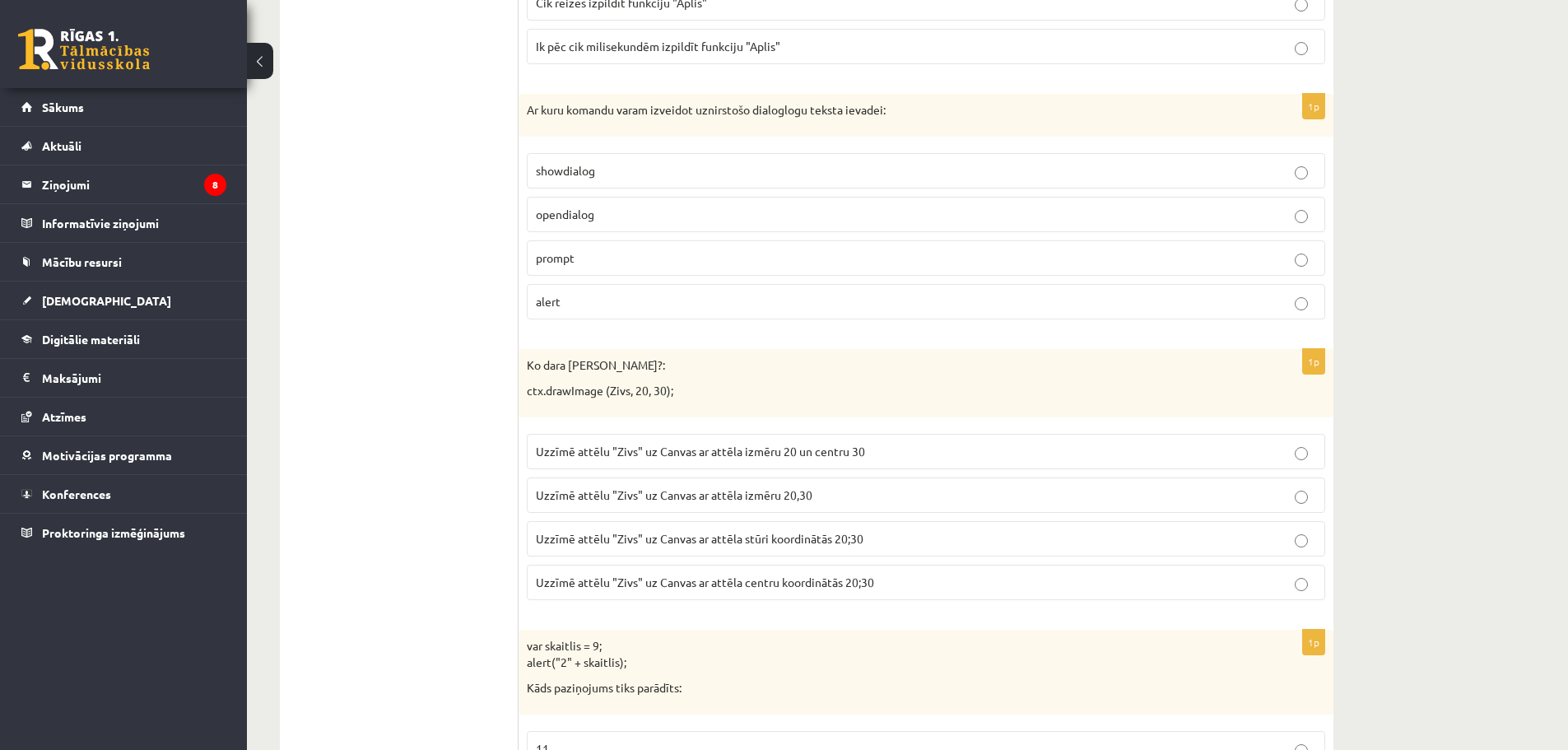
click at [574, 485] on label "Uzzīmē attēlu "Zivs" uz Canvas ar attēla izmēru 20,30" at bounding box center [926, 495] width 799 height 35
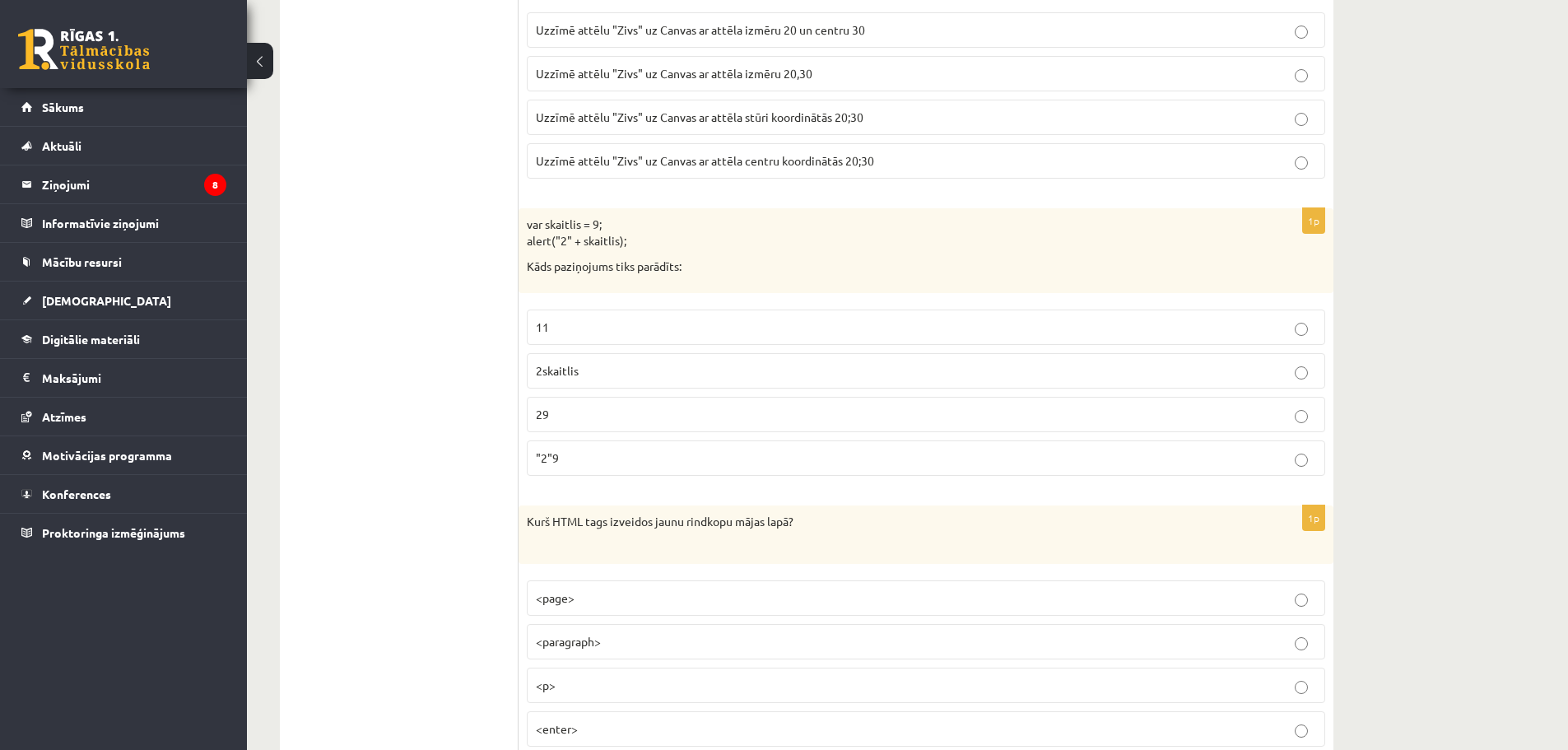
scroll to position [5977, 0]
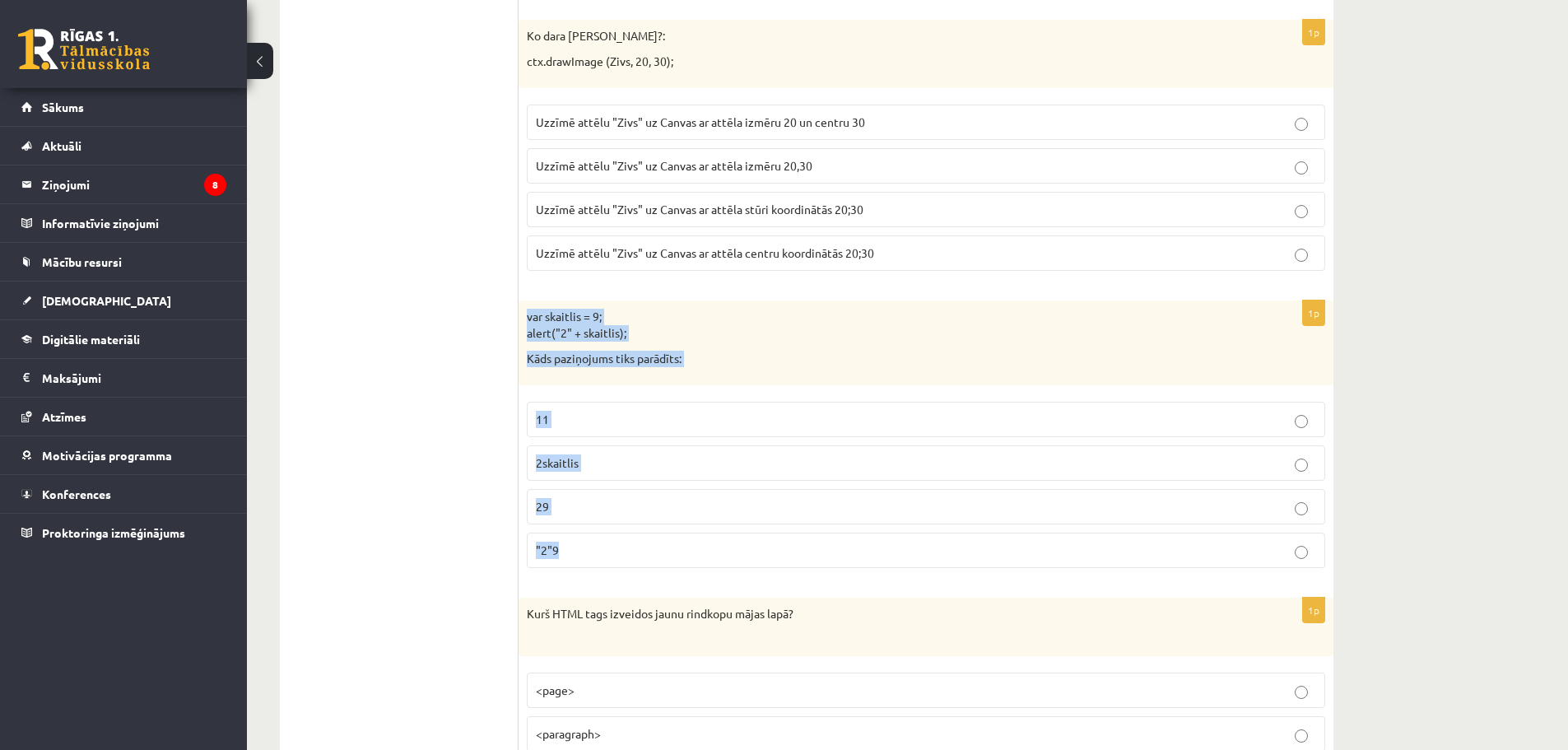
drag, startPoint x: 528, startPoint y: 308, endPoint x: 669, endPoint y: 554, distance: 283.5
click at [669, 554] on div "1p var skaitlis = 9; alert("2" + skaitlis); Kāds paziņojums tiks parādīts: 11 2…" at bounding box center [926, 441] width 815 height 281
drag, startPoint x: 481, startPoint y: 437, endPoint x: 511, endPoint y: 515, distance: 83.6
click at [558, 512] on p "29" at bounding box center [926, 507] width 781 height 17
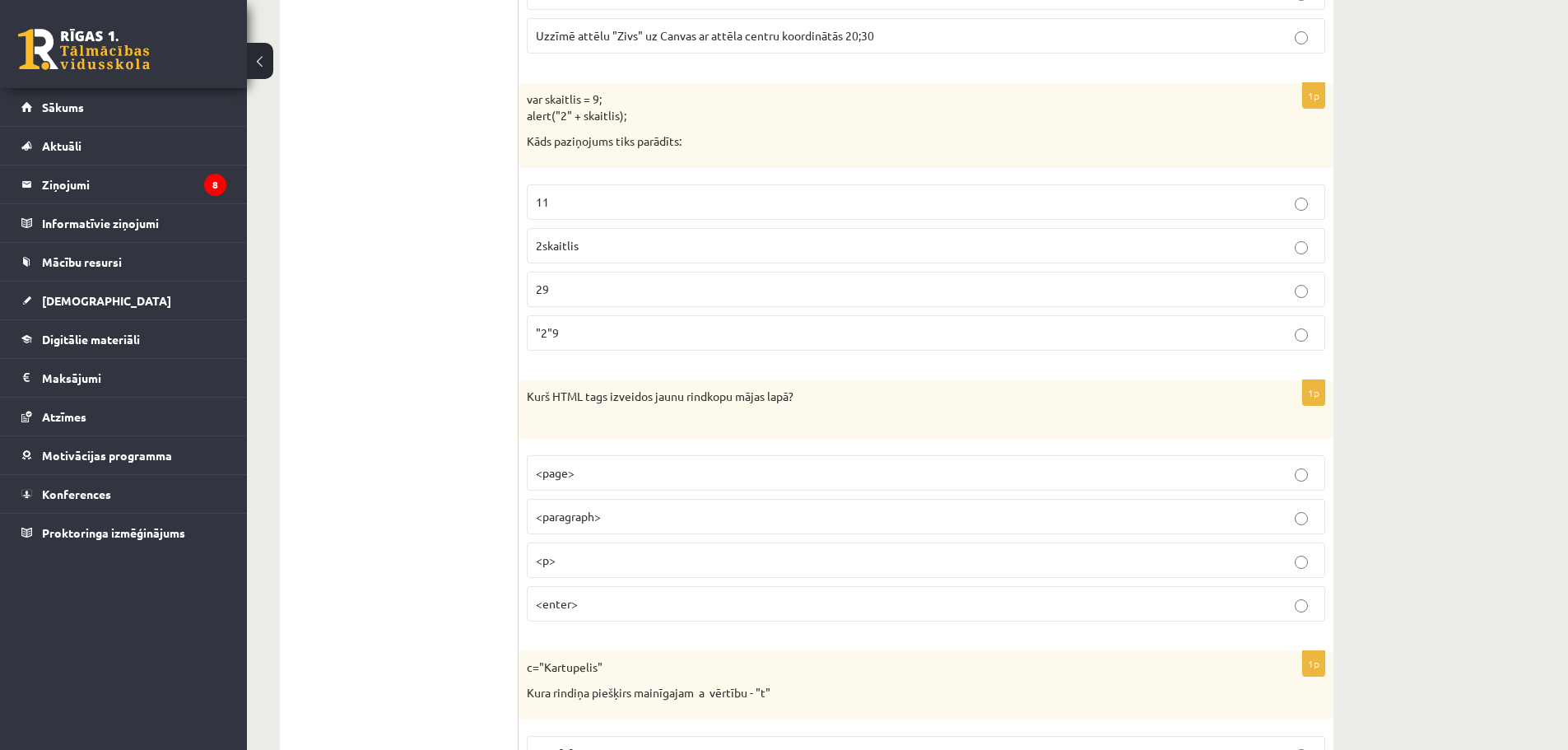
scroll to position [6224, 0]
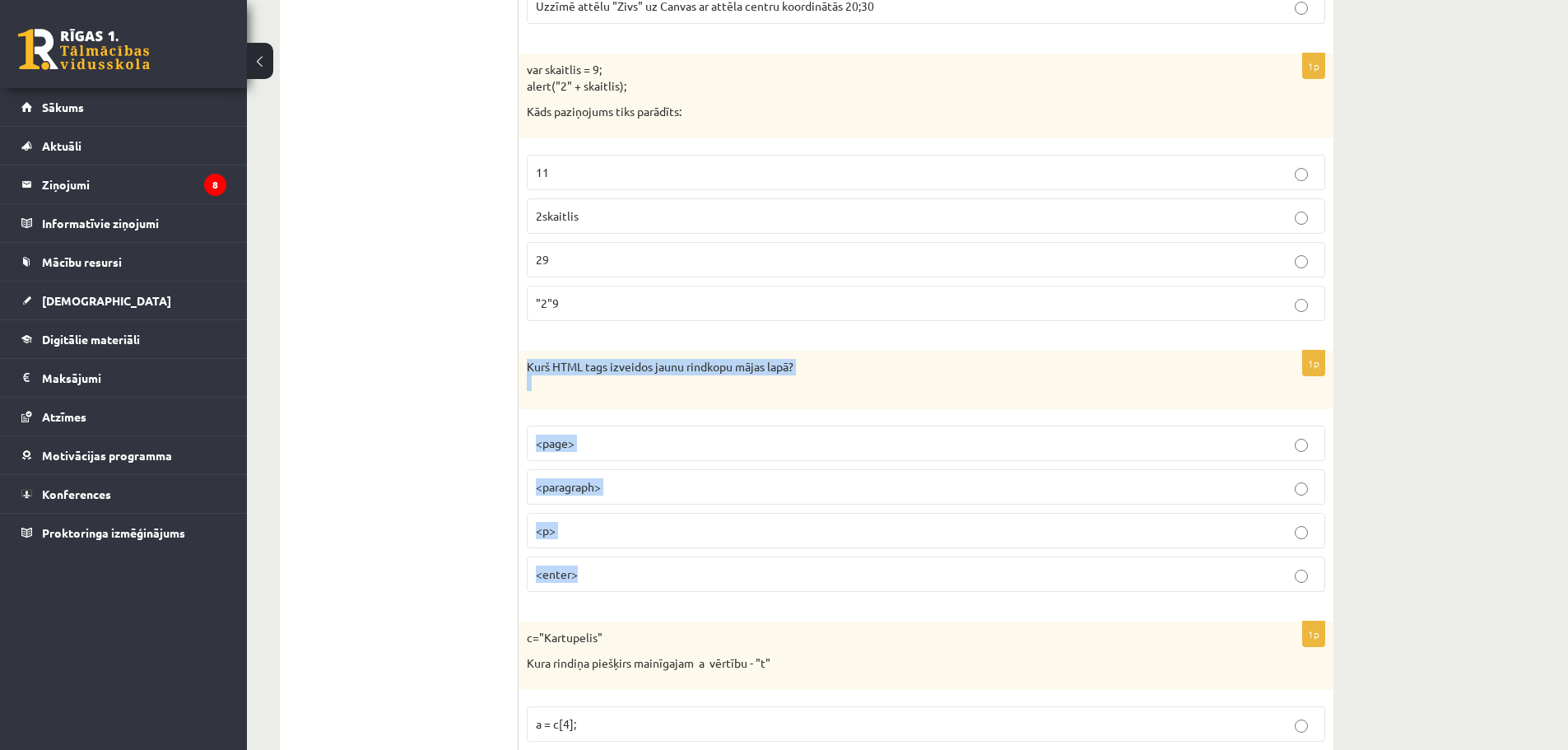
drag, startPoint x: 527, startPoint y: 368, endPoint x: 702, endPoint y: 572, distance: 268.8
click at [702, 572] on div "1p Kurš HTML tags izveidos jaunu rindkopu mājas lapā? <page> <paragraph> <p> <e…" at bounding box center [926, 478] width 815 height 255
drag, startPoint x: 446, startPoint y: 589, endPoint x: 454, endPoint y: 583, distance: 10.0
click at [573, 516] on label "<p>" at bounding box center [926, 530] width 799 height 35
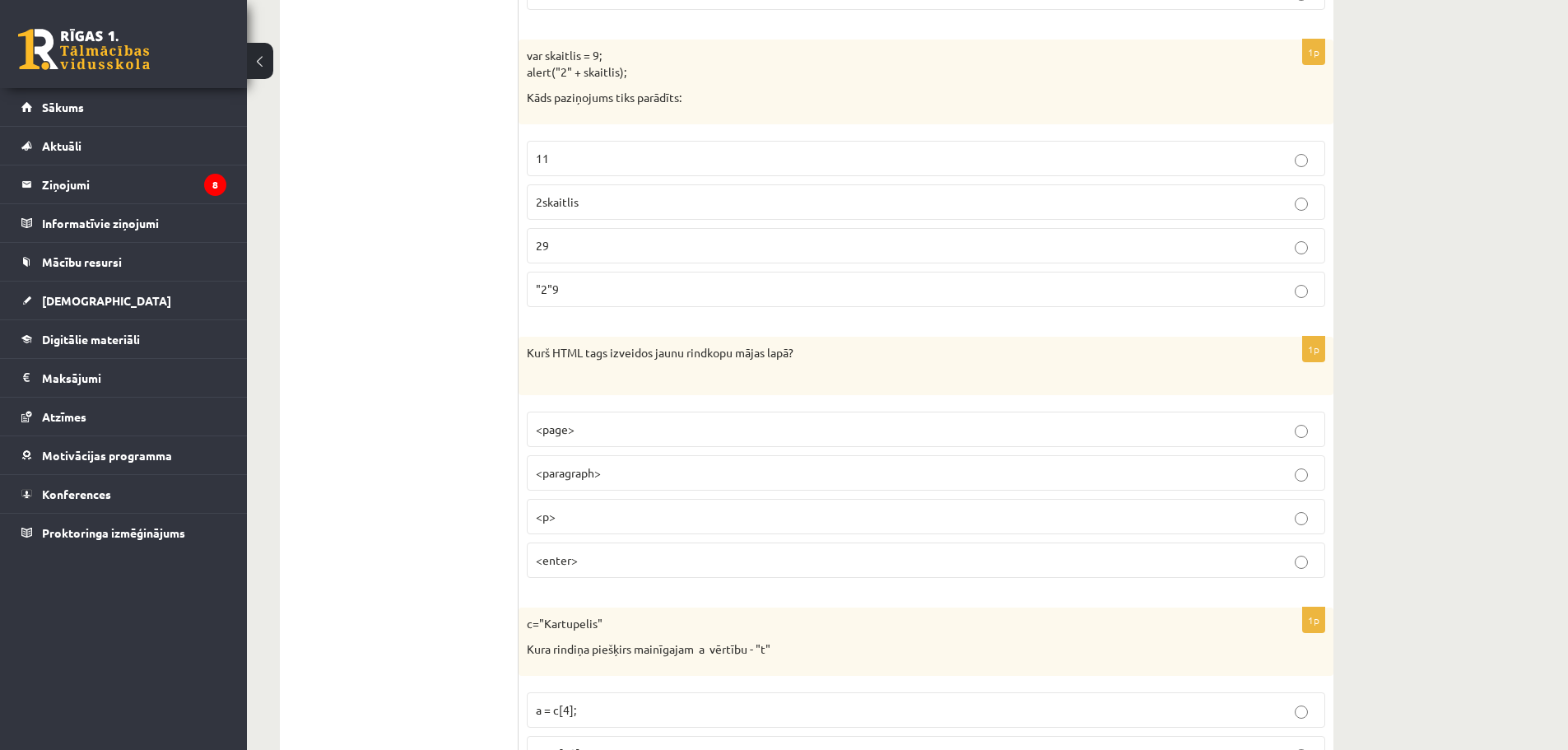
scroll to position [6471, 0]
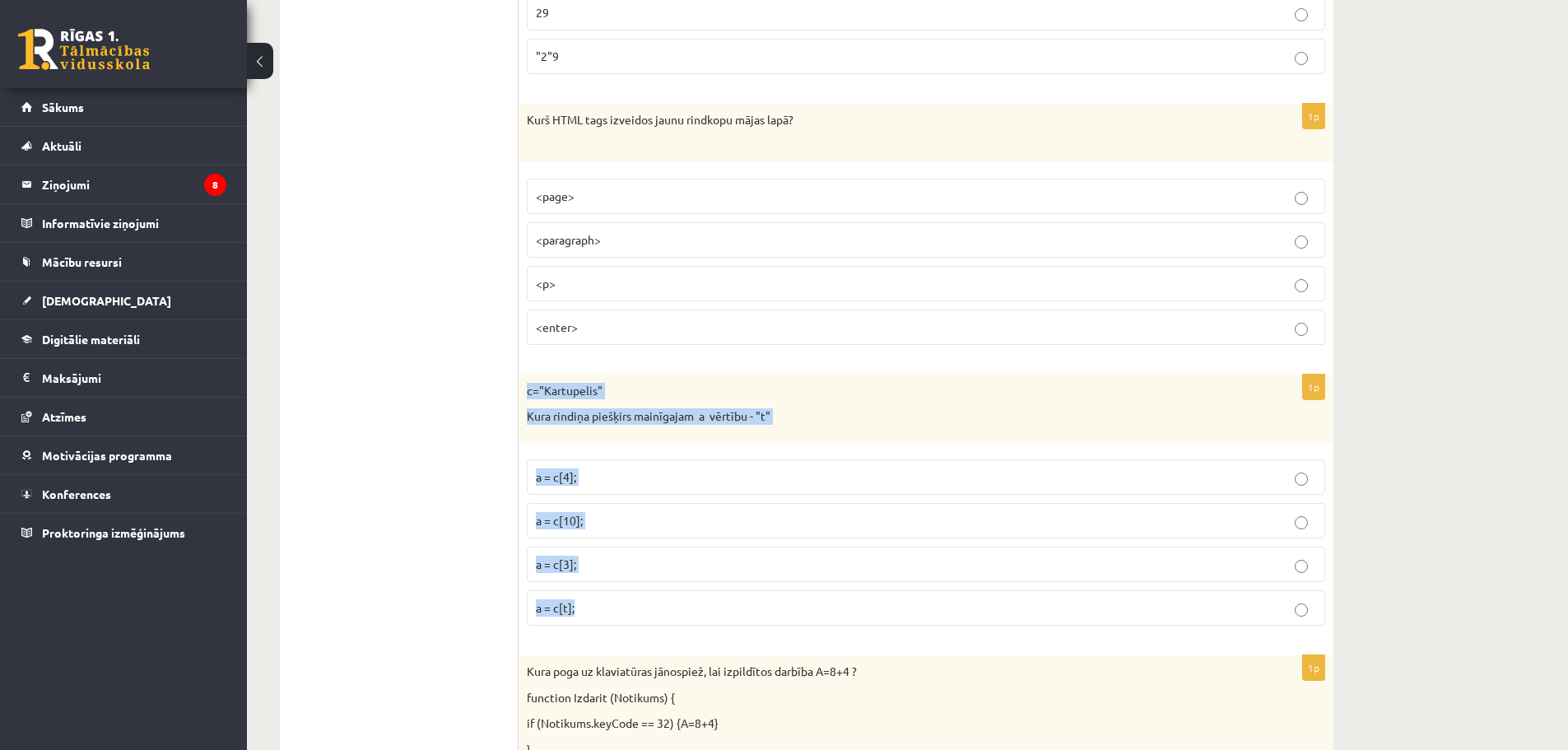
drag, startPoint x: 521, startPoint y: 386, endPoint x: 670, endPoint y: 611, distance: 269.9
click at [670, 611] on div "1p c="Kartupelis" Kura rindiņa piešķirs mainīgajam a vērtību - "t" a = c[4]; a …" at bounding box center [926, 507] width 815 height 264
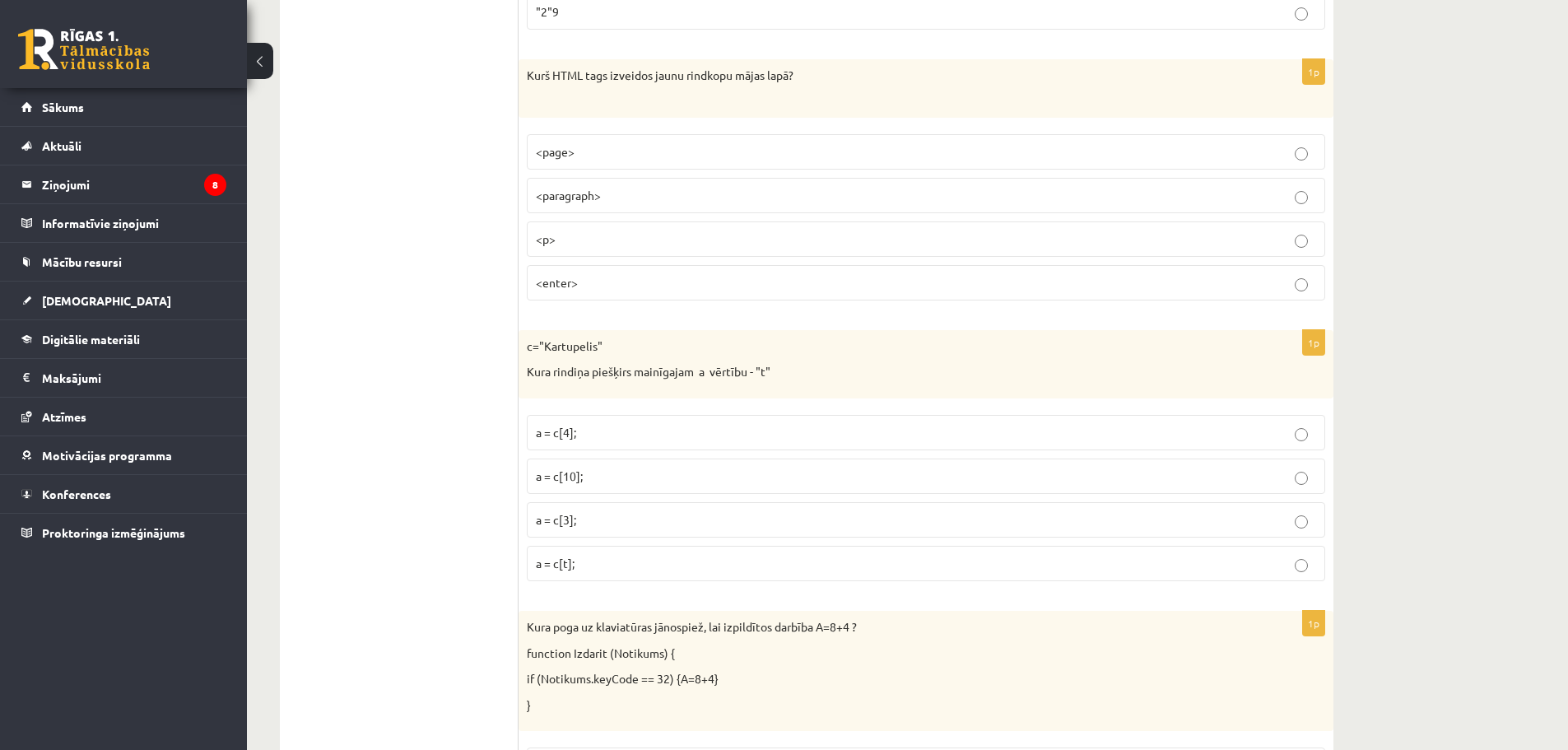
scroll to position [6554, 0]
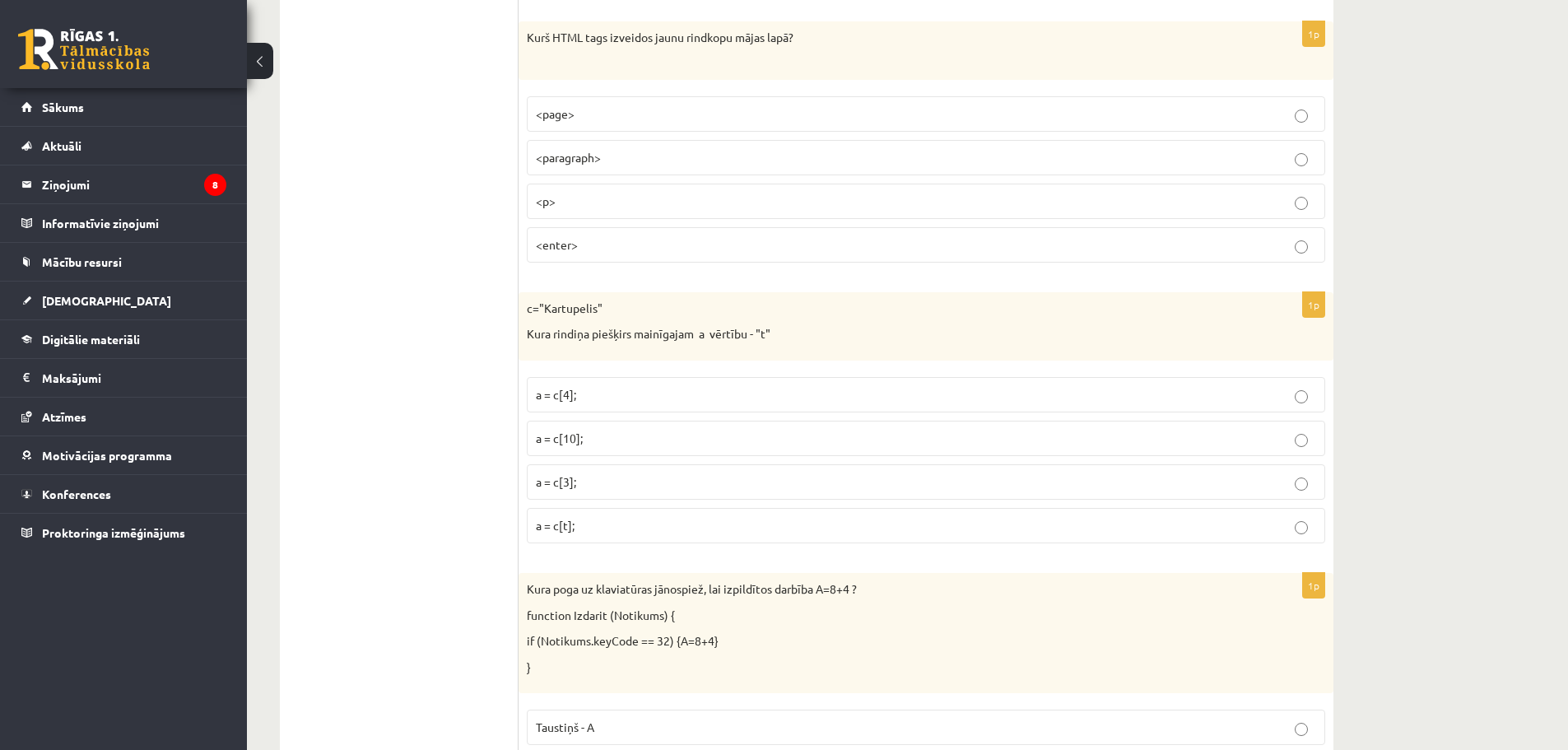
click at [600, 488] on p "a = c[3];" at bounding box center [926, 482] width 781 height 17
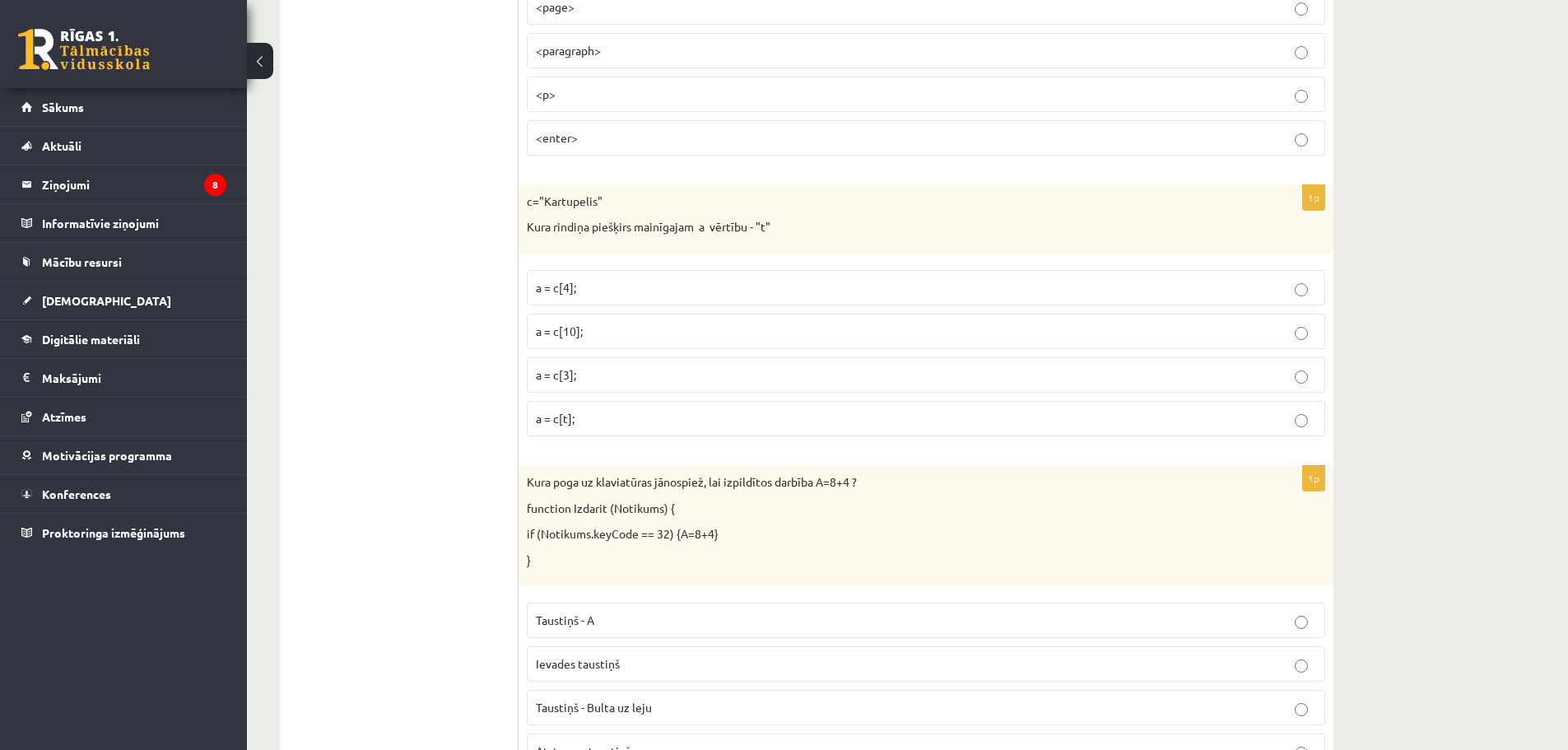
scroll to position [6883, 0]
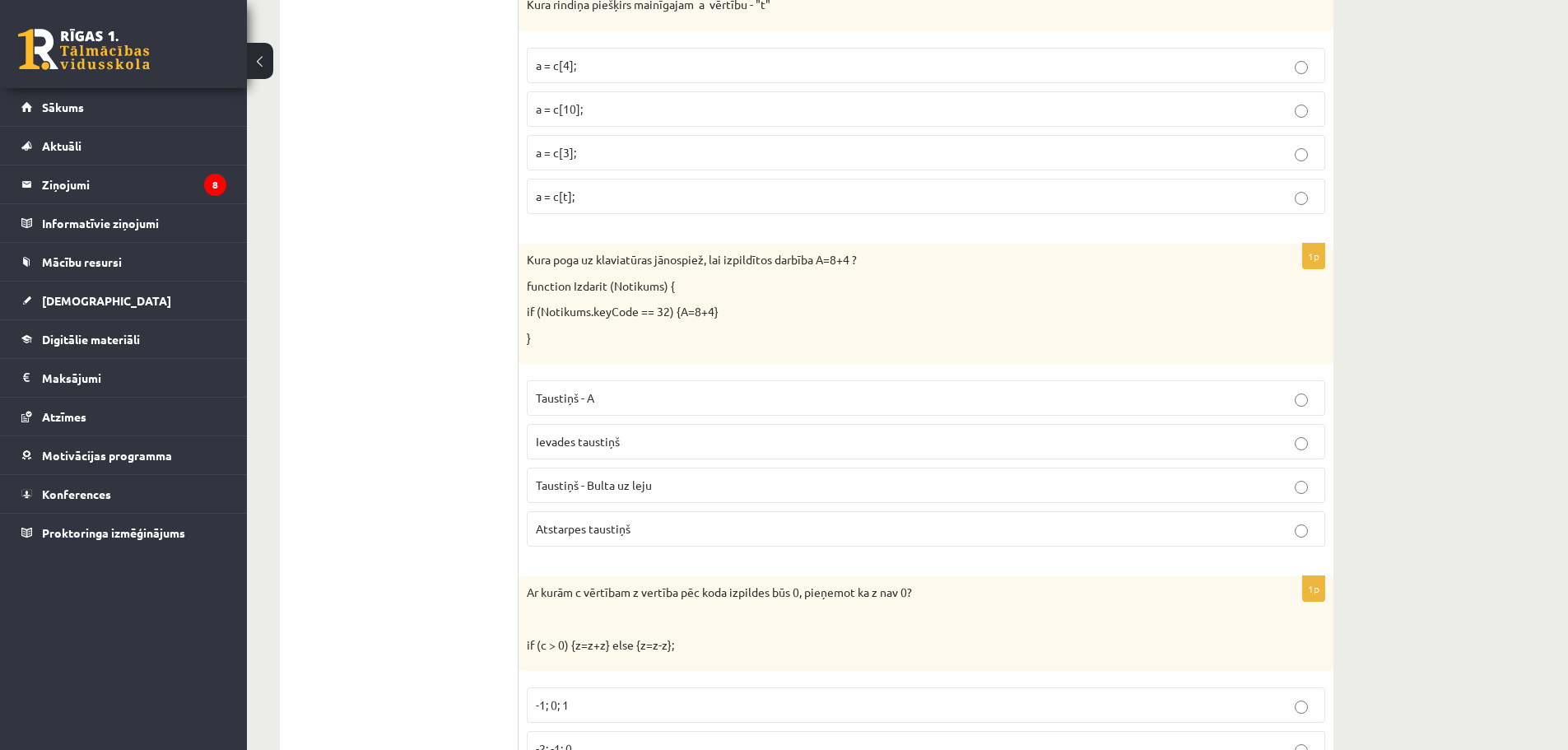
click at [606, 462] on fieldset "Taustiņš - A Ievades taustiņš Taustiņš - Bulta uz leju Atstarpes taustiņš" at bounding box center [926, 462] width 799 height 179
click at [620, 434] on p "Ievades taustiņš" at bounding box center [926, 442] width 781 height 17
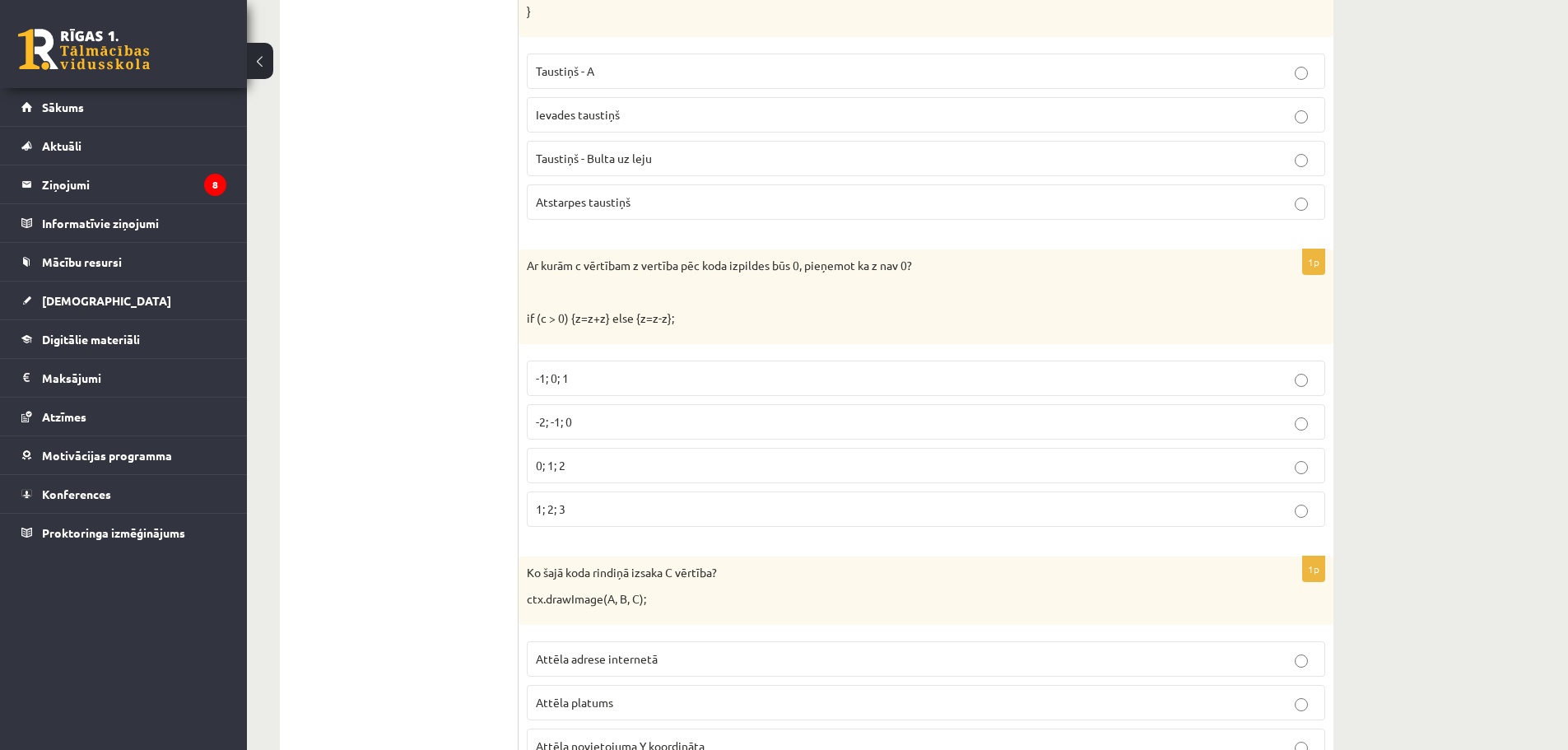
scroll to position [7212, 0]
drag, startPoint x: 511, startPoint y: 261, endPoint x: 499, endPoint y: 331, distance: 71.0
click at [544, 248] on div "Ar kurām c vērtībam z vertība pēc koda izpildes būs 0, pieņemot ka z nav 0? if …" at bounding box center [926, 294] width 815 height 95
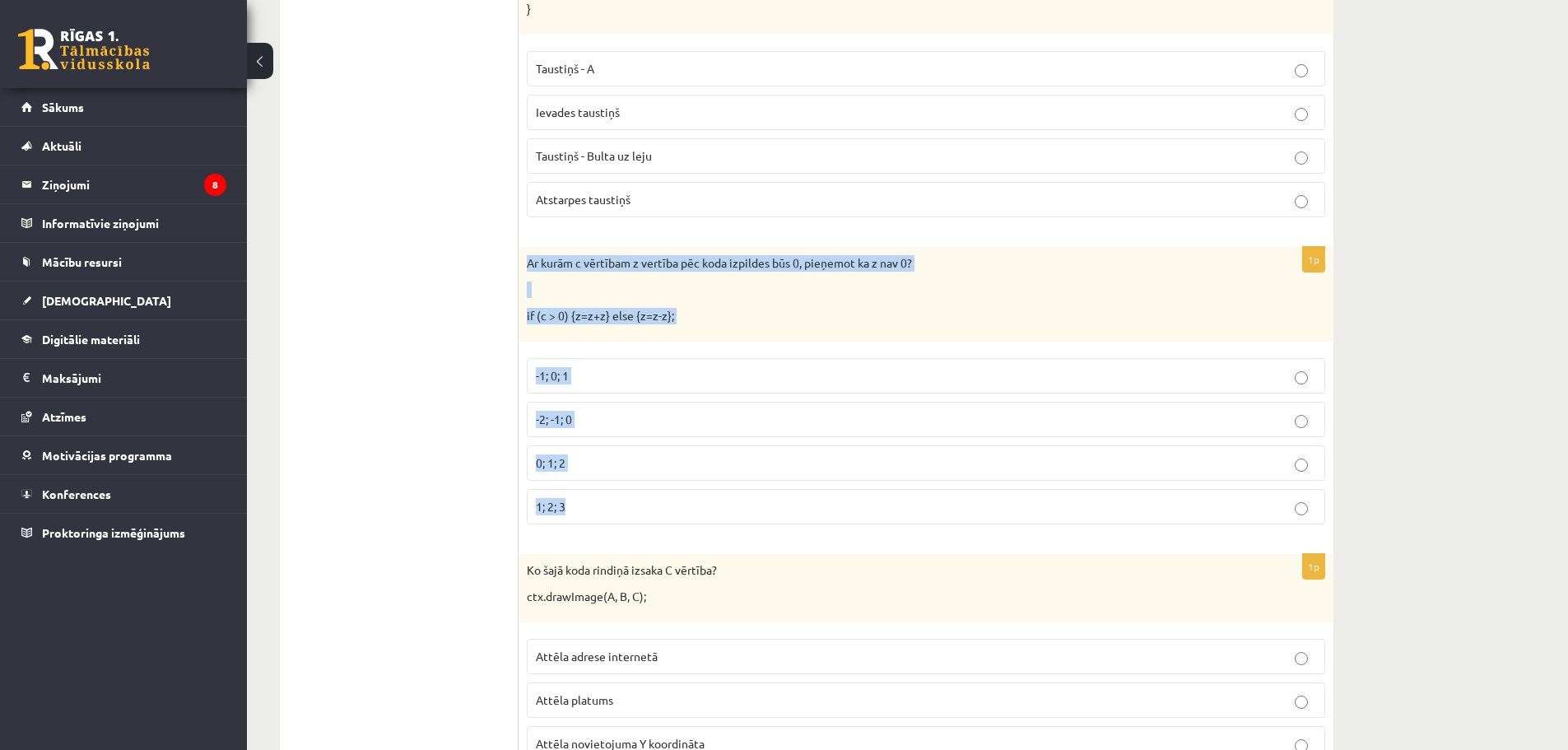
drag, startPoint x: 531, startPoint y: 262, endPoint x: 670, endPoint y: 495, distance: 271.3
click at [670, 495] on div "1p Ar kurām c vērtībam z vertība pēc koda izpildes būs 0, pieņemot ka z nav 0? …" at bounding box center [926, 392] width 815 height 290
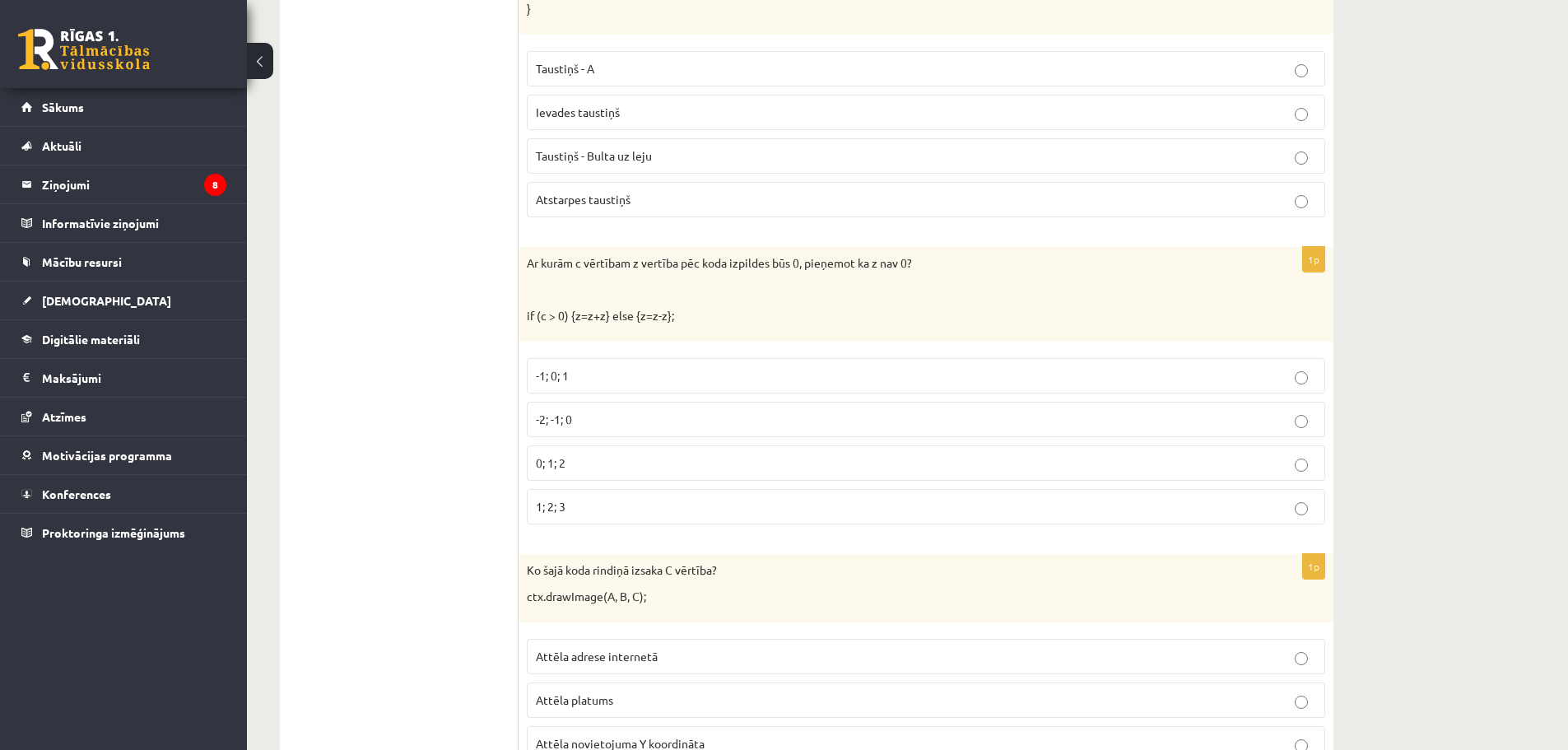
click at [576, 419] on p "-2; -1; 0" at bounding box center [926, 420] width 781 height 17
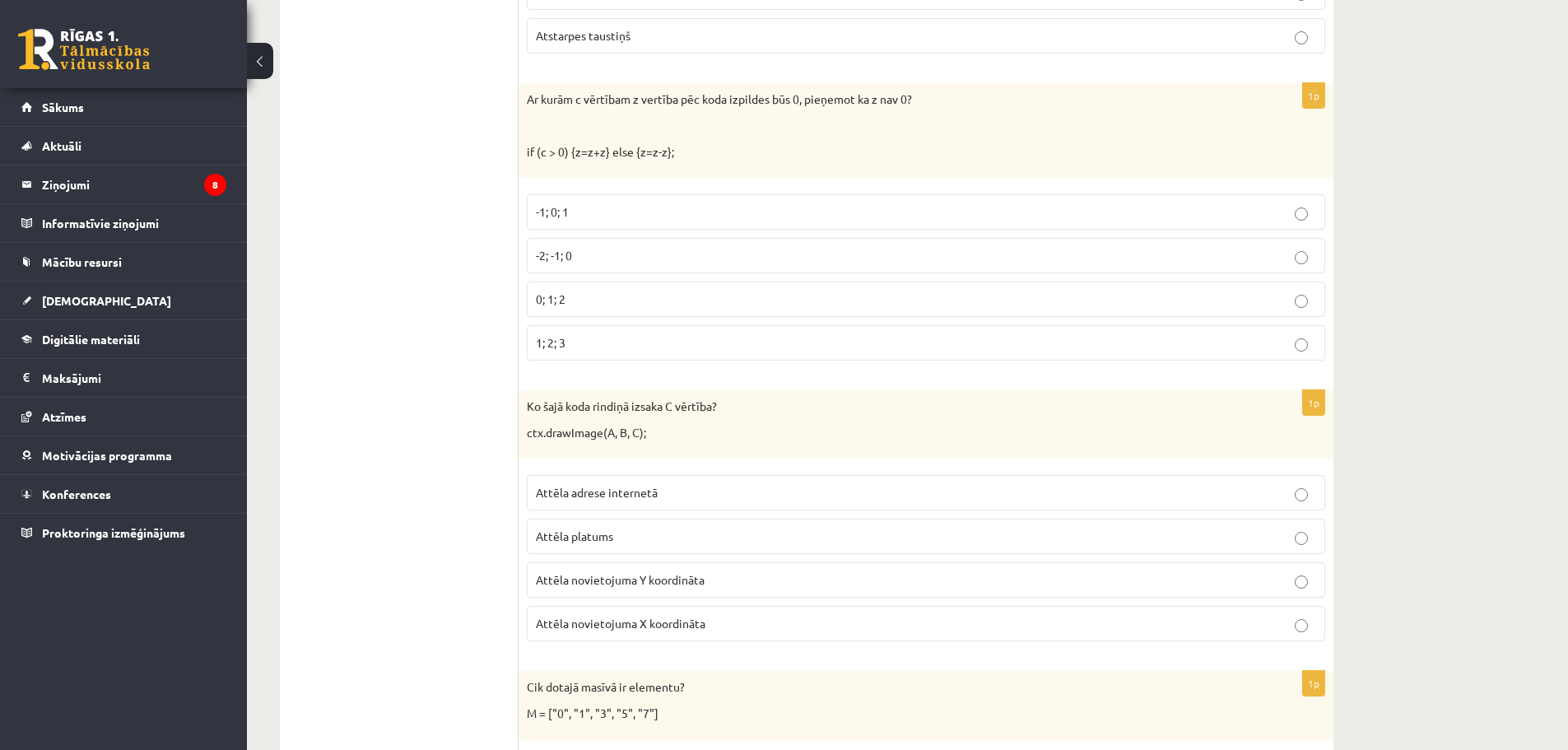
scroll to position [7541, 0]
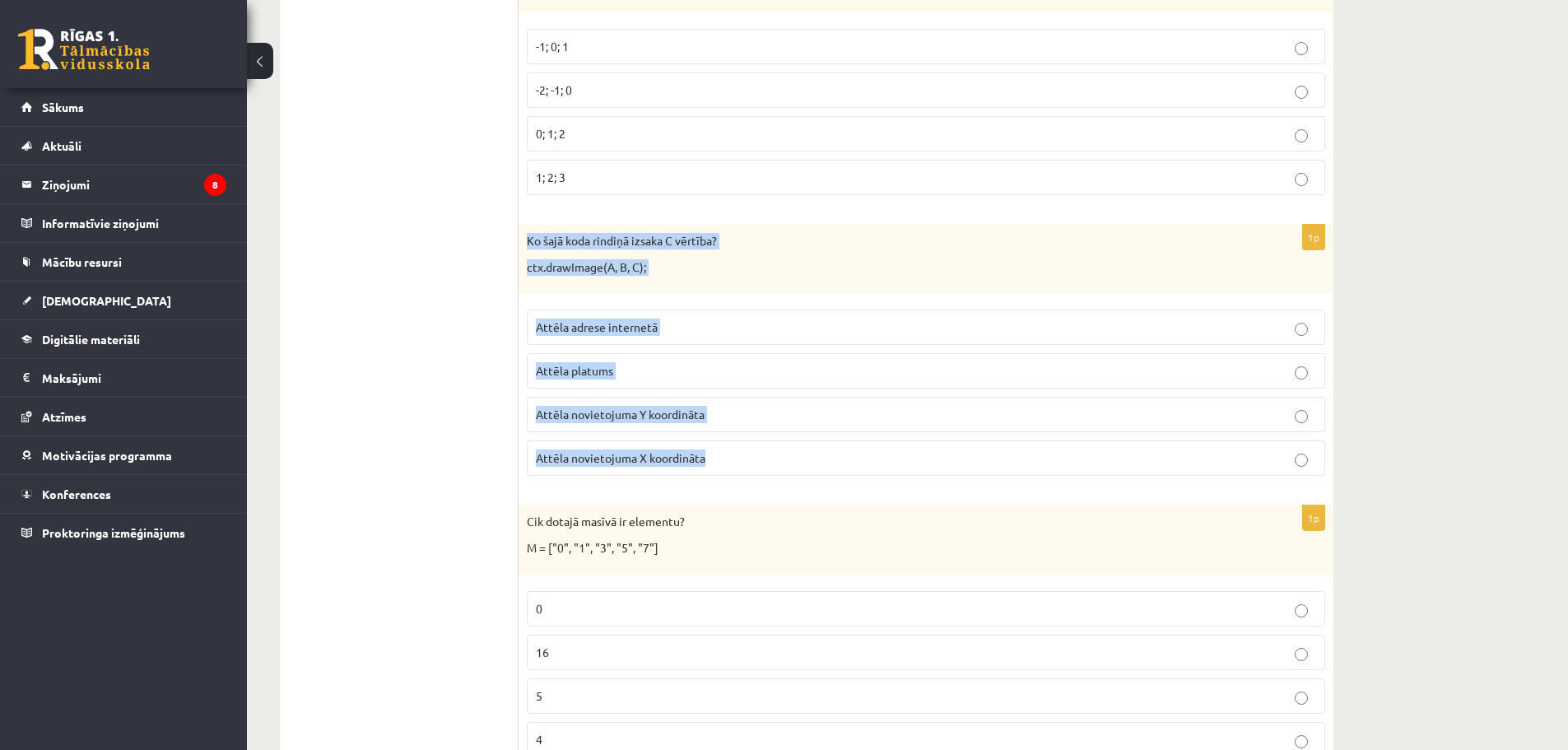
drag, startPoint x: 524, startPoint y: 243, endPoint x: 747, endPoint y: 446, distance: 301.6
click at [747, 446] on div "1p Ko šajā koda rindiņā izsaka C vērtība? ctx.drawImage(A, B, C); Attēla adrese…" at bounding box center [926, 357] width 815 height 264
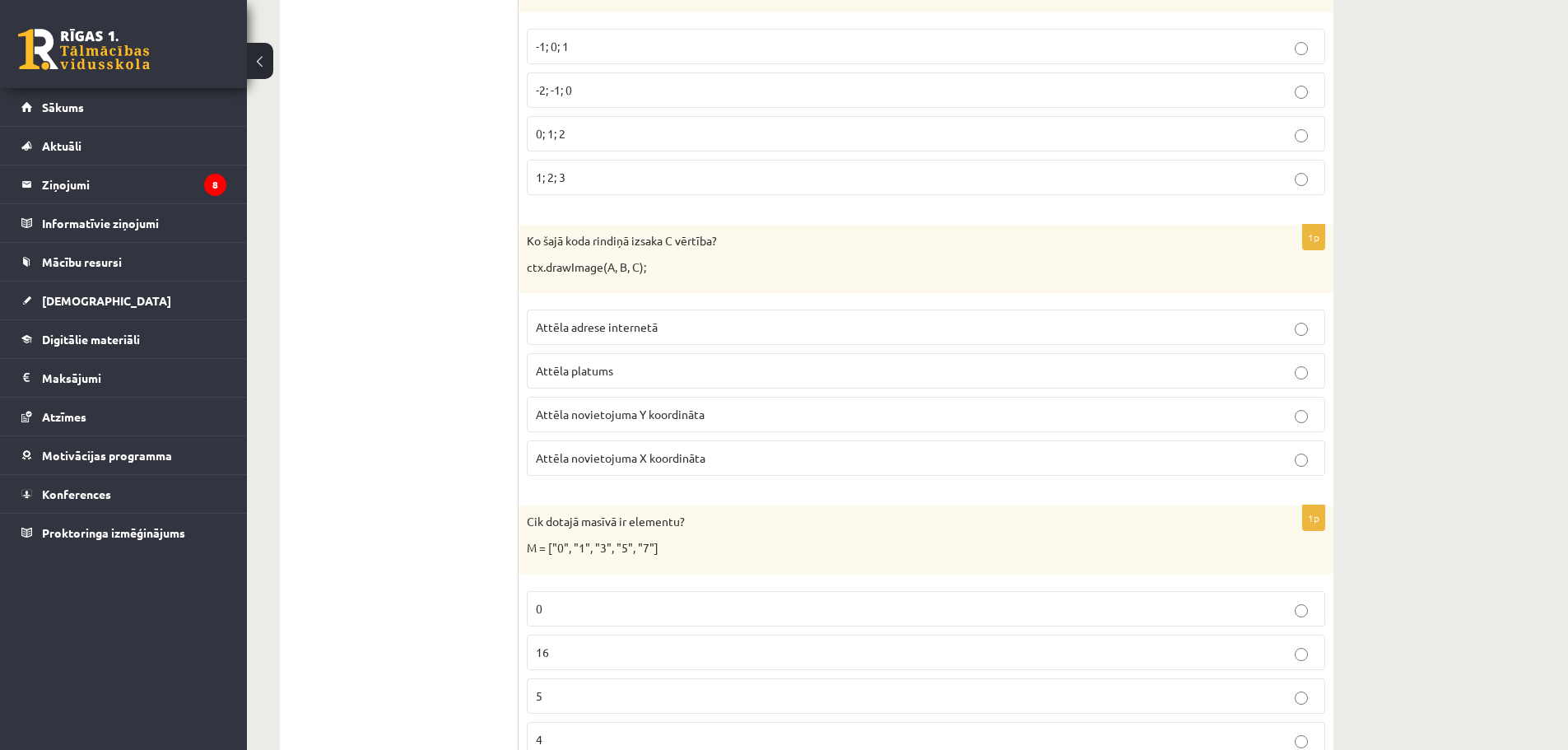
click at [628, 432] on label "Attēla novietojuma Y koordināta" at bounding box center [926, 414] width 799 height 35
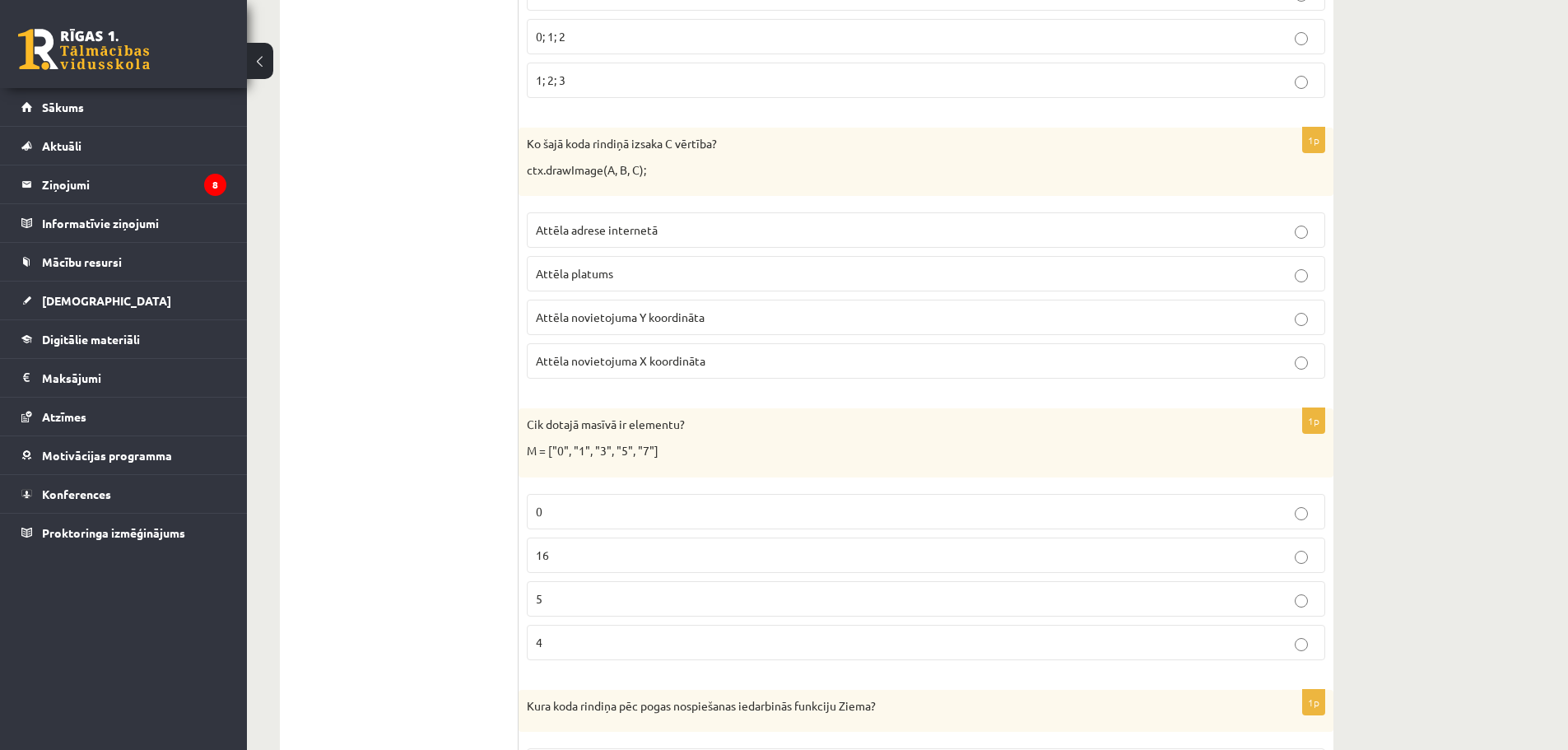
scroll to position [7788, 0]
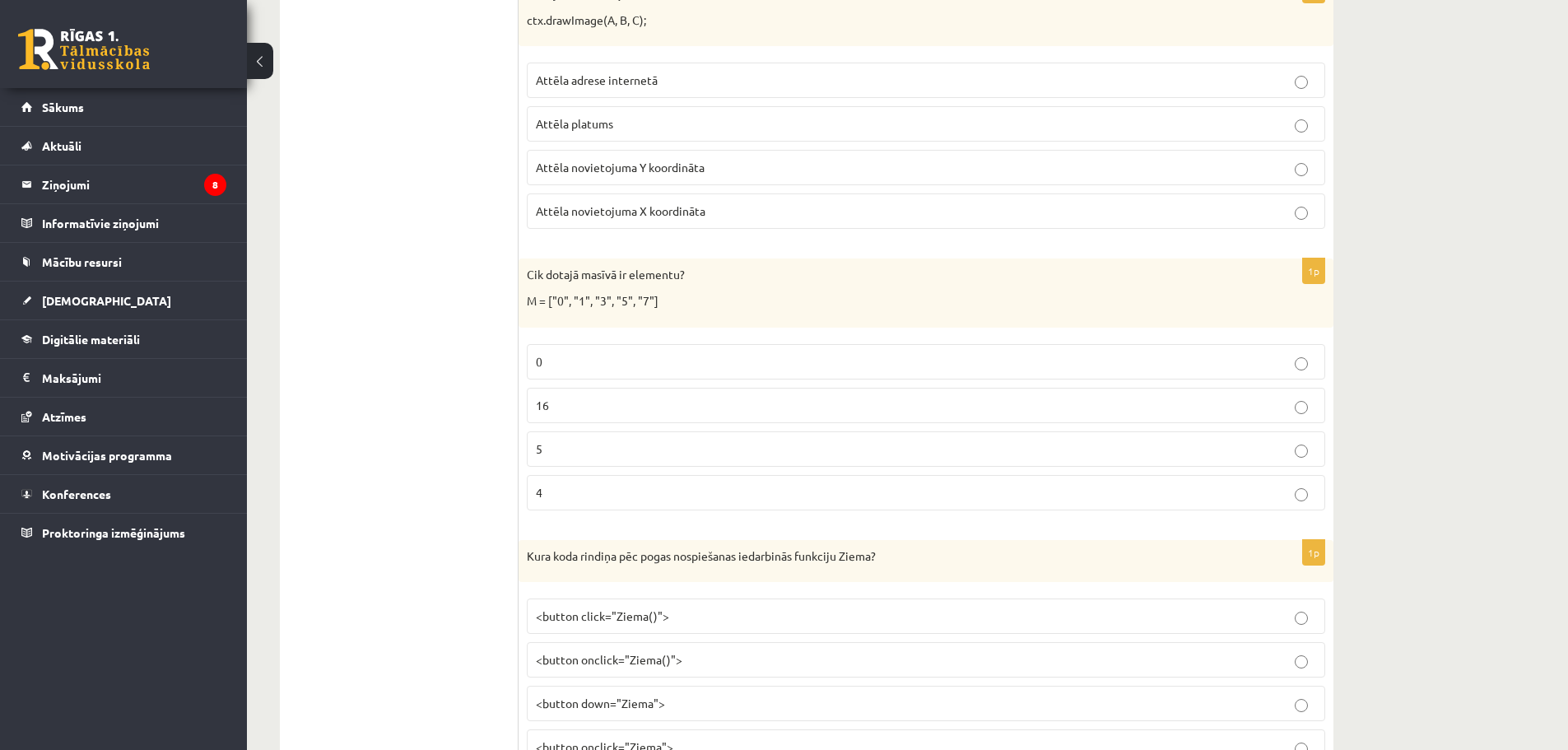
click at [621, 444] on p "5" at bounding box center [926, 449] width 781 height 17
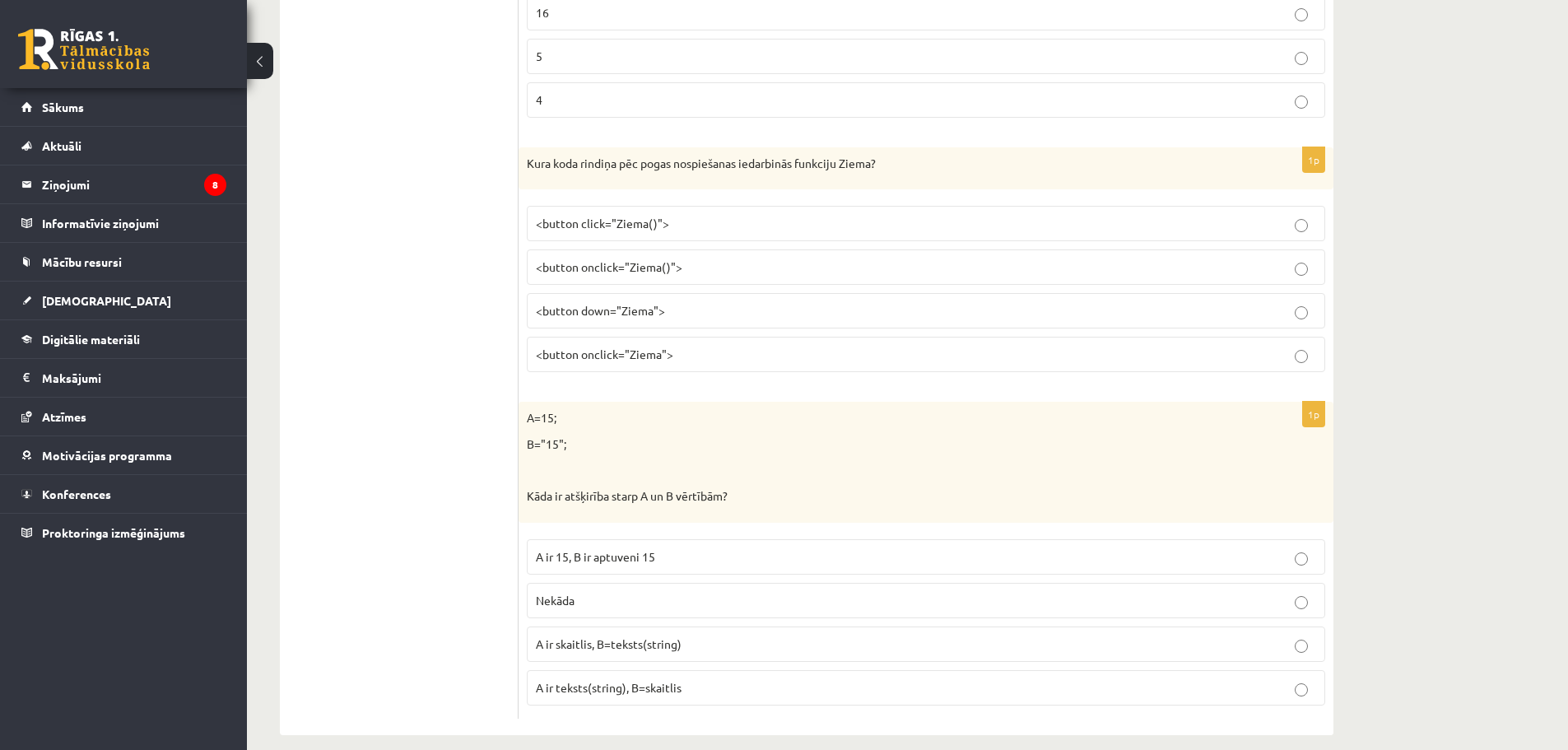
scroll to position [8200, 0]
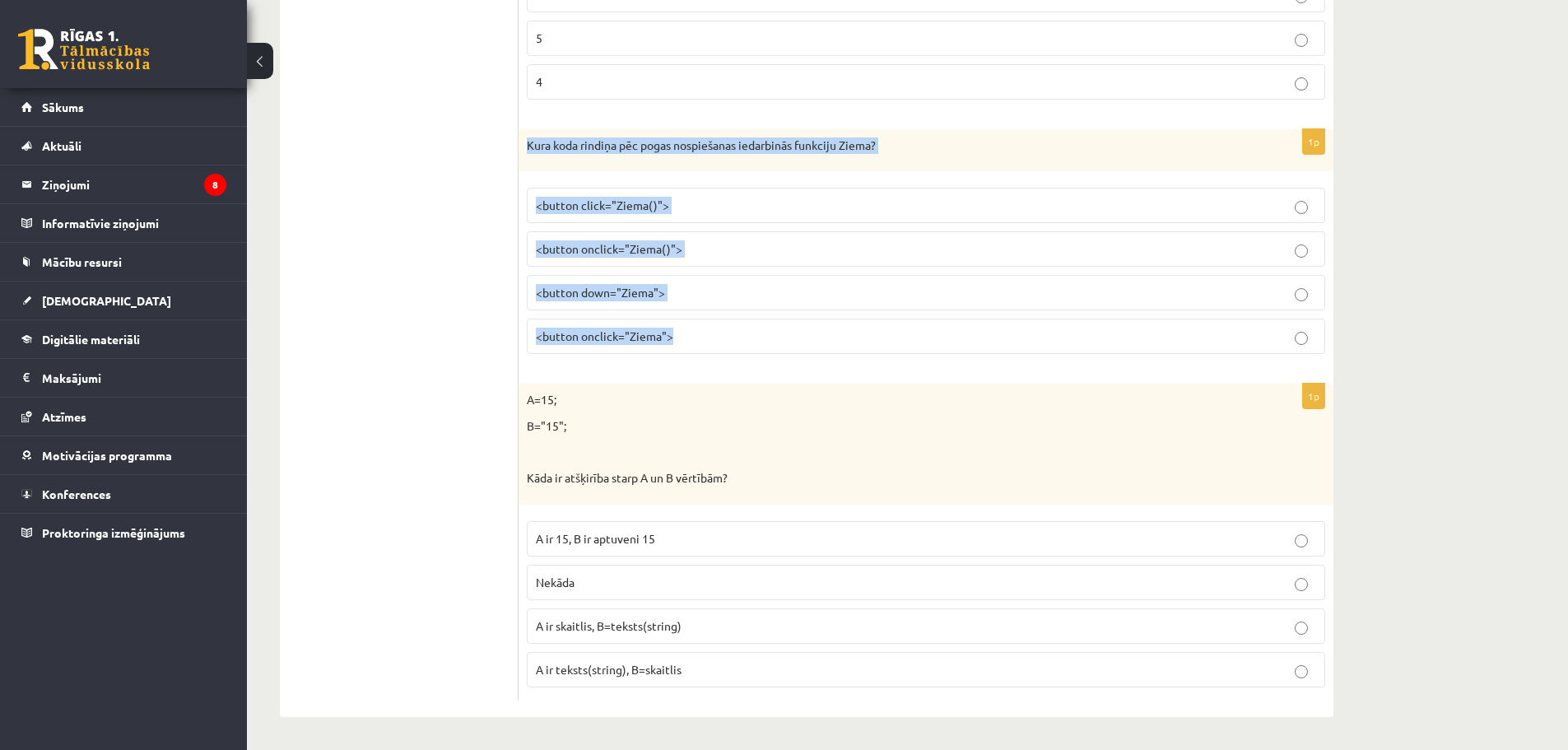
drag, startPoint x: 522, startPoint y: 148, endPoint x: 858, endPoint y: 319, distance: 377.0
click at [858, 319] on div "1p Kura koda rindiņa pēc pogas nospiešanas iedarbinās funkciju Ziema? <button c…" at bounding box center [926, 248] width 815 height 239
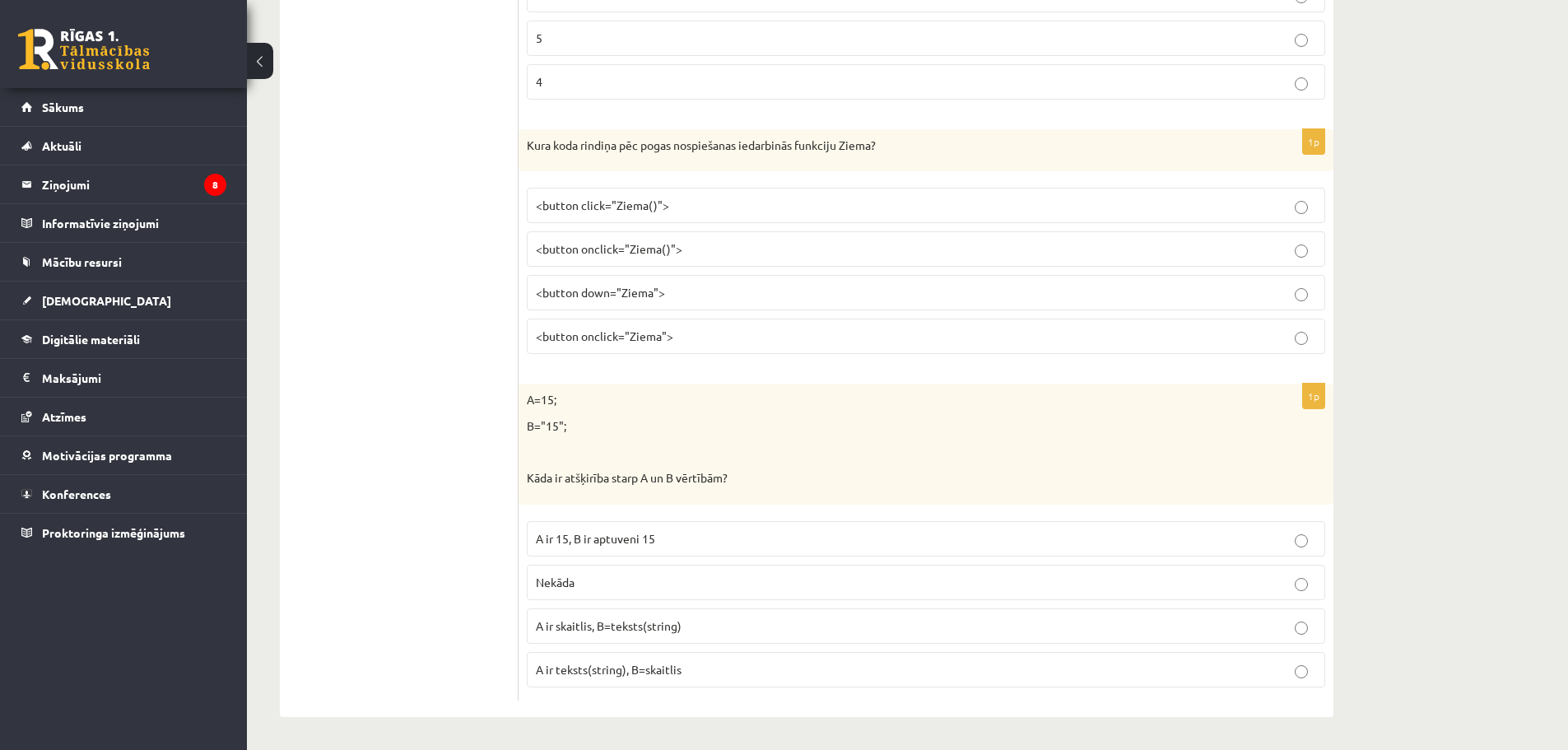
click at [676, 202] on p "<button click="Ziema()">" at bounding box center [926, 205] width 781 height 17
drag, startPoint x: 518, startPoint y: 398, endPoint x: 575, endPoint y: 479, distance: 99.0
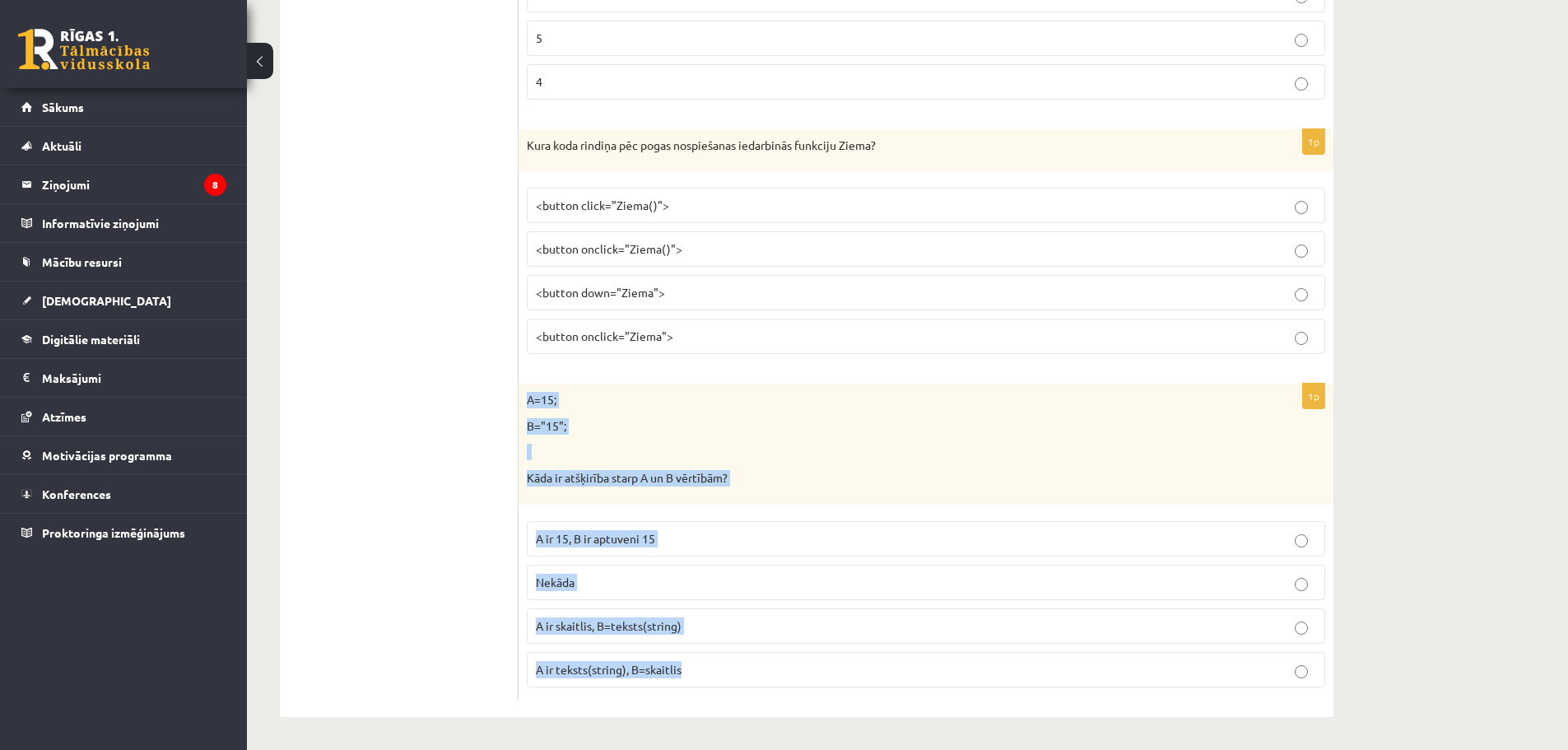
drag, startPoint x: 529, startPoint y: 399, endPoint x: 747, endPoint y: 653, distance: 334.7
click at [747, 653] on div "1p A=15; B="15"; Kāda ir atšķirība starp A un B vērtībām? A ir 15, B ir aptuven…" at bounding box center [926, 542] width 815 height 316
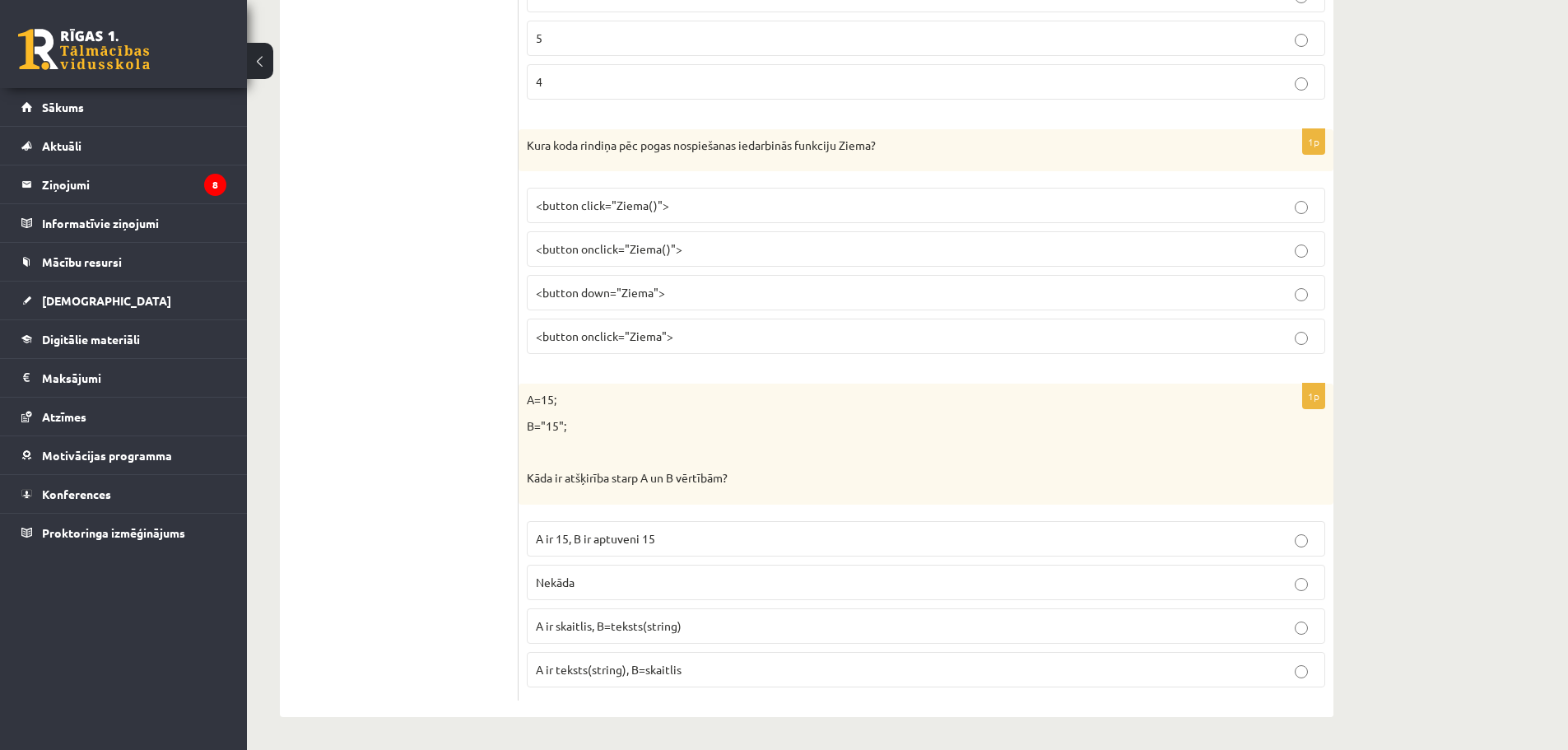
click at [612, 626] on span "A ir skaitlis, B=teksts(string)" at bounding box center [609, 625] width 146 height 14
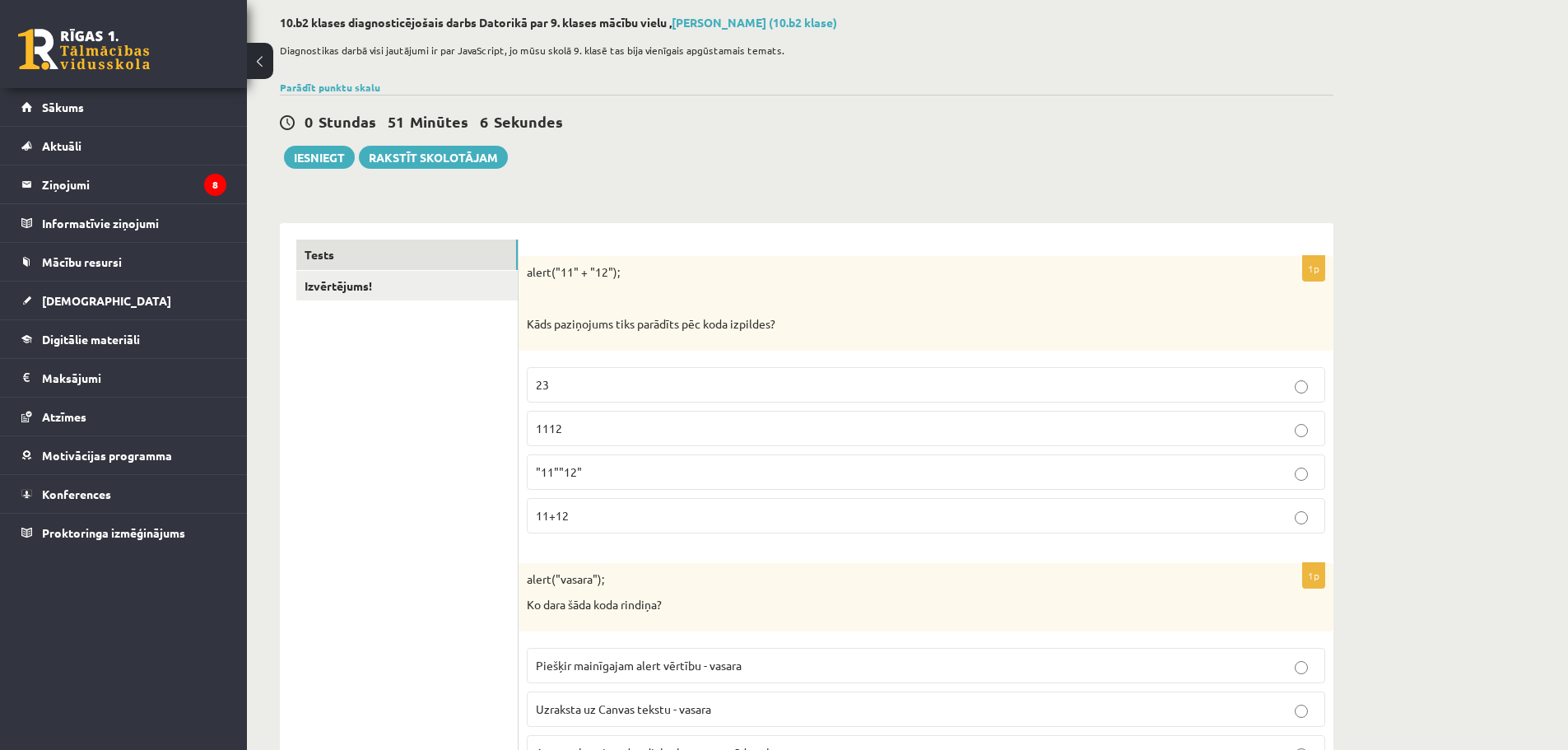
scroll to position [0, 0]
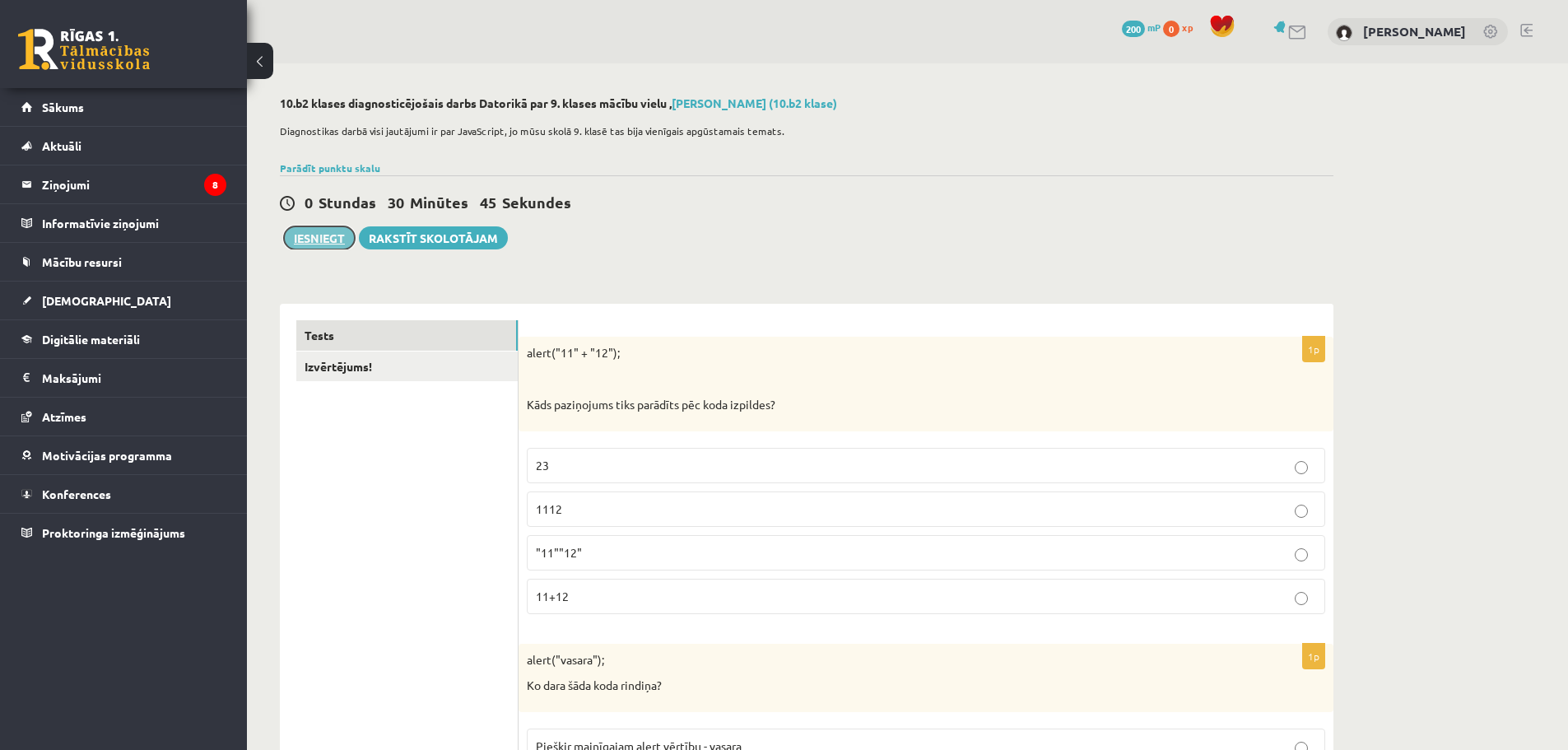
click at [311, 238] on button "Iesniegt" at bounding box center [320, 238] width 71 height 23
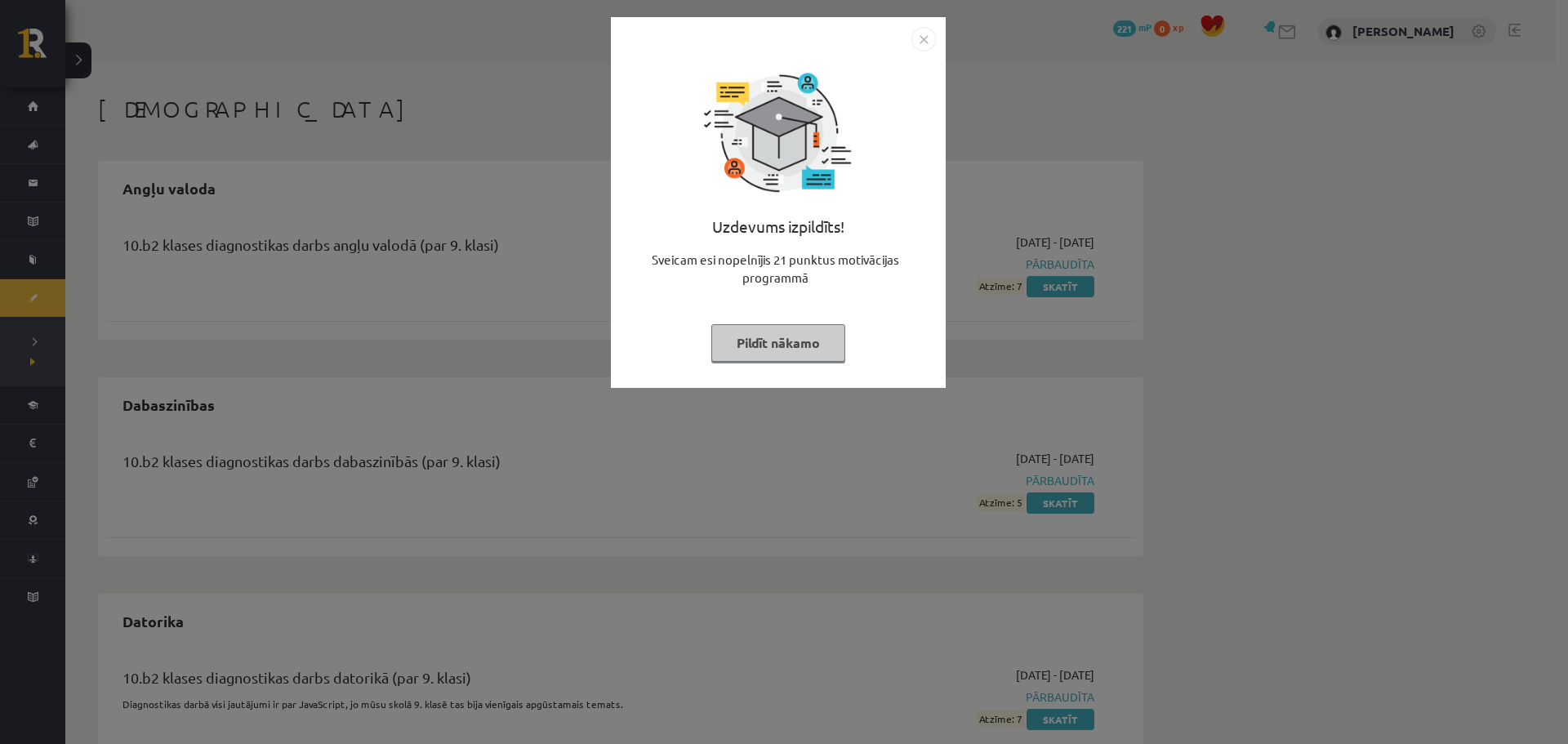
click at [783, 346] on button "Pildīt nākamo" at bounding box center [778, 343] width 134 height 38
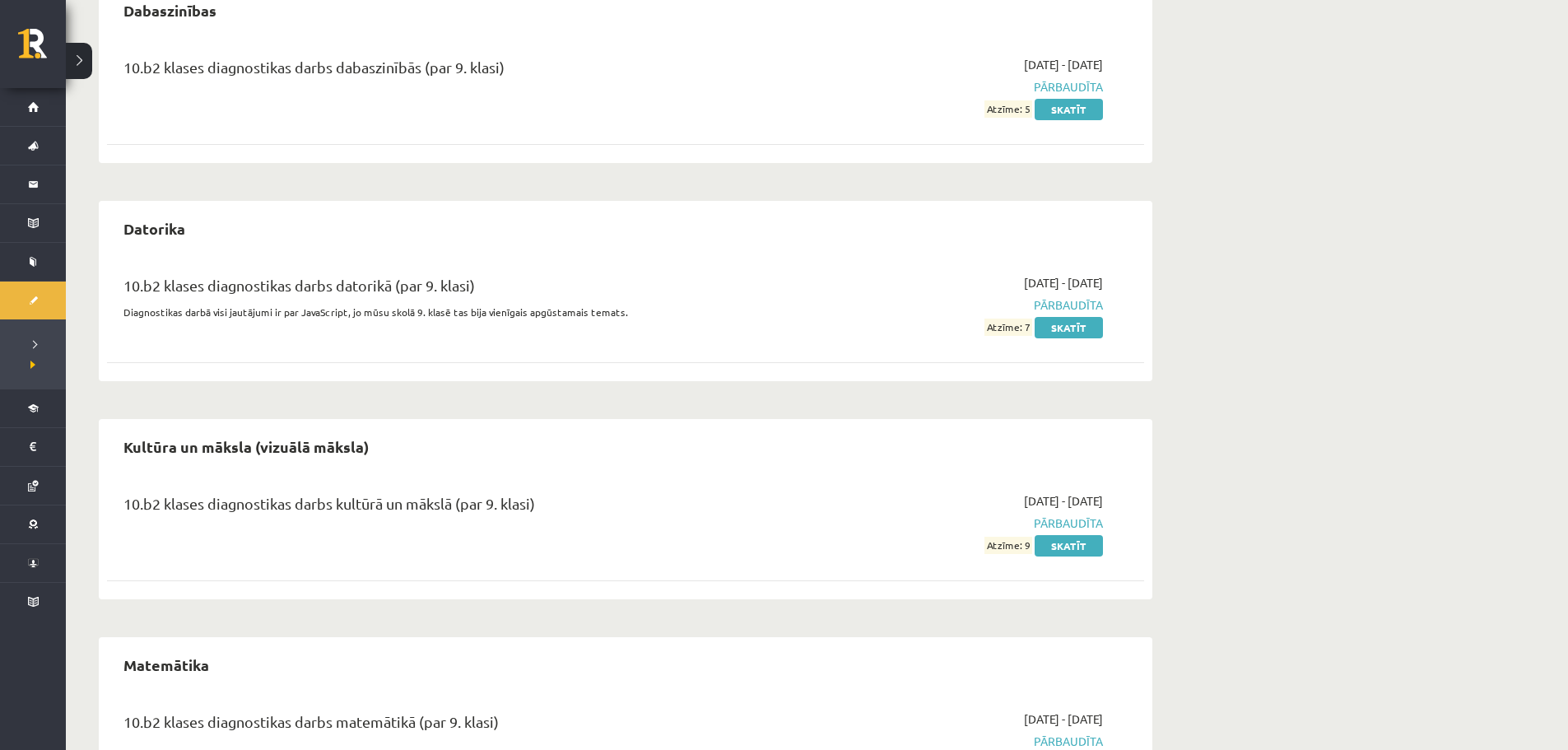
scroll to position [412, 0]
